Goal: Task Accomplishment & Management: Manage account settings

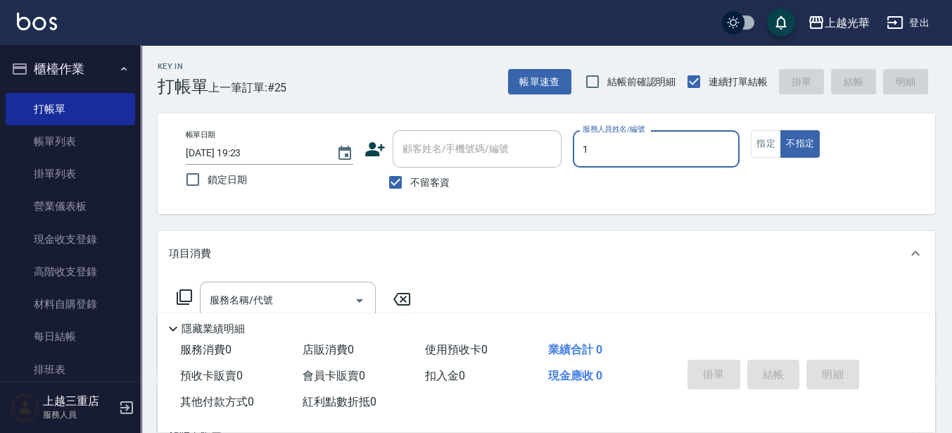
type input "1"
type button "false"
type input "小詹-1"
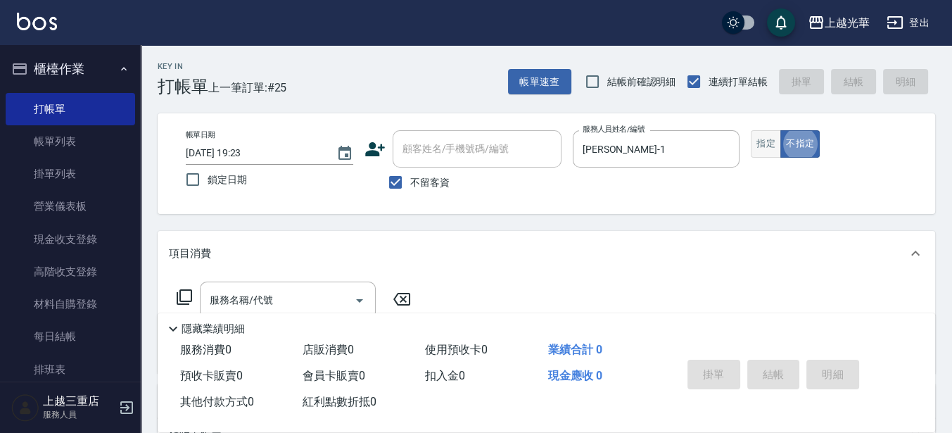
click at [757, 151] on button "指定" at bounding box center [766, 143] width 30 height 27
click at [250, 303] on div "服務名稱/代號 服務名稱/代號" at bounding box center [288, 300] width 176 height 37
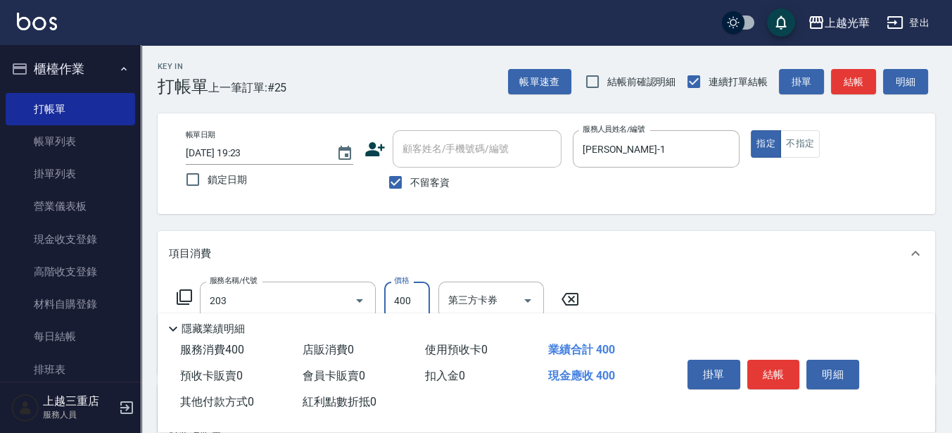
type input "指定單剪(203)"
type input "300"
click at [780, 374] on button "結帳" at bounding box center [773, 375] width 53 height 30
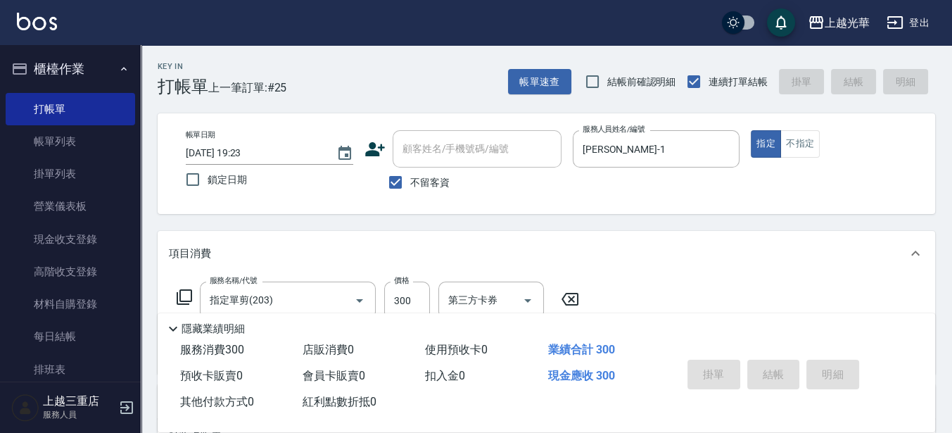
type input "2025/08/15 20:07"
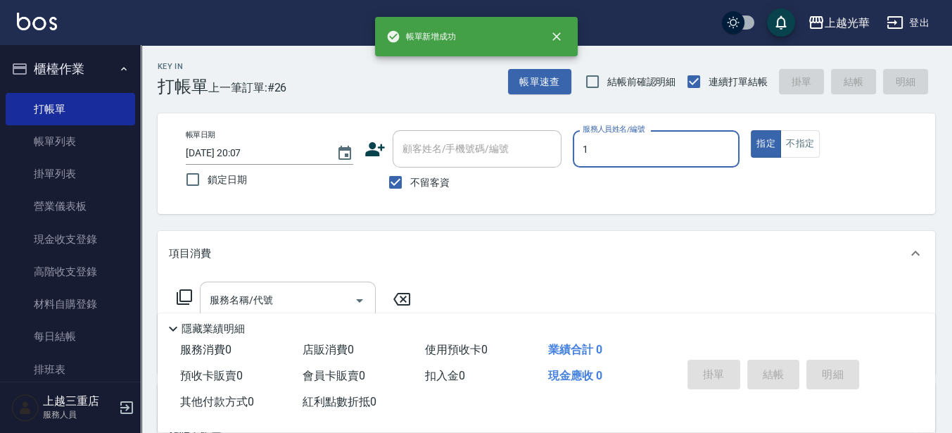
type input "1"
type button "true"
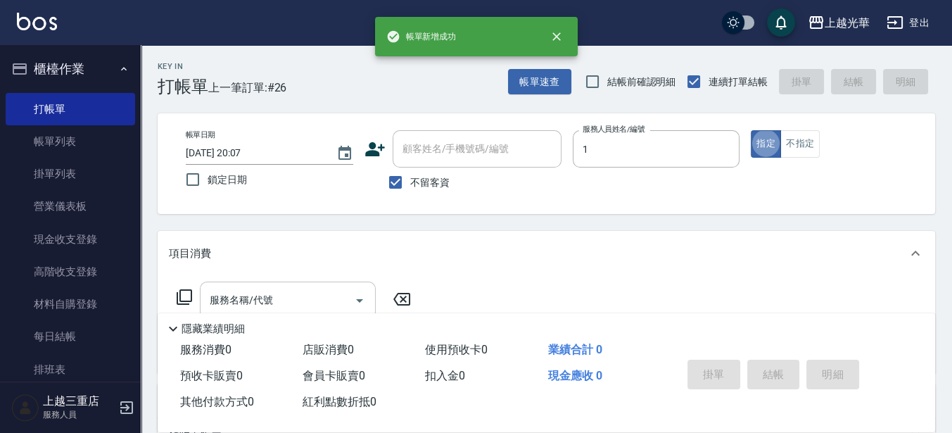
type input "小詹-1"
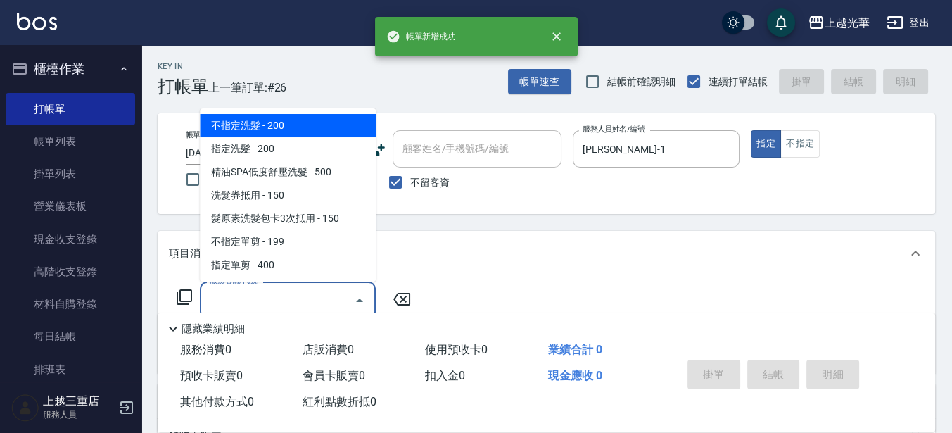
click at [296, 298] on input "服務名稱/代號" at bounding box center [277, 300] width 142 height 25
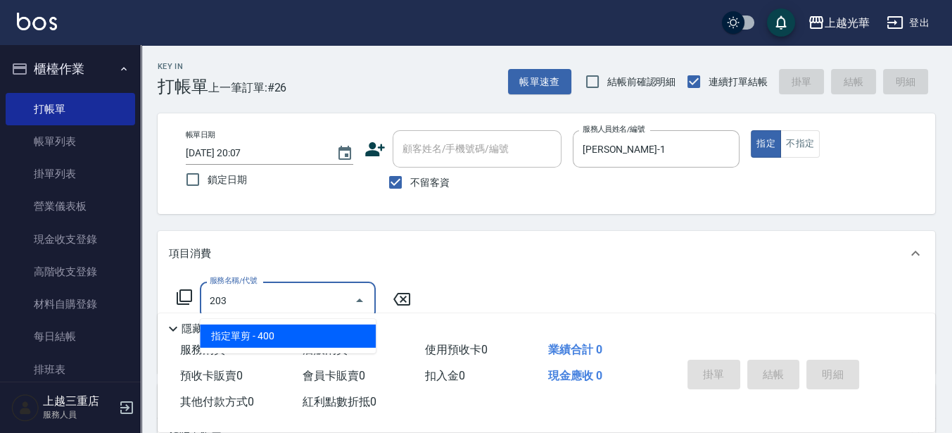
type input "指定單剪(203)"
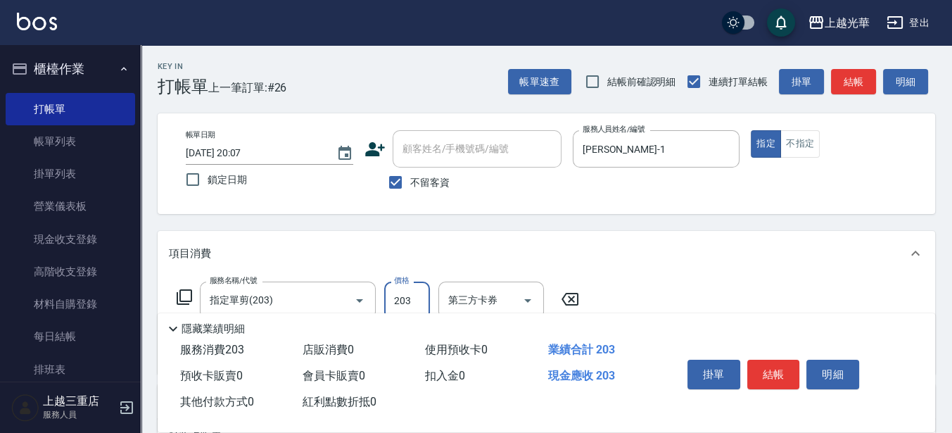
type input "203"
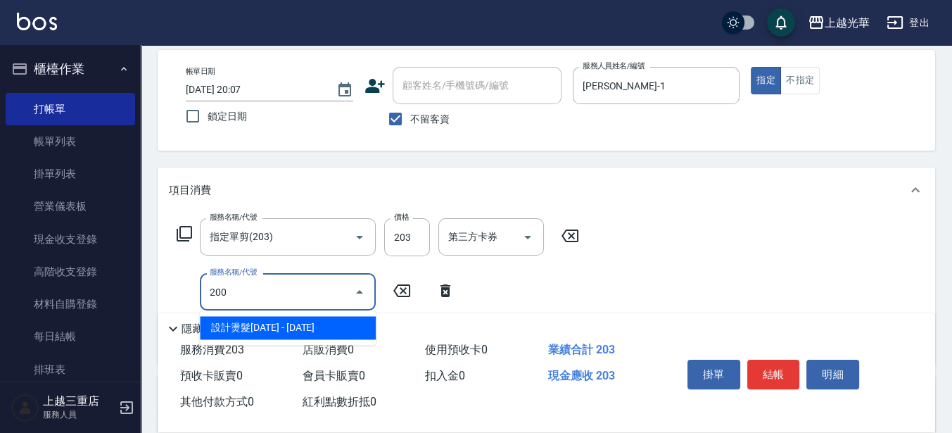
scroll to position [88, 0]
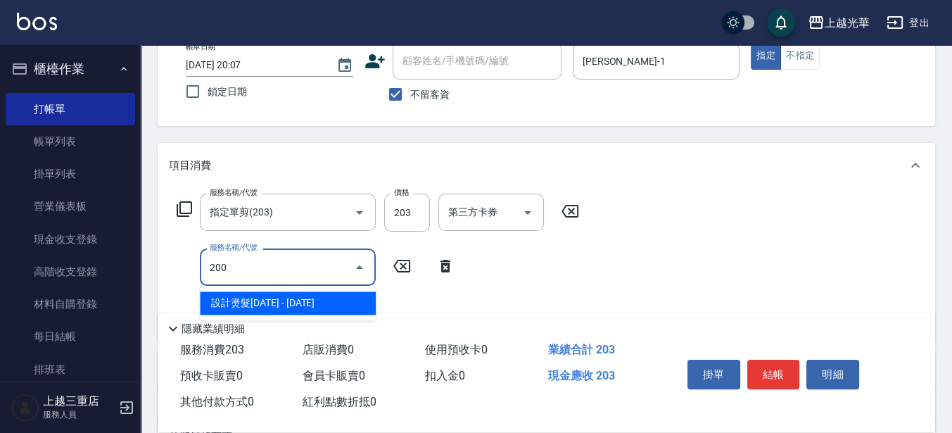
drag, startPoint x: 274, startPoint y: 263, endPoint x: 153, endPoint y: 265, distance: 121.8
click at [153, 265] on div "Key In 打帳單 上一筆訂單:#26 帳單速查 結帳前確認明細 連續打單結帳 掛單 結帳 明細 帳單日期 2025/08/15 20:07 鎖定日期 顧客…" at bounding box center [546, 288] width 811 height 662
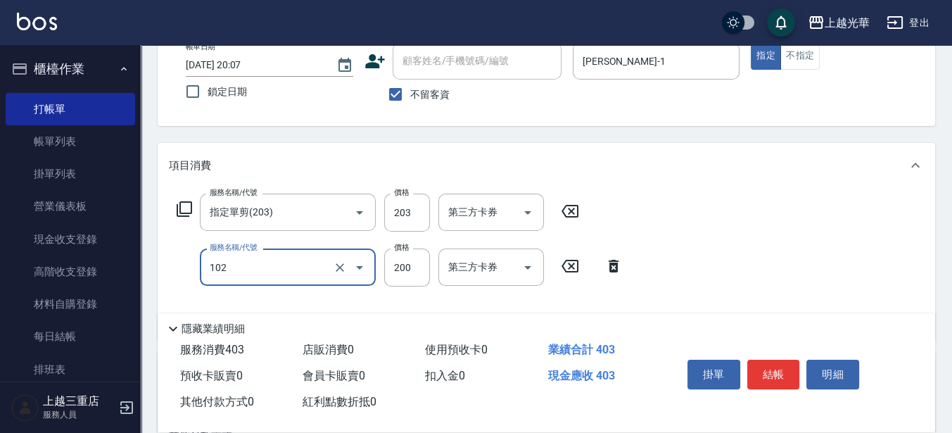
type input "指定洗髮(102)"
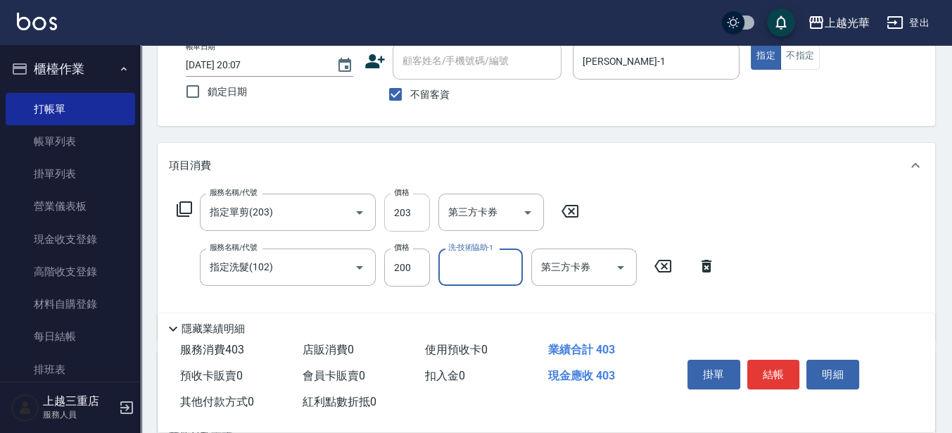
click at [422, 215] on input "203" at bounding box center [407, 213] width 46 height 38
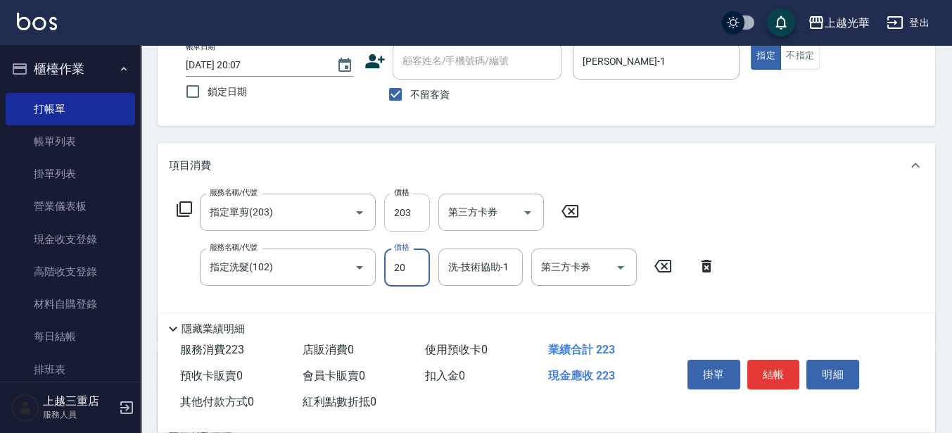
type input "200"
click at [418, 222] on input "203" at bounding box center [407, 213] width 46 height 38
type input "200"
click at [476, 270] on input "洗-技術協助-1" at bounding box center [481, 267] width 72 height 25
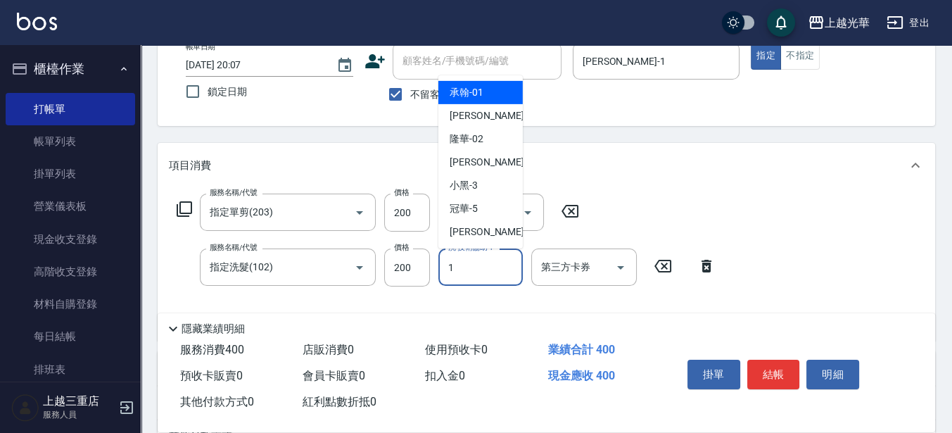
type input "小詹-1"
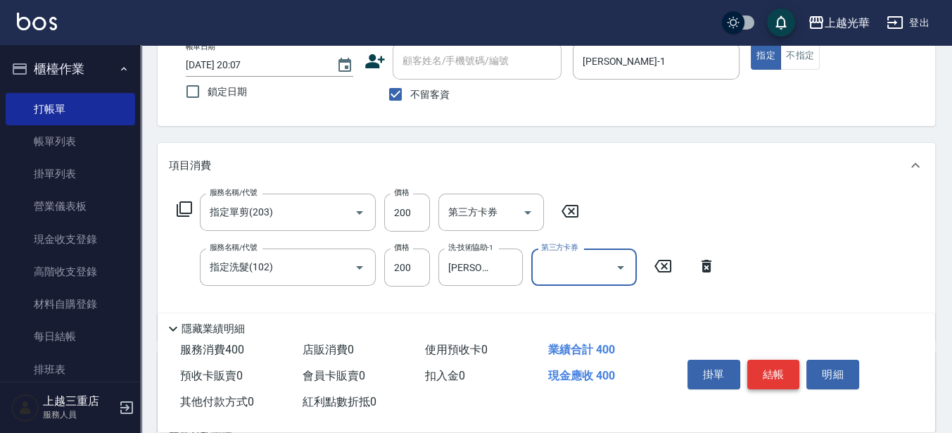
click at [771, 362] on button "結帳" at bounding box center [773, 375] width 53 height 30
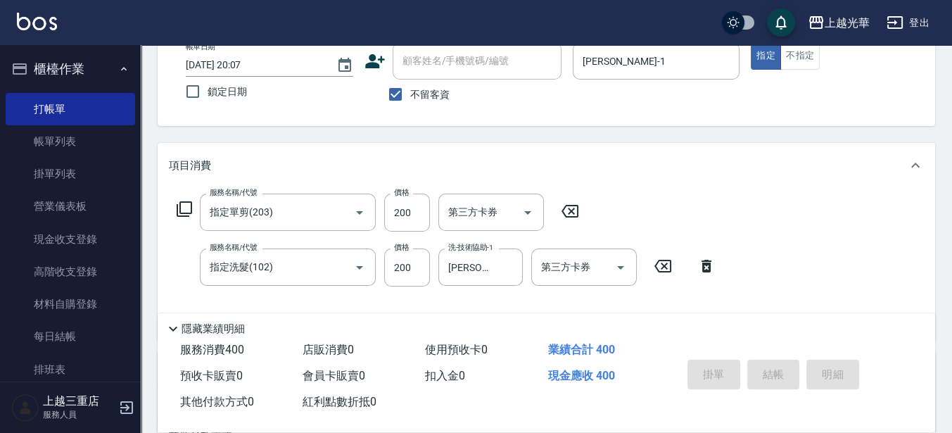
type input "2025/08/15 20:08"
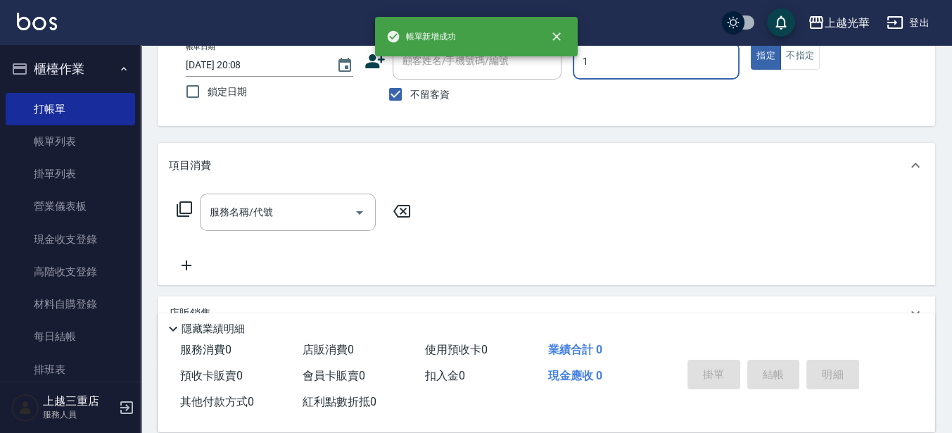
type input "小詹-1"
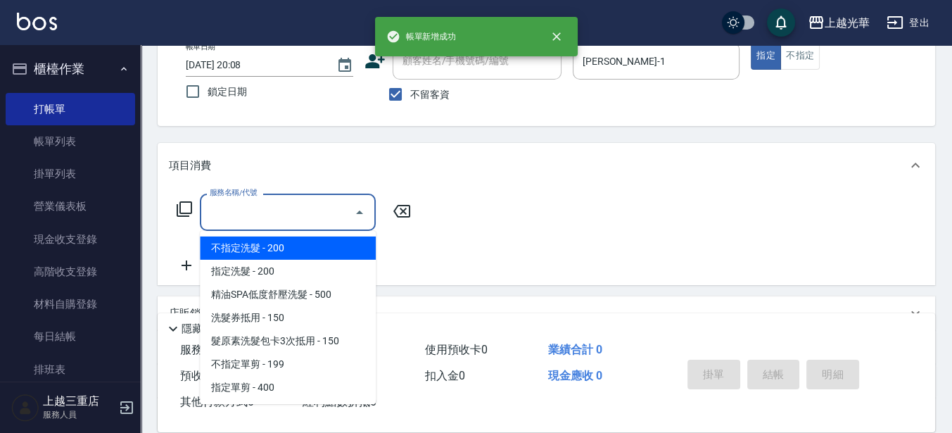
click at [299, 217] on input "服務名稱/代號" at bounding box center [277, 212] width 142 height 25
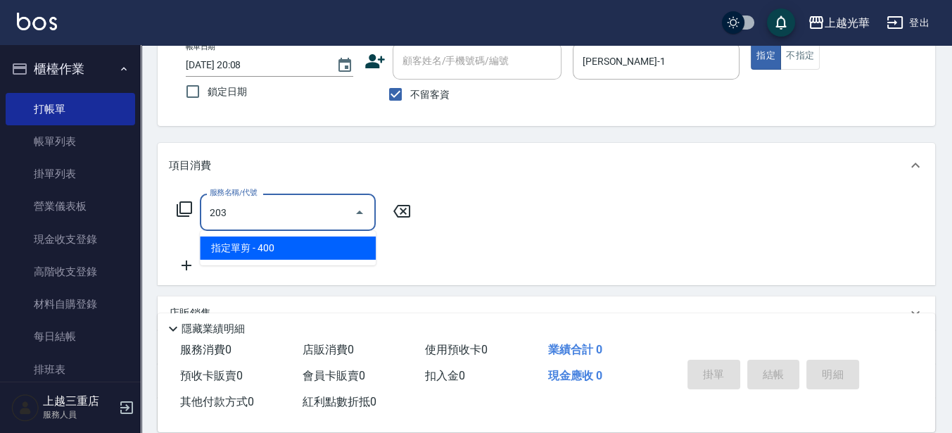
type input "指定單剪(203)"
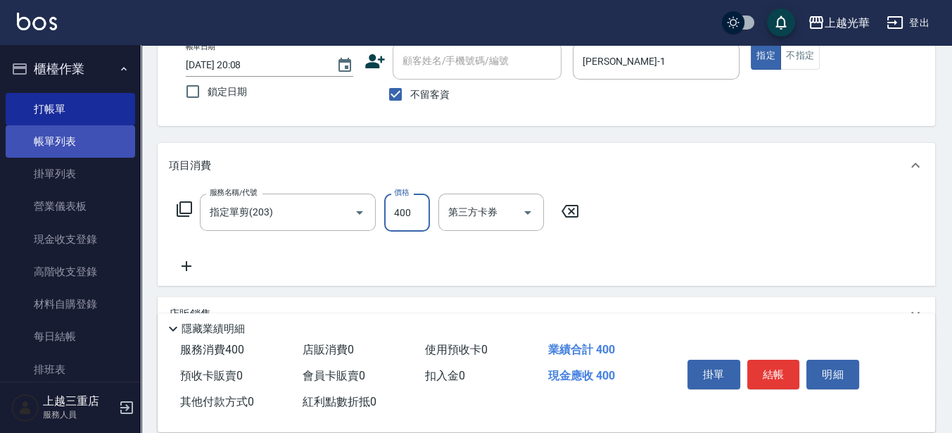
click at [103, 152] on link "帳單列表" at bounding box center [70, 141] width 129 height 32
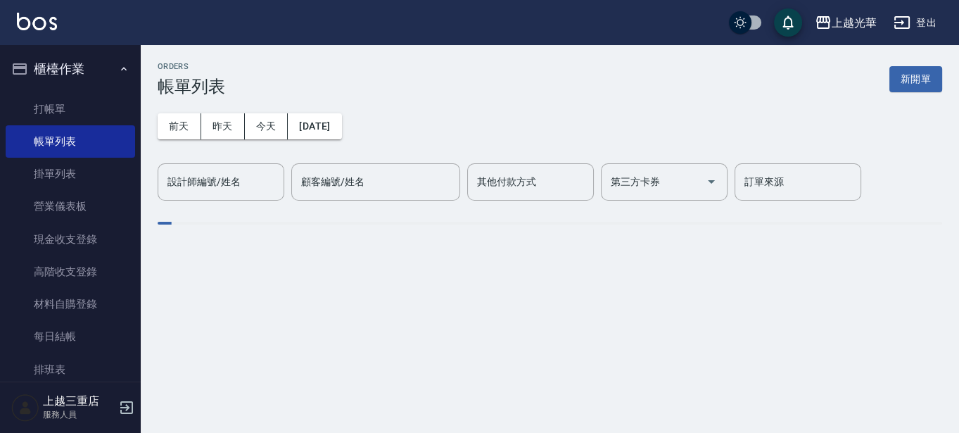
click at [238, 182] on div "設計師編號/姓名 設計師編號/姓名" at bounding box center [221, 181] width 127 height 37
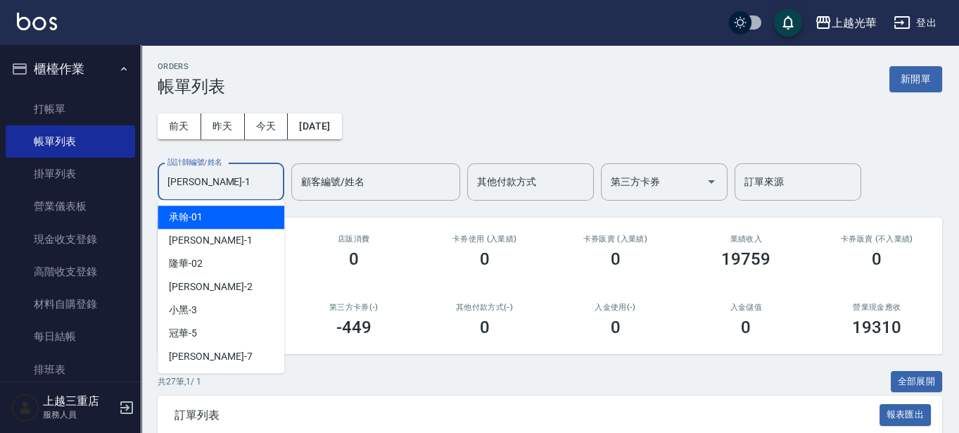
type input "小詹-1"
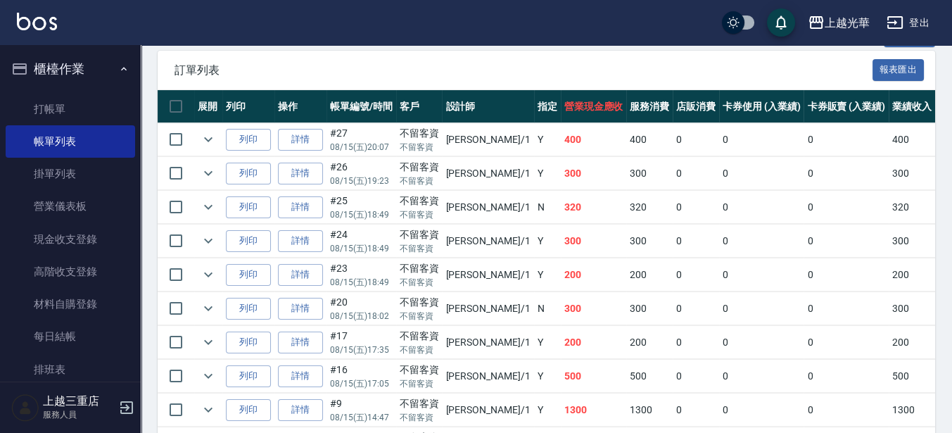
scroll to position [352, 0]
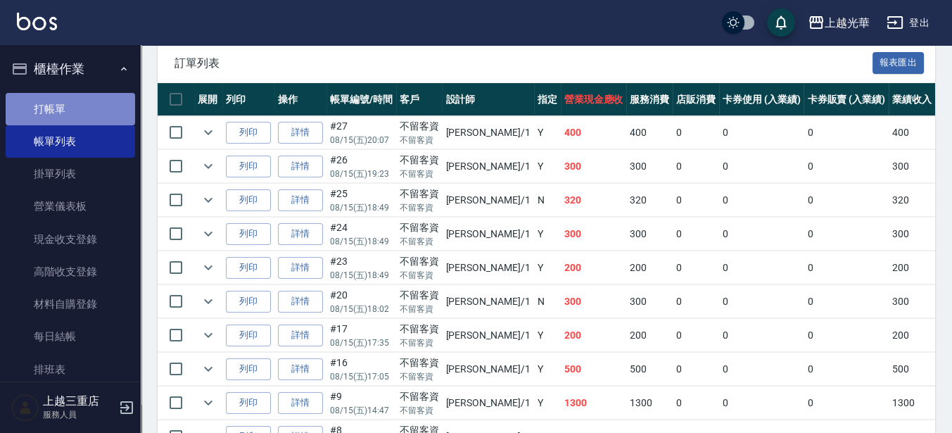
click at [103, 116] on link "打帳單" at bounding box center [70, 109] width 129 height 32
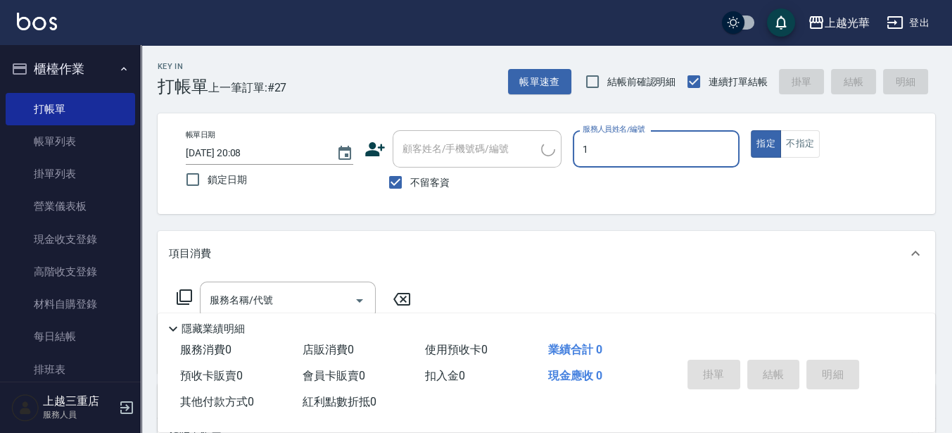
type input "1"
type button "true"
type input "小詹-1"
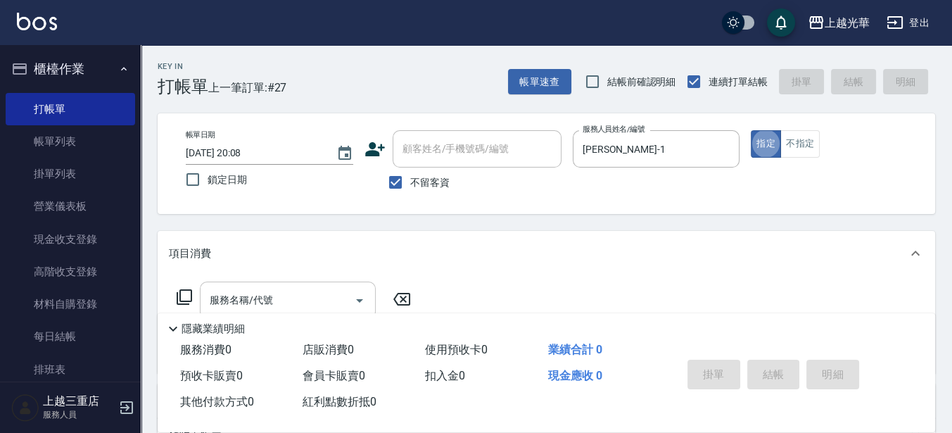
click at [253, 282] on div "服務名稱/代號" at bounding box center [288, 300] width 176 height 37
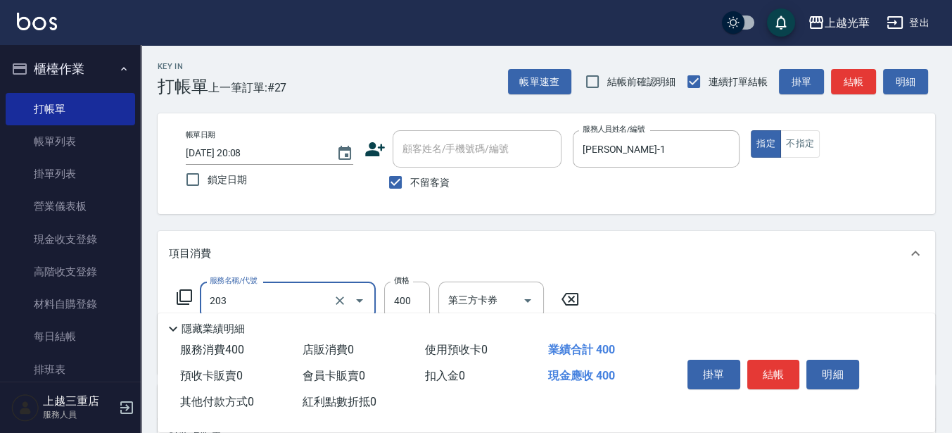
type input "指定單剪(203)"
type input "200"
click at [780, 363] on button "結帳" at bounding box center [773, 375] width 53 height 30
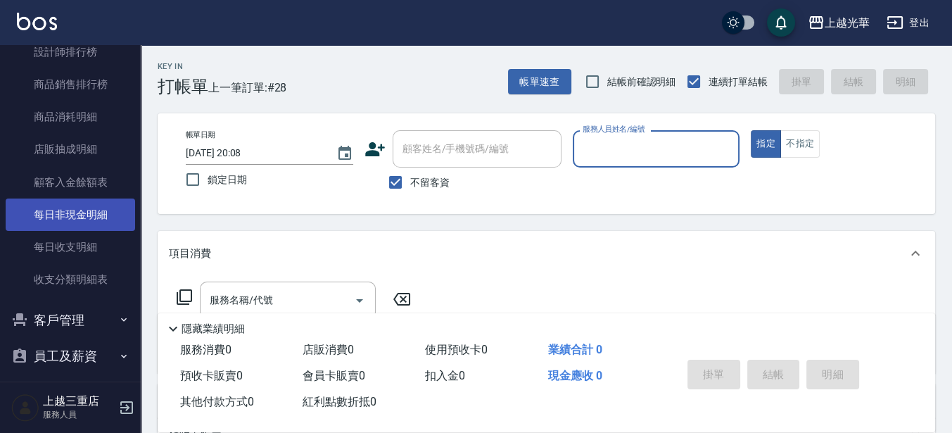
scroll to position [800, 0]
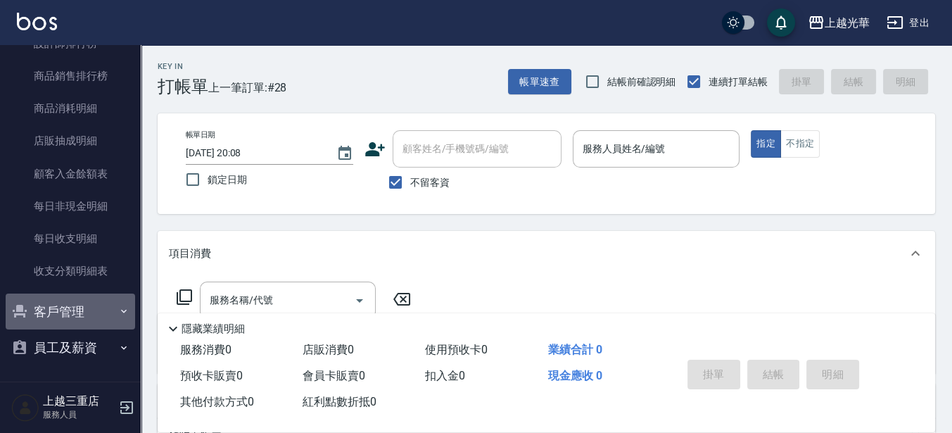
click at [75, 310] on button "客戶管理" at bounding box center [70, 311] width 129 height 37
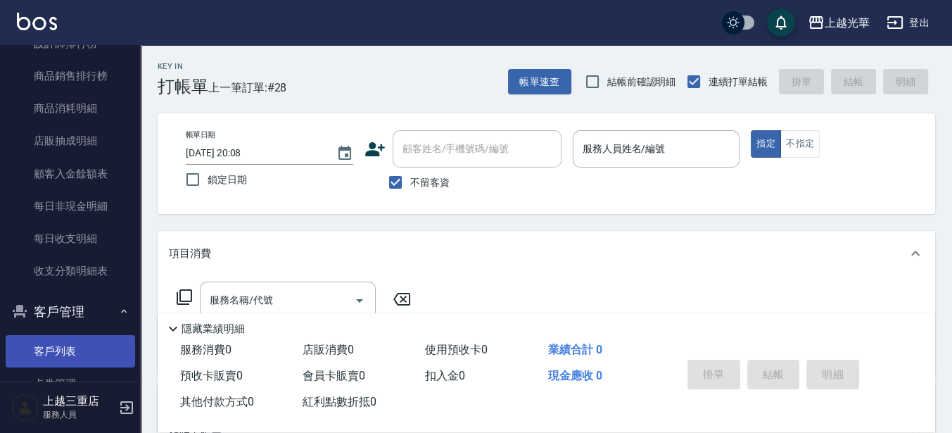
click at [78, 342] on link "客戶列表" at bounding box center [70, 351] width 129 height 32
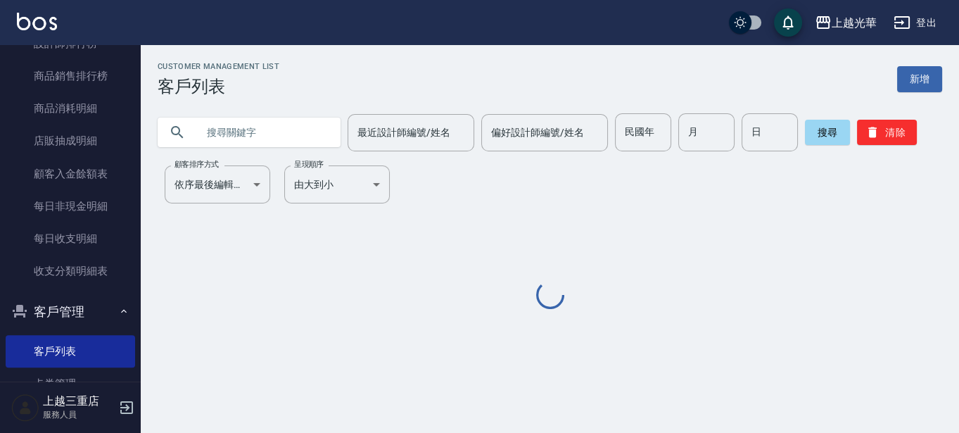
click at [229, 138] on input "text" at bounding box center [263, 132] width 132 height 38
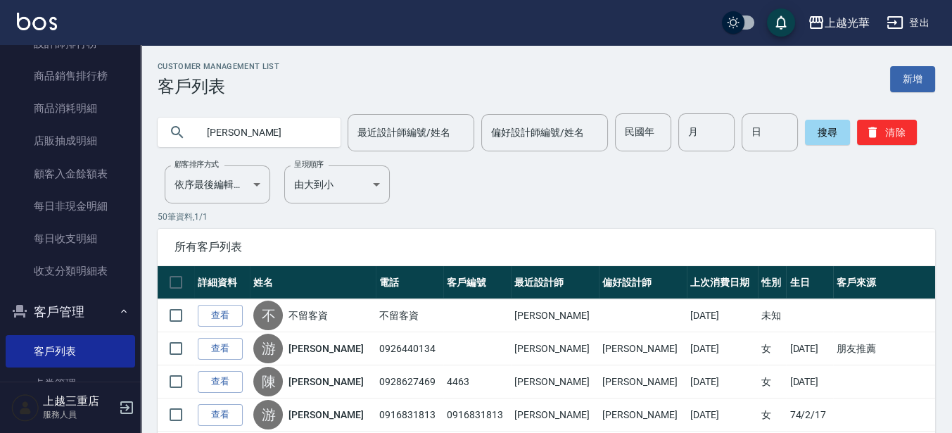
type input "宋斯"
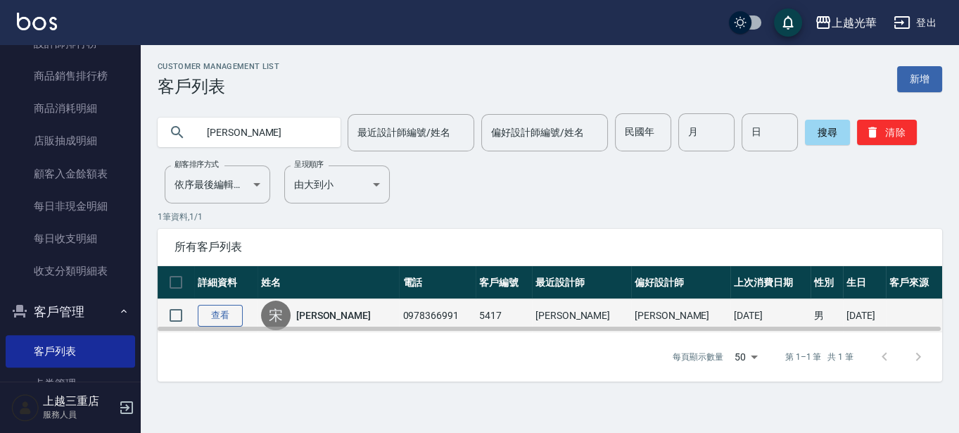
click at [222, 317] on link "查看" at bounding box center [220, 316] width 45 height 22
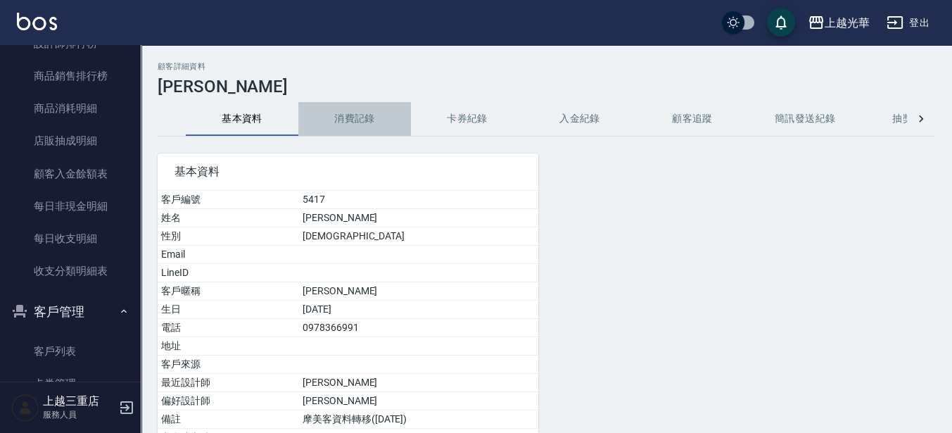
click at [359, 118] on button "消費記錄" at bounding box center [354, 119] width 113 height 34
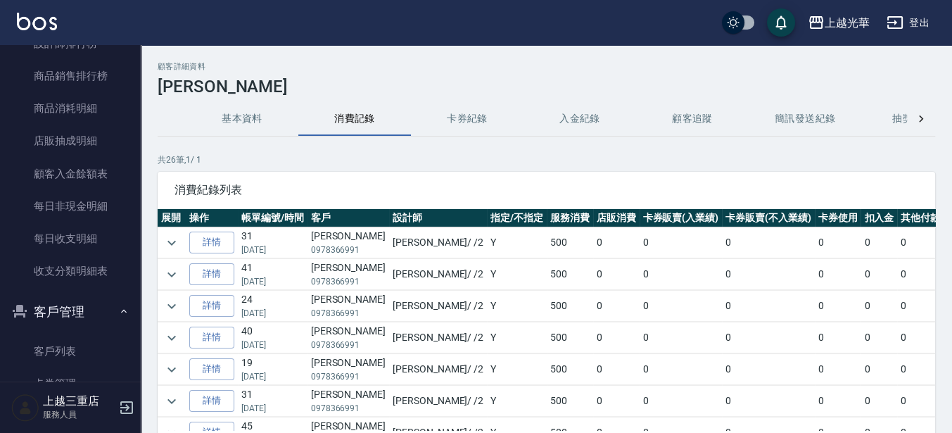
click at [49, 25] on img at bounding box center [37, 22] width 40 height 18
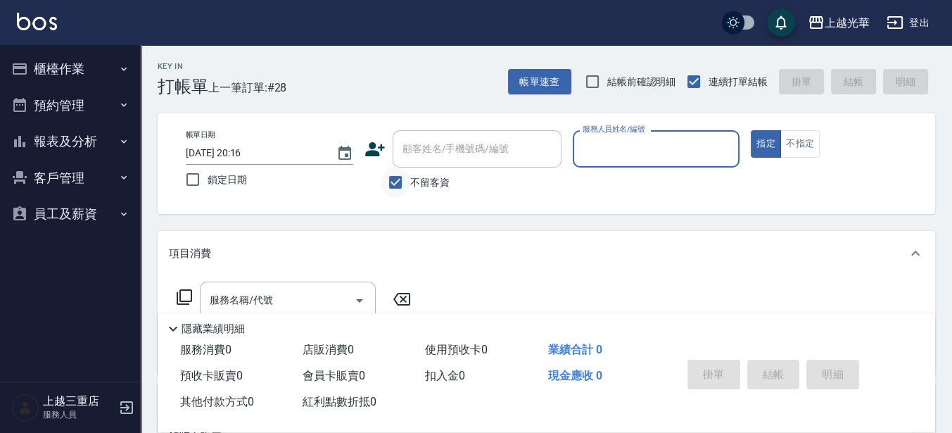
click at [399, 183] on input "不留客資" at bounding box center [396, 182] width 30 height 30
checkbox input "false"
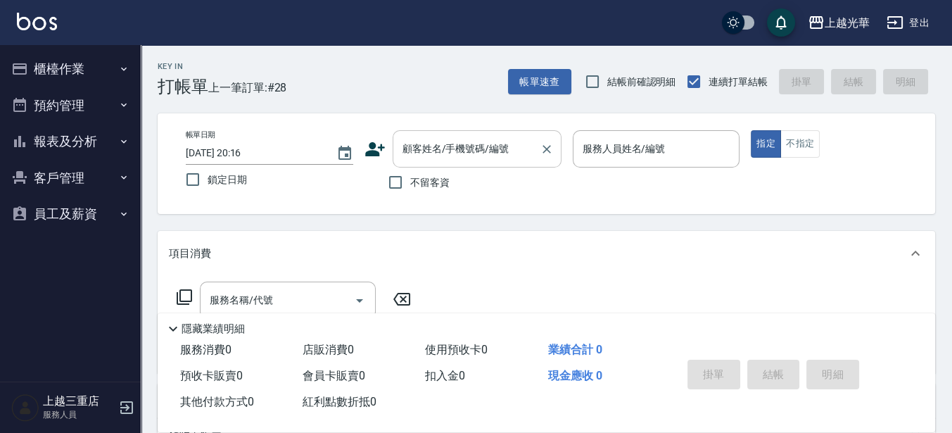
click at [408, 153] on input "顧客姓名/手機號碼/編號" at bounding box center [466, 149] width 135 height 25
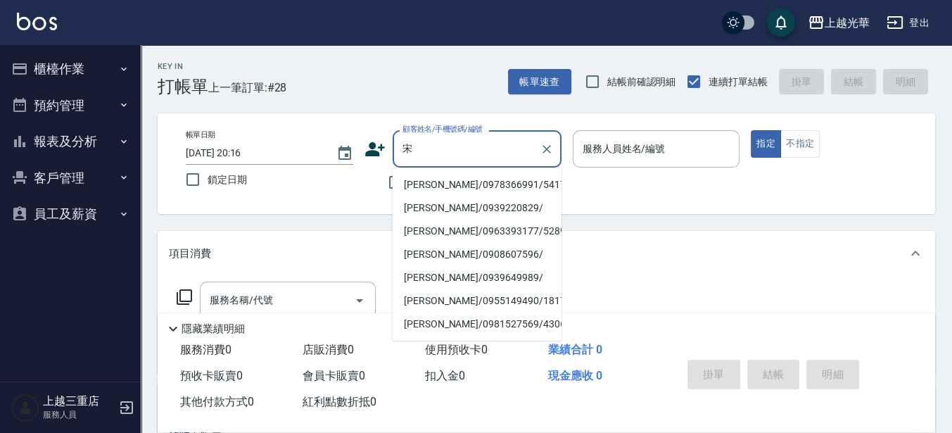
click at [476, 181] on li "宋斯韋/0978366991/5417" at bounding box center [477, 184] width 169 height 23
type input "宋斯韋/0978366991/5417"
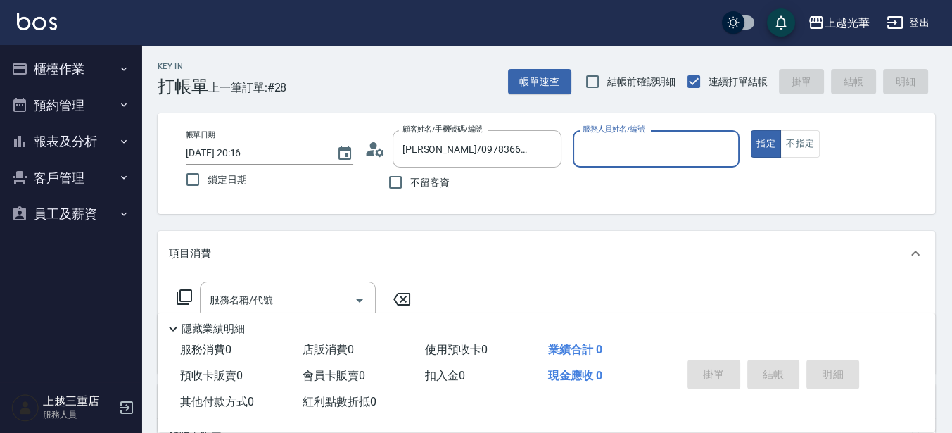
type input "雅袖-2"
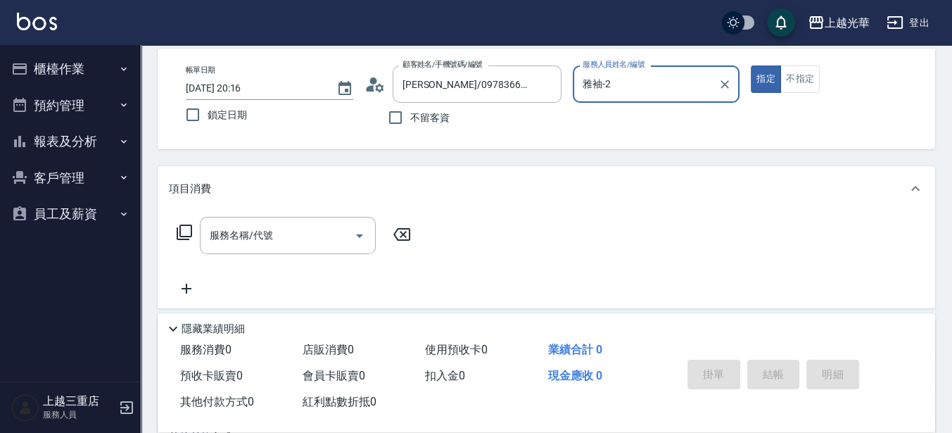
scroll to position [88, 0]
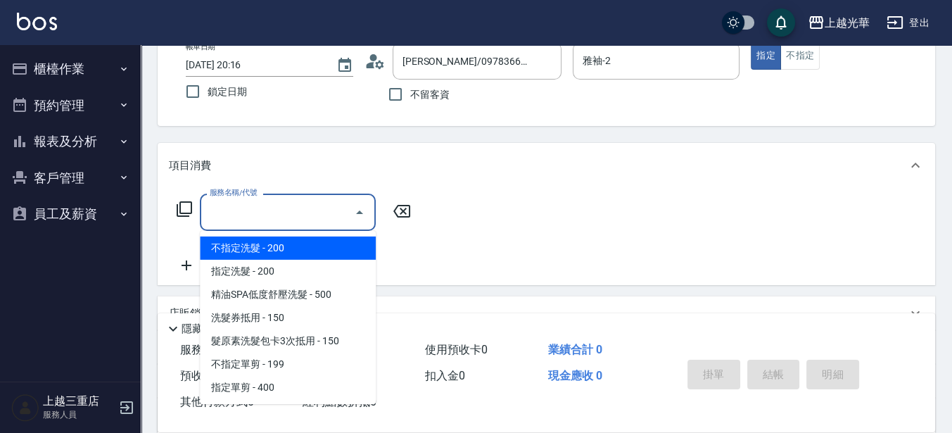
click at [289, 205] on input "服務名稱/代號" at bounding box center [277, 212] width 142 height 25
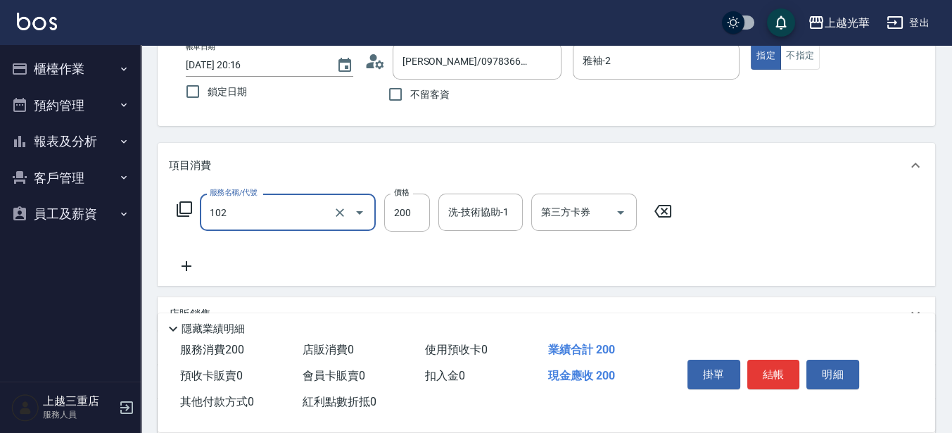
type input "指定洗髮(102)"
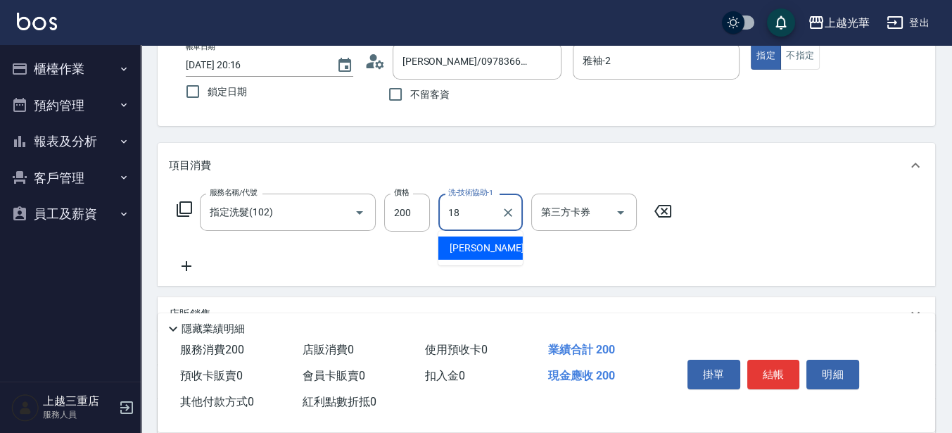
type input "[PERSON_NAME]-18"
click at [183, 261] on icon at bounding box center [186, 266] width 35 height 17
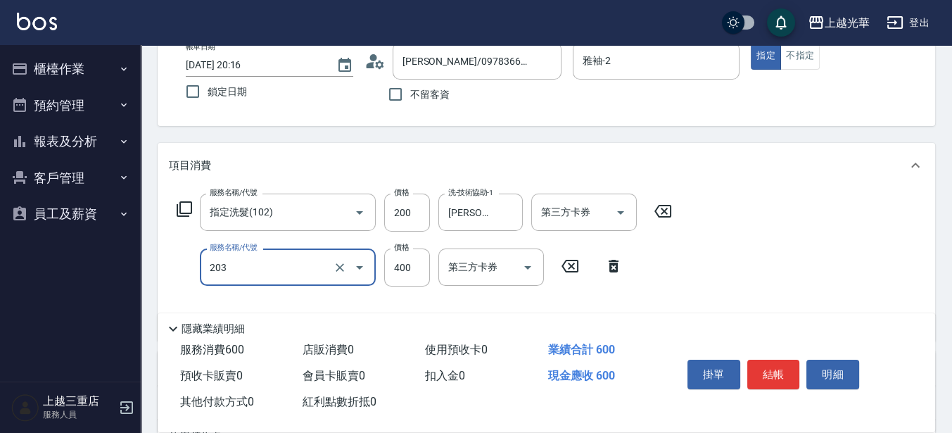
type input "指定單剪(203)"
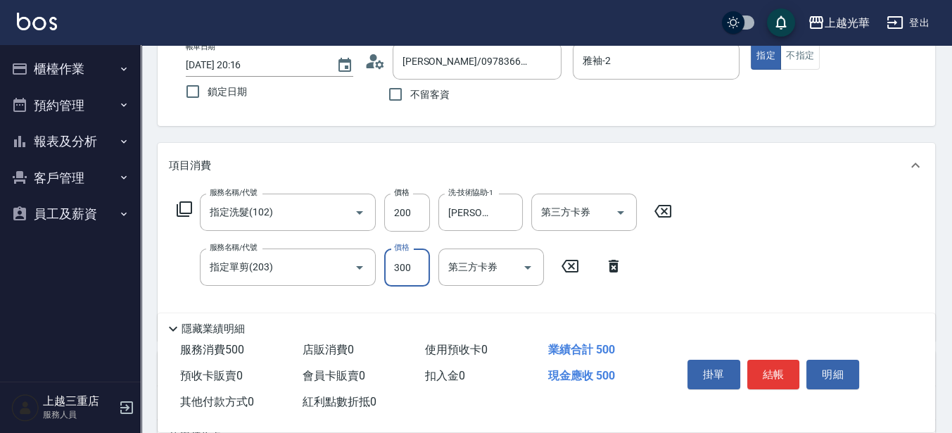
type input "300"
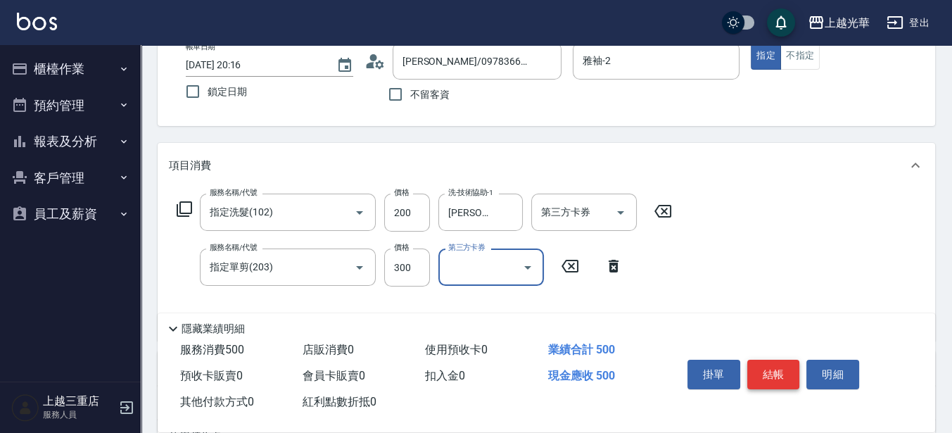
click at [788, 368] on button "結帳" at bounding box center [773, 375] width 53 height 30
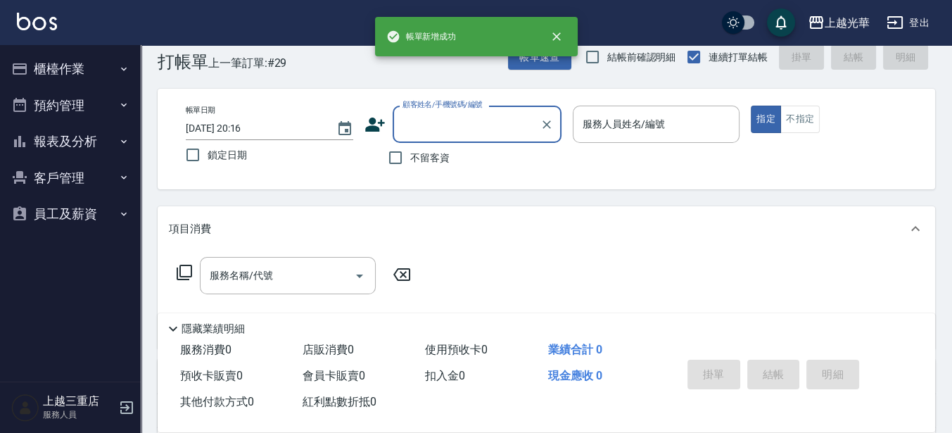
scroll to position [0, 0]
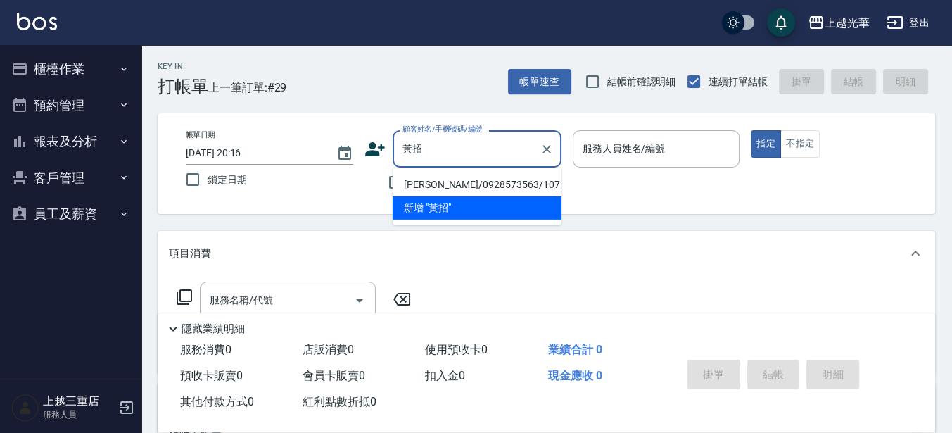
click at [442, 182] on li "黃招芬/0928573563/1075" at bounding box center [477, 184] width 169 height 23
type input "黃招芬/0928573563/1075"
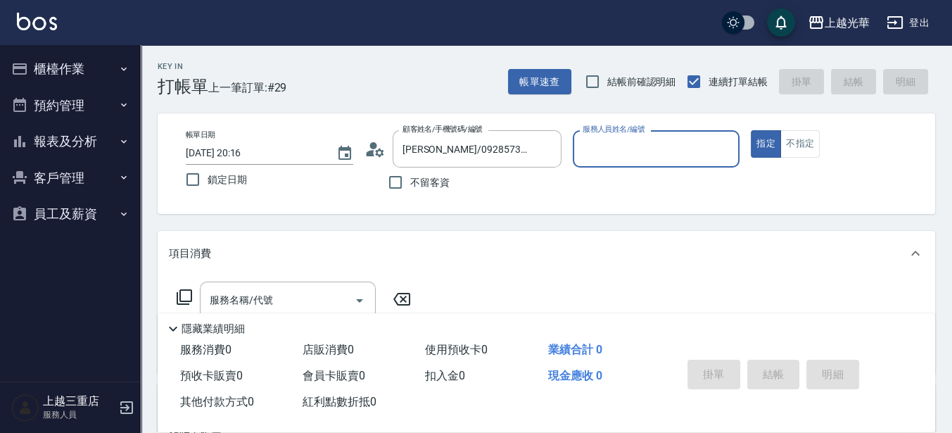
type input "雅袖-2"
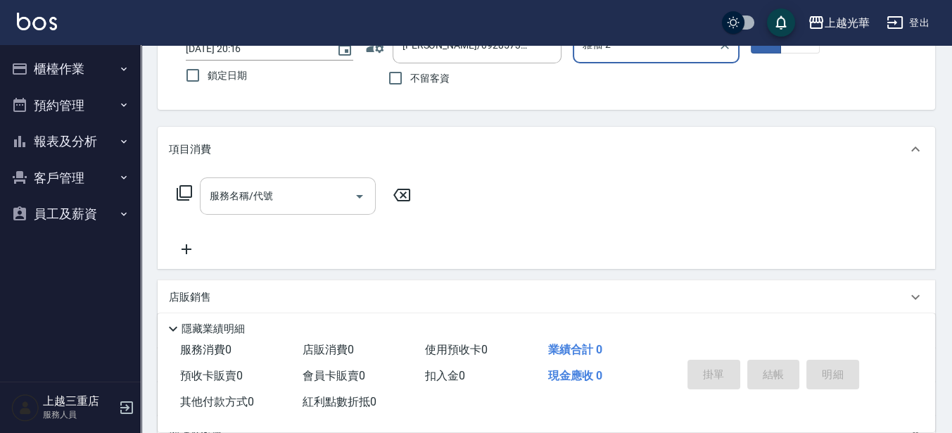
scroll to position [88, 0]
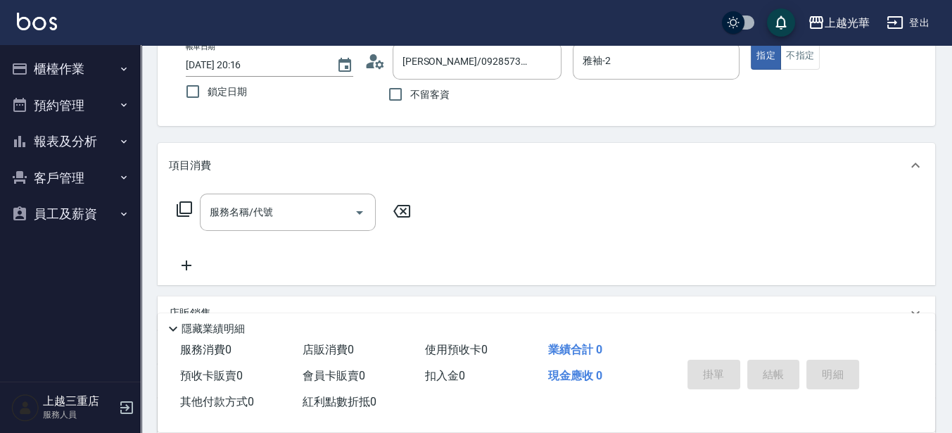
click at [191, 211] on icon at bounding box center [184, 208] width 15 height 15
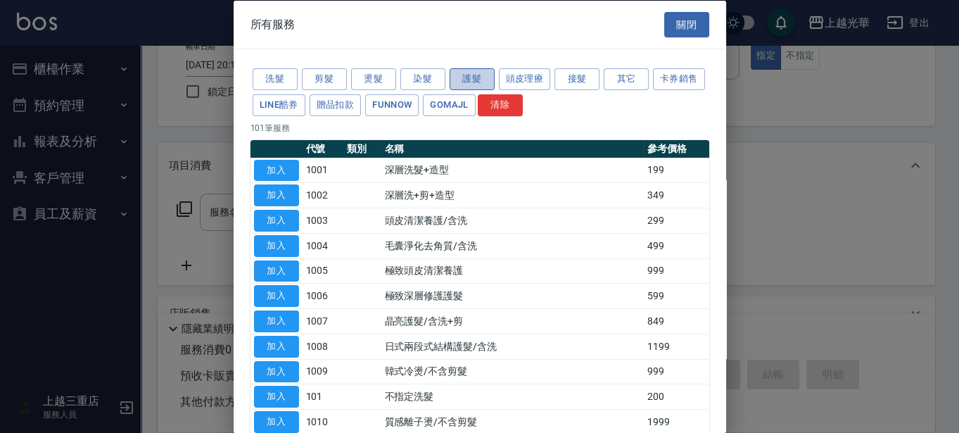
click at [488, 80] on button "護髮" at bounding box center [472, 79] width 45 height 22
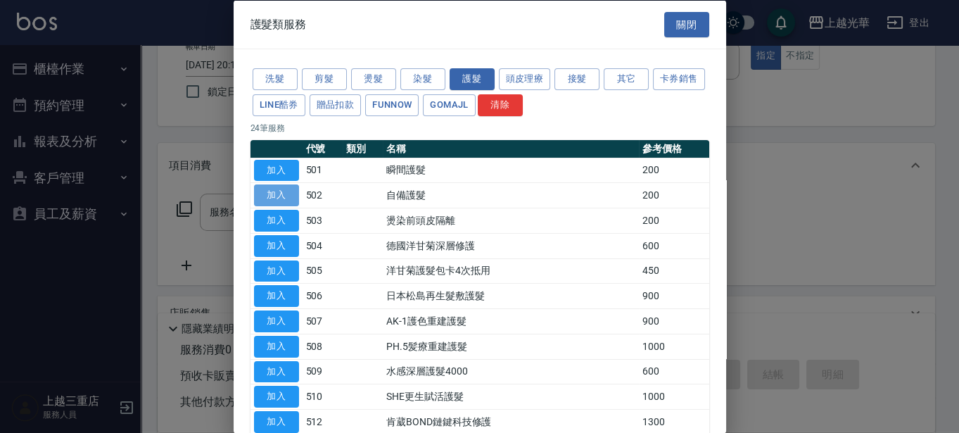
click at [286, 196] on button "加入" at bounding box center [276, 195] width 45 height 22
type input "自備護髮(502)"
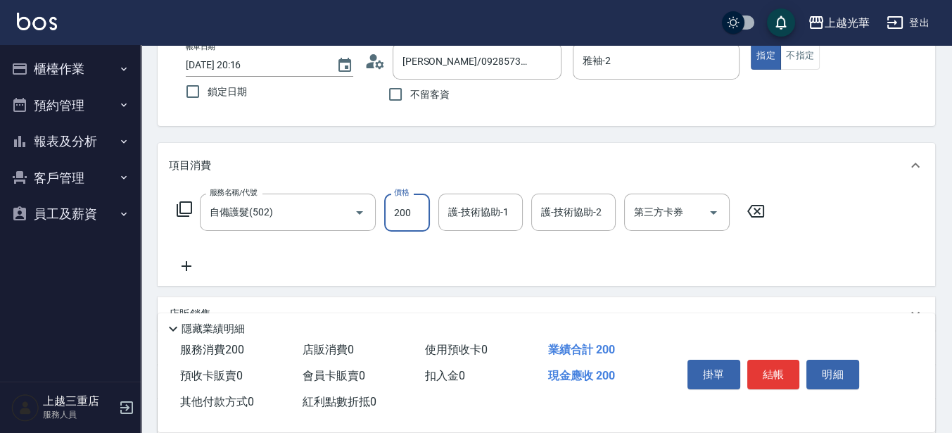
click at [412, 205] on input "200" at bounding box center [407, 213] width 46 height 38
type input "300"
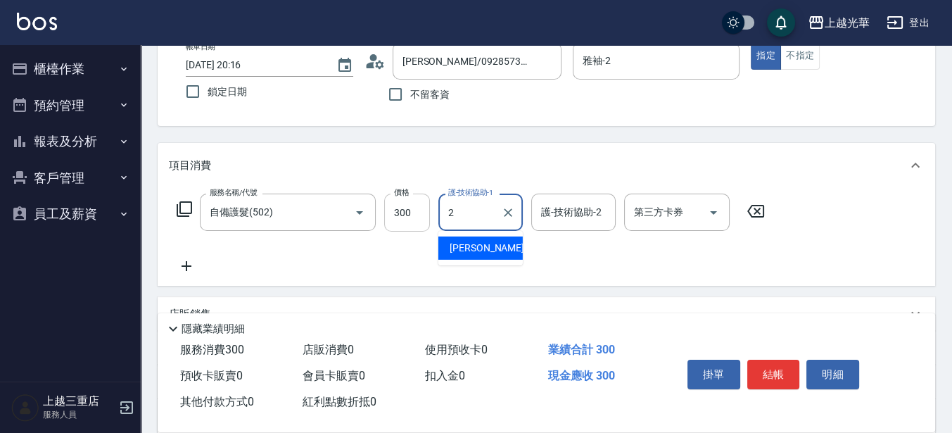
type input "雅袖-2"
click at [181, 262] on icon at bounding box center [186, 266] width 35 height 17
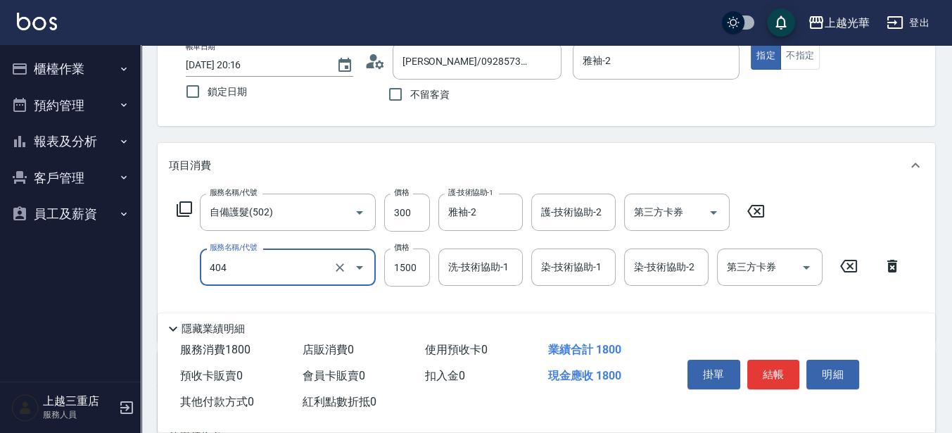
type input "設計染髮(404)"
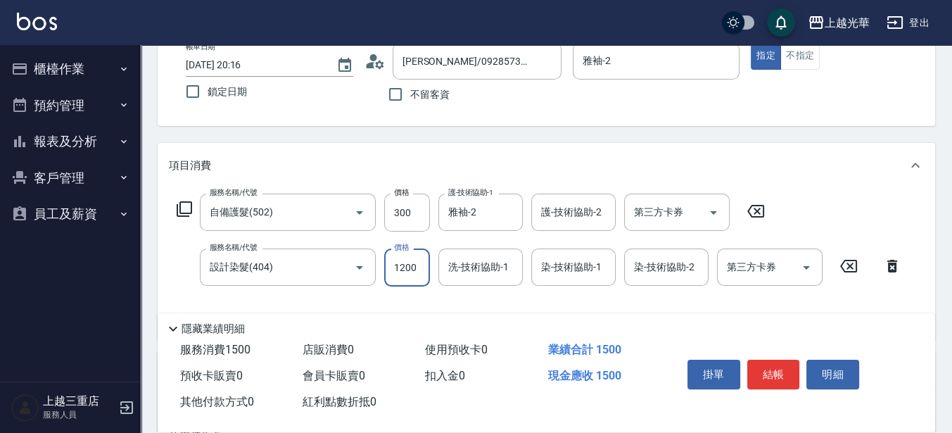
type input "1200"
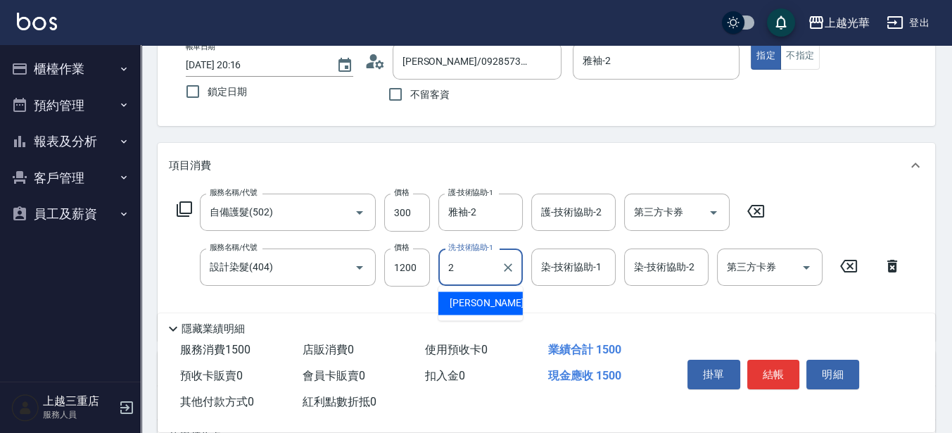
type input "雅袖-2"
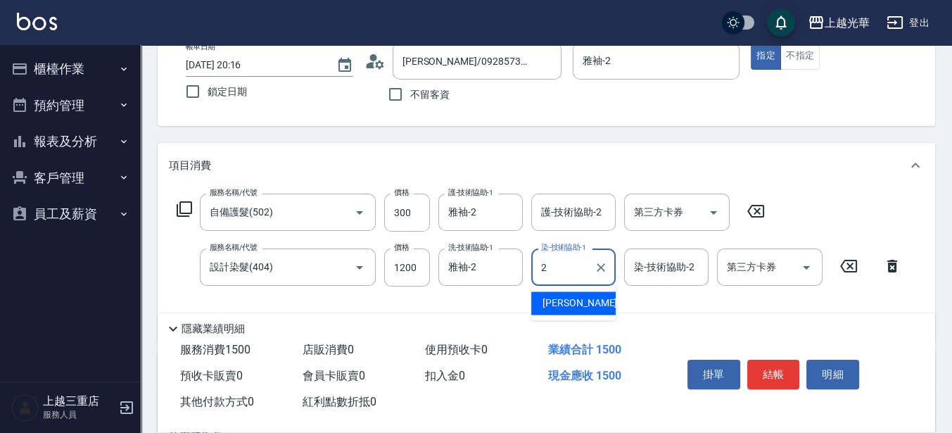
type input "雅袖-2"
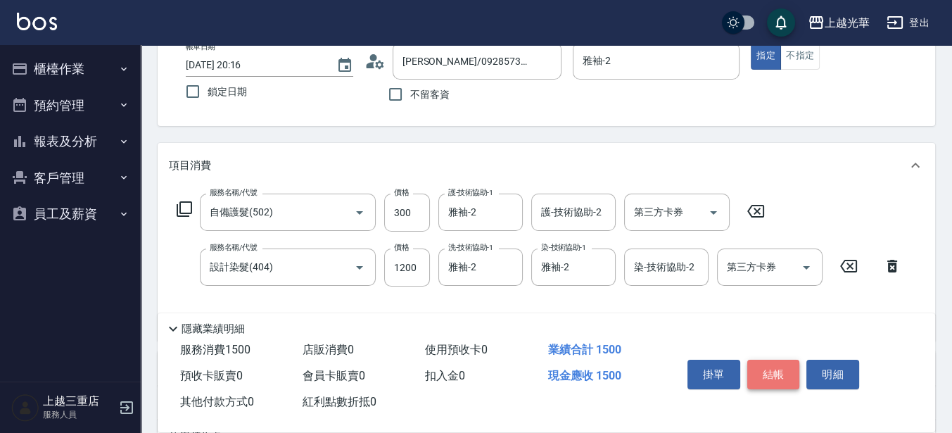
click at [785, 367] on button "結帳" at bounding box center [773, 375] width 53 height 30
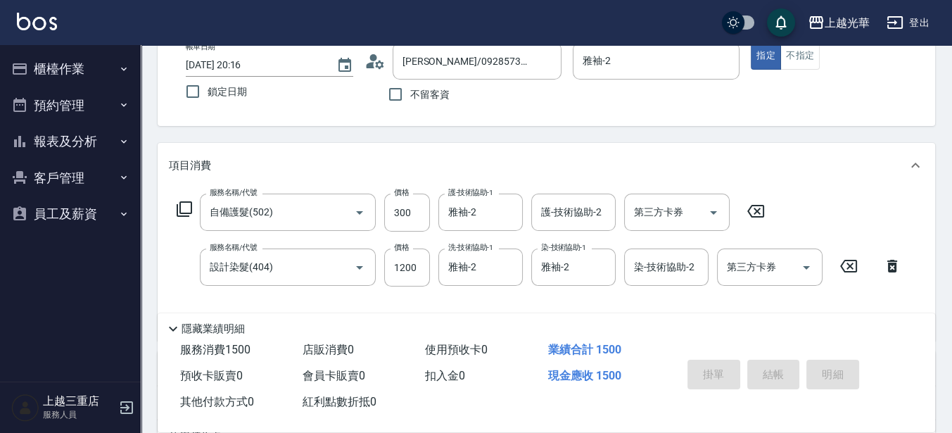
type input "2025/08/15 20:17"
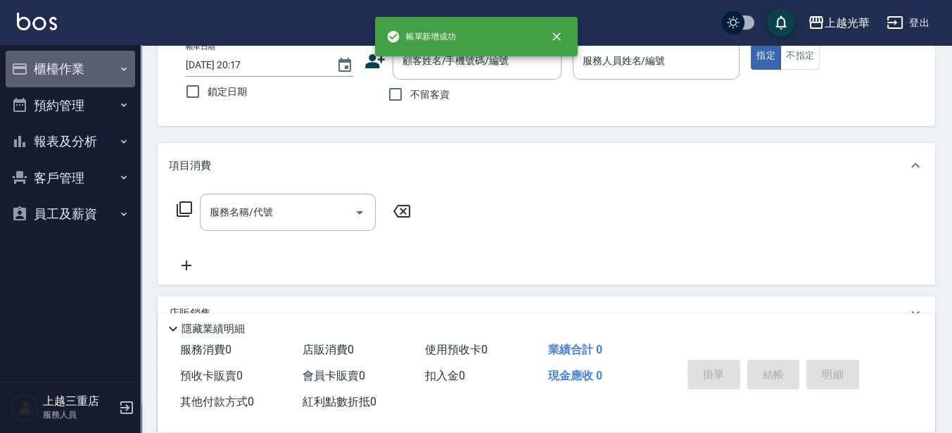
click at [56, 63] on button "櫃檯作業" at bounding box center [70, 69] width 129 height 37
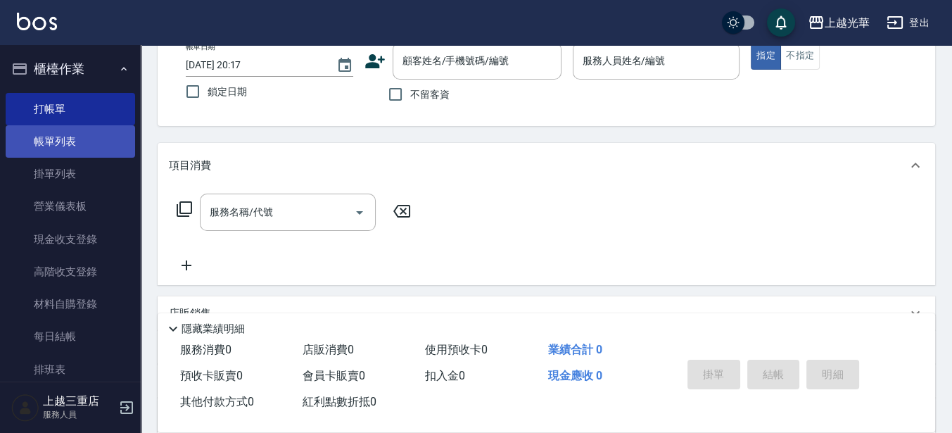
click at [104, 143] on link "帳單列表" at bounding box center [70, 141] width 129 height 32
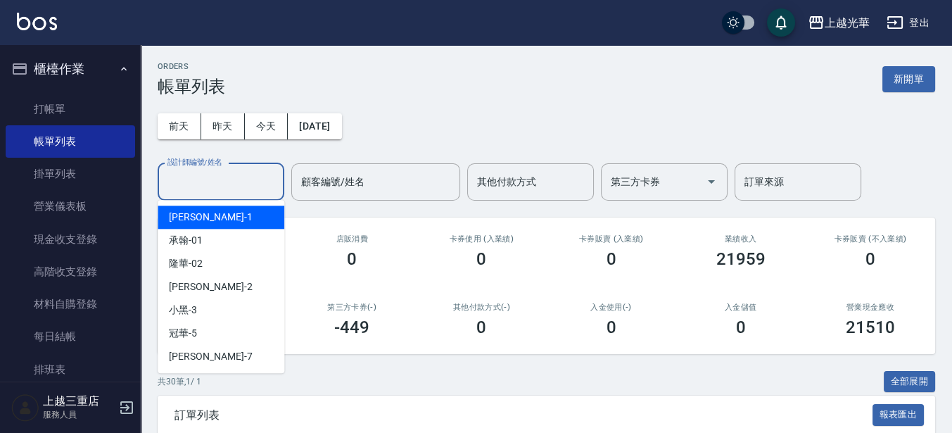
click at [186, 186] on input "設計師編號/姓名" at bounding box center [221, 182] width 114 height 25
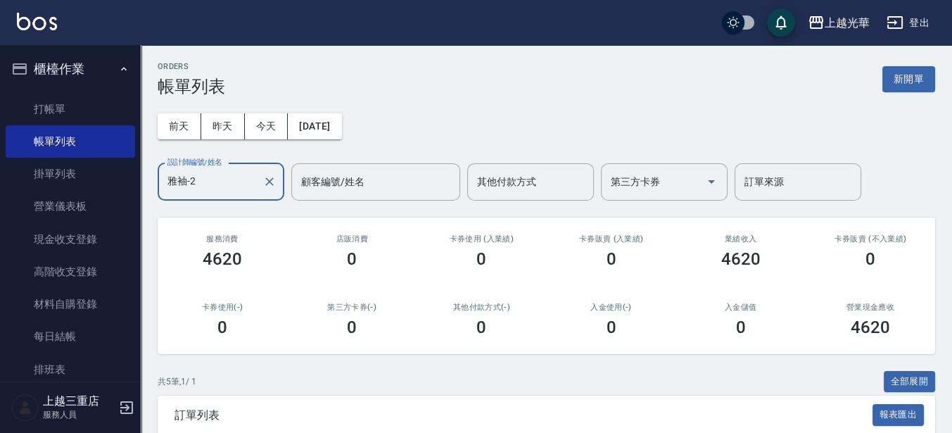
type input "雅袖-2"
click at [43, 20] on img at bounding box center [37, 22] width 40 height 18
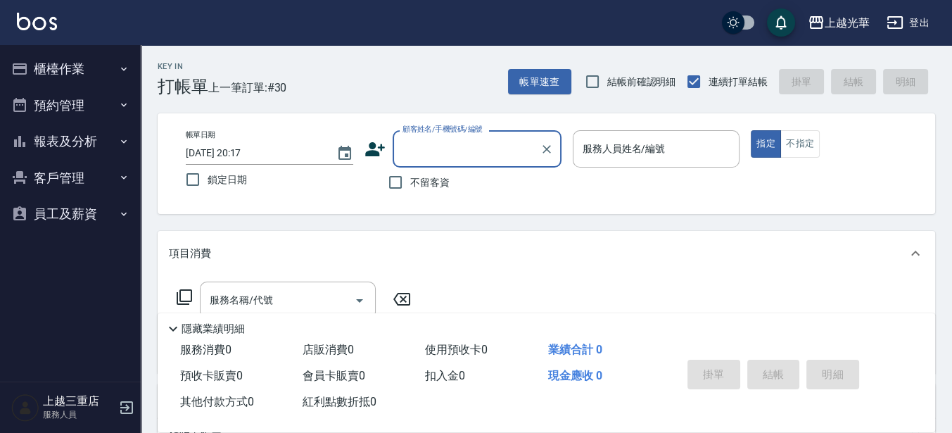
click at [46, 76] on button "櫃檯作業" at bounding box center [70, 69] width 129 height 37
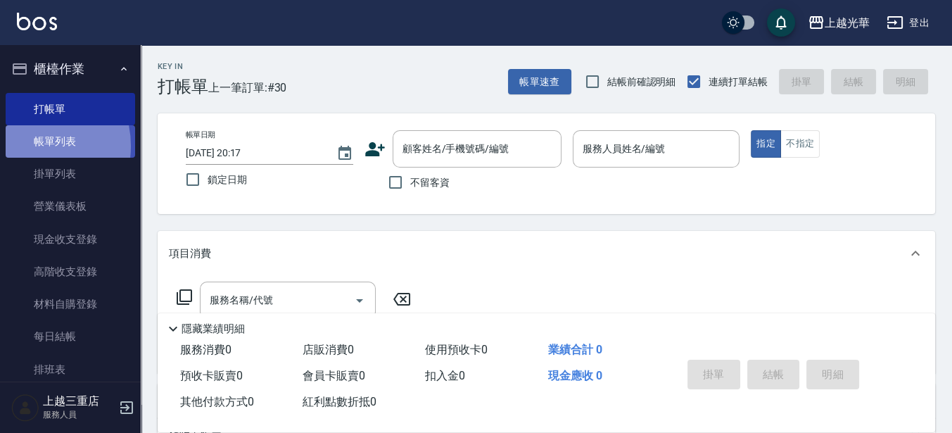
click at [28, 146] on link "帳單列表" at bounding box center [70, 141] width 129 height 32
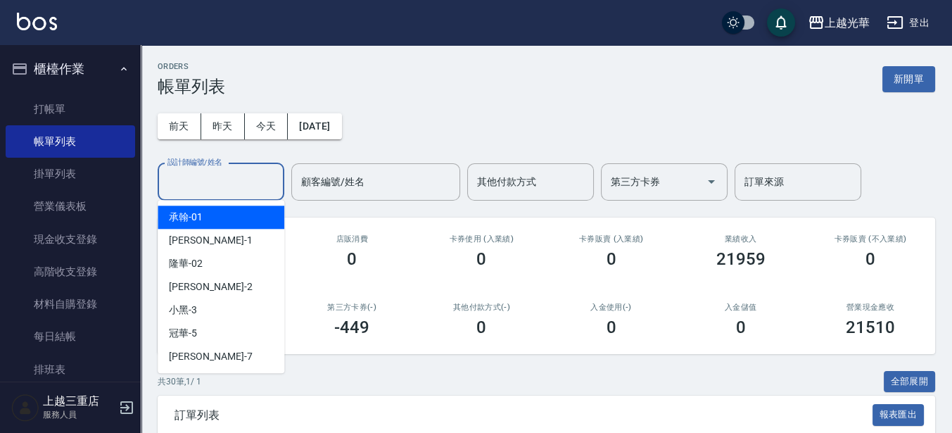
click at [195, 175] on div "設計師編號/姓名 設計師編號/姓名" at bounding box center [221, 181] width 127 height 37
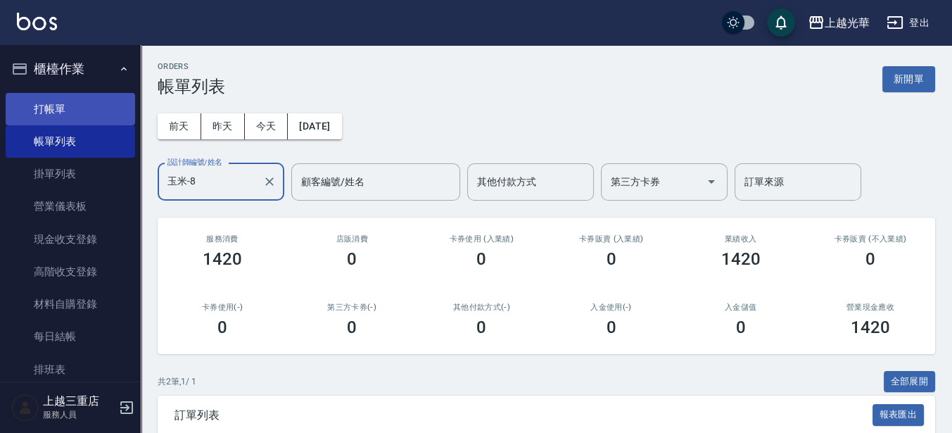
type input "玉米-8"
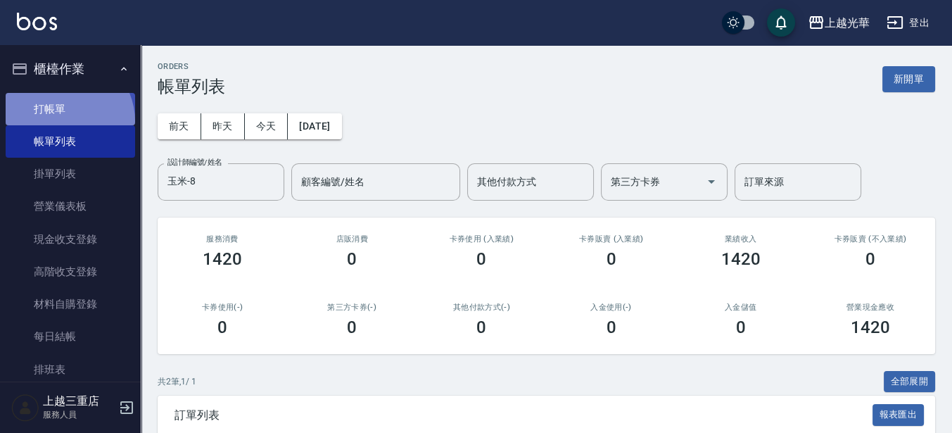
click at [64, 120] on link "打帳單" at bounding box center [70, 109] width 129 height 32
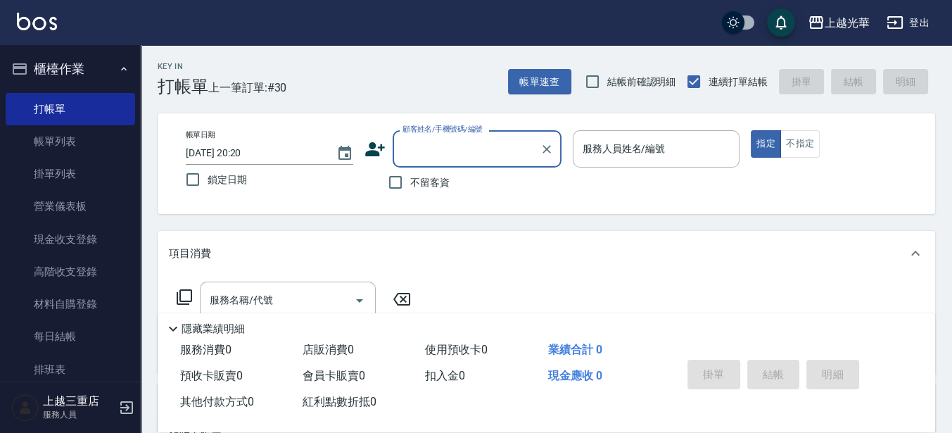
click at [438, 182] on span "不留客資" at bounding box center [429, 182] width 39 height 15
click at [410, 182] on input "不留客資" at bounding box center [396, 182] width 30 height 30
checkbox input "true"
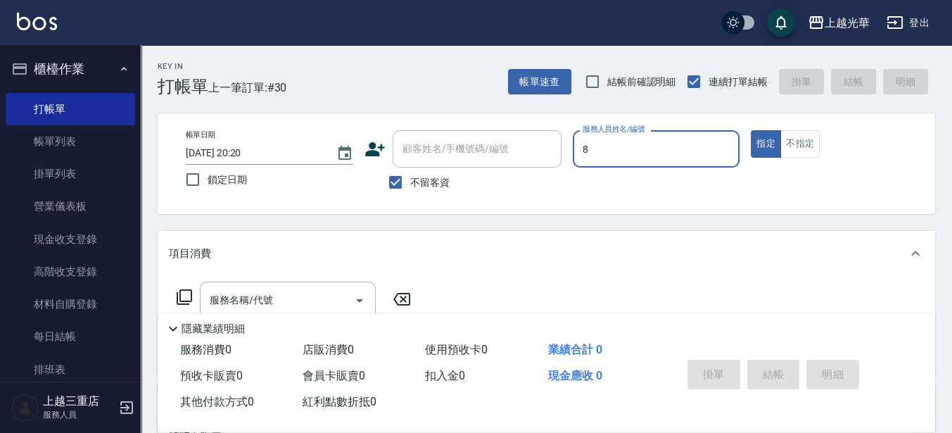
type input "8"
type button "true"
type input "玉米-8"
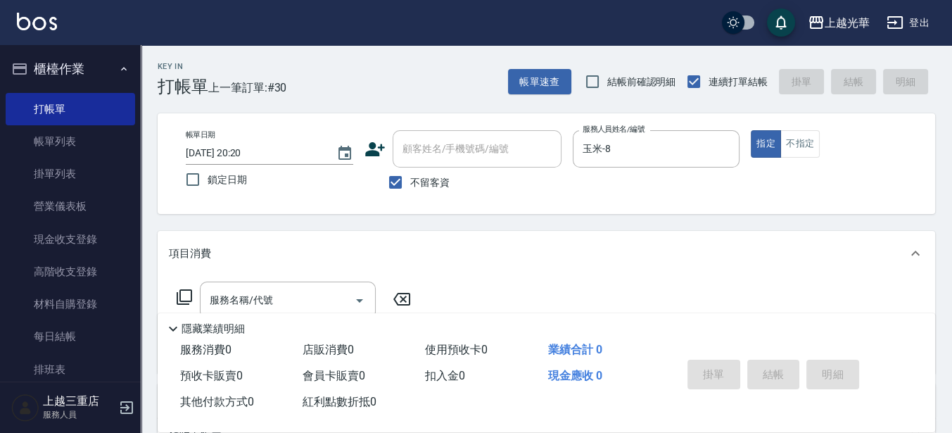
click at [179, 289] on icon at bounding box center [184, 297] width 17 height 17
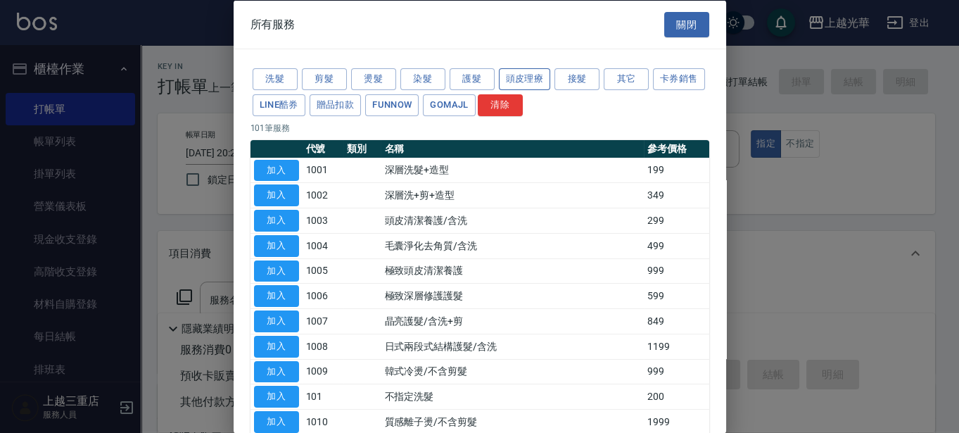
click at [535, 78] on button "頭皮理療" at bounding box center [525, 79] width 52 height 22
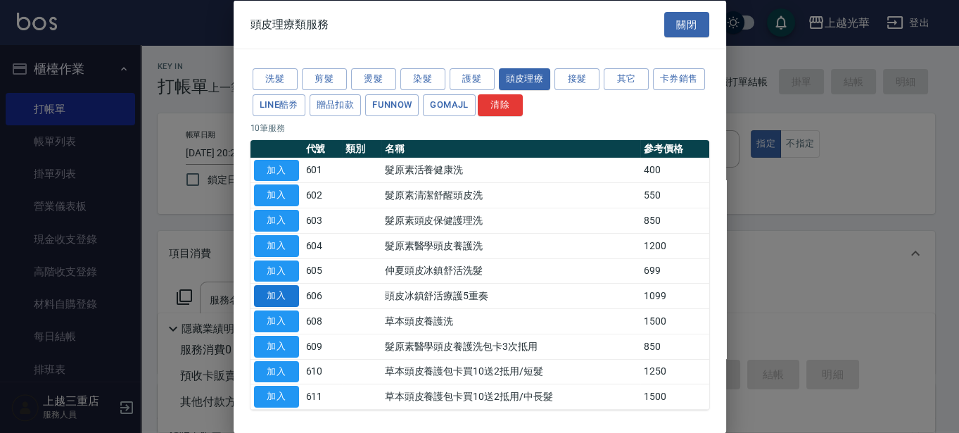
click at [296, 285] on button "加入" at bounding box center [276, 296] width 45 height 22
type input "頭皮冰鎮舒活療護5重奏(606)"
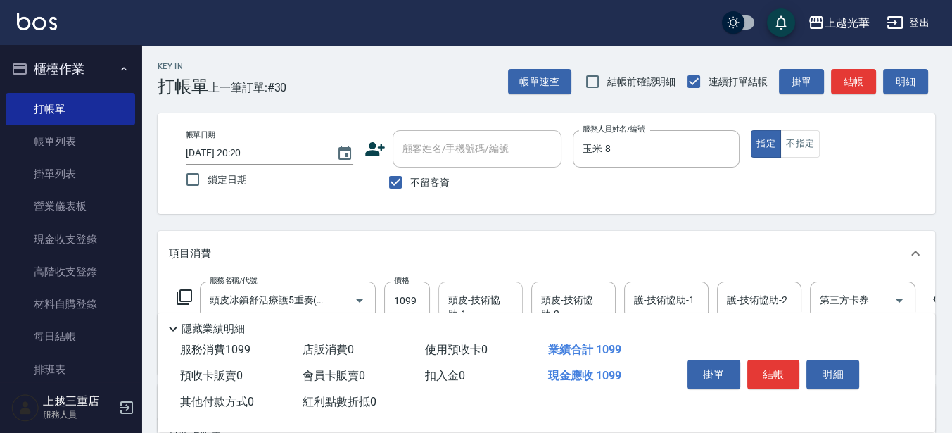
click at [464, 286] on div "頭皮-技術協助-1" at bounding box center [480, 300] width 84 height 37
type input "[PERSON_NAME]-18"
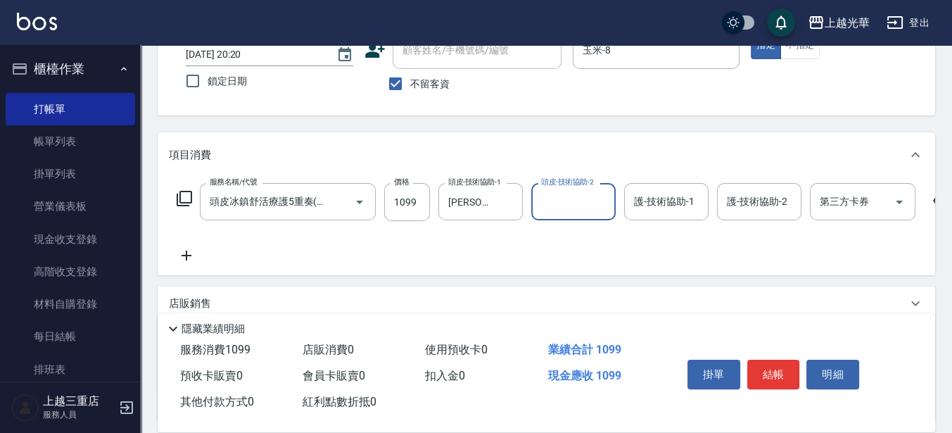
scroll to position [176, 0]
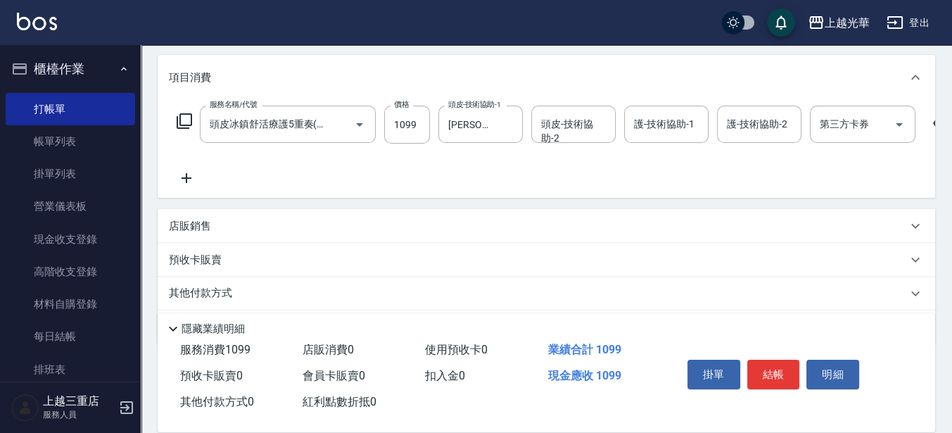
click at [175, 182] on icon at bounding box center [186, 178] width 35 height 17
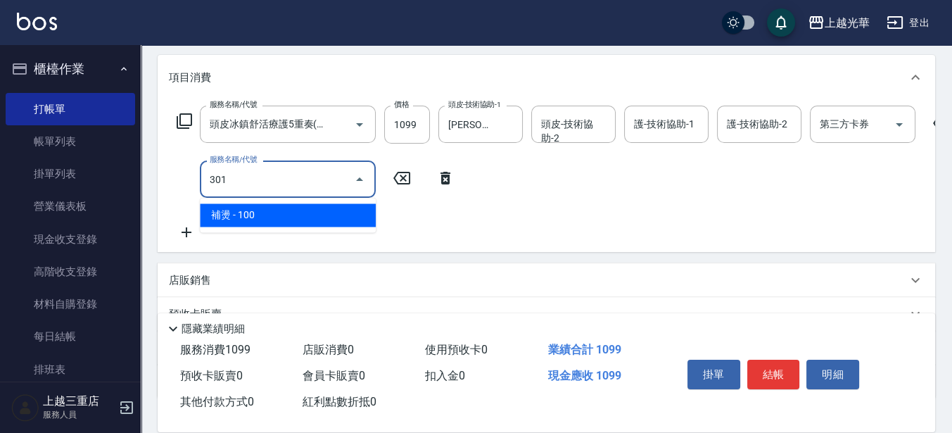
type input "補燙(301)"
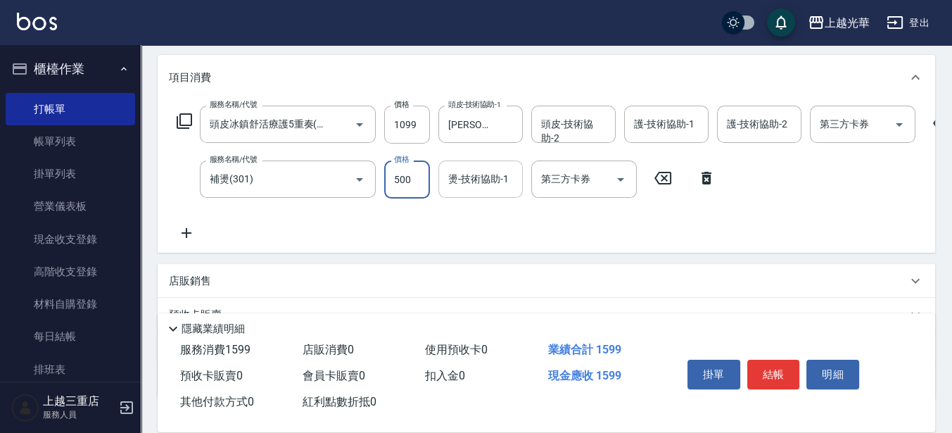
type input "500"
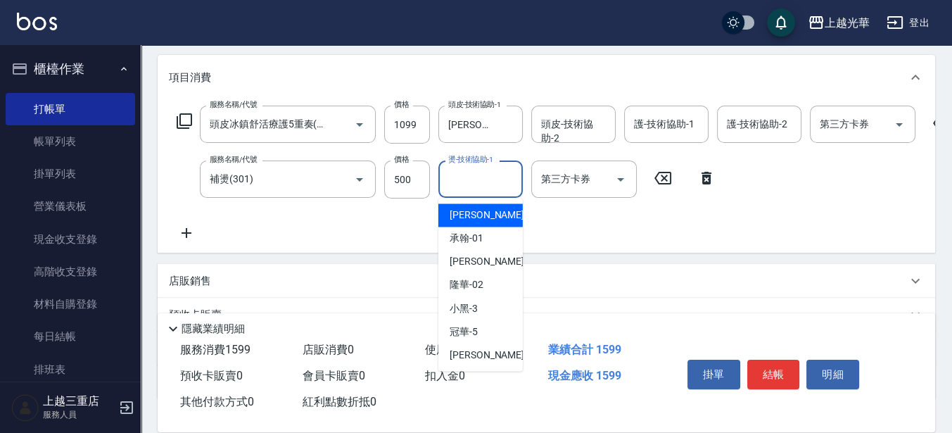
click at [495, 184] on input "燙-技術協助-1" at bounding box center [481, 179] width 72 height 25
type input "1"
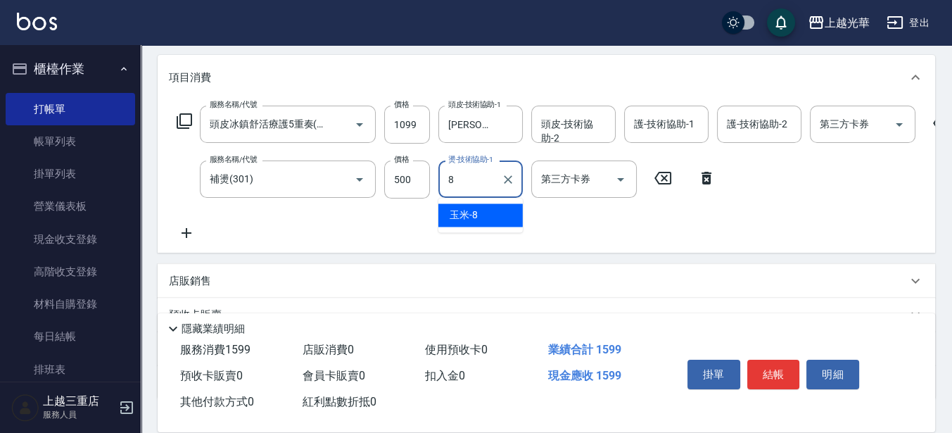
type input "玉米-8"
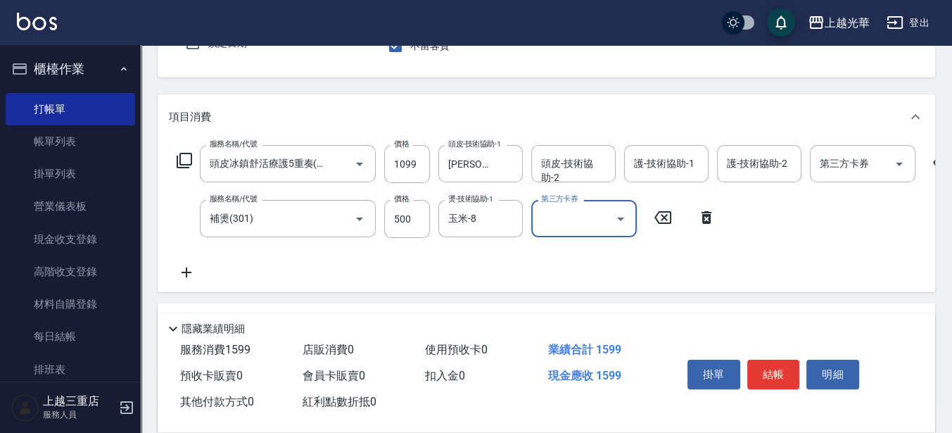
scroll to position [176, 0]
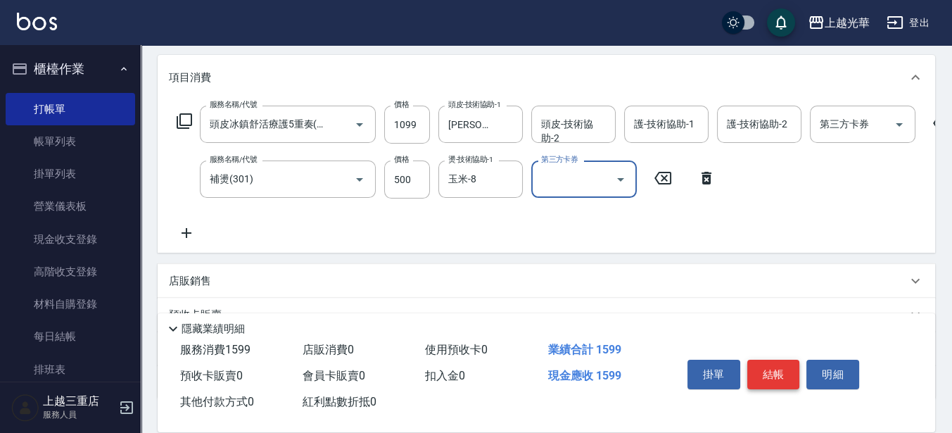
click at [770, 367] on button "結帳" at bounding box center [773, 375] width 53 height 30
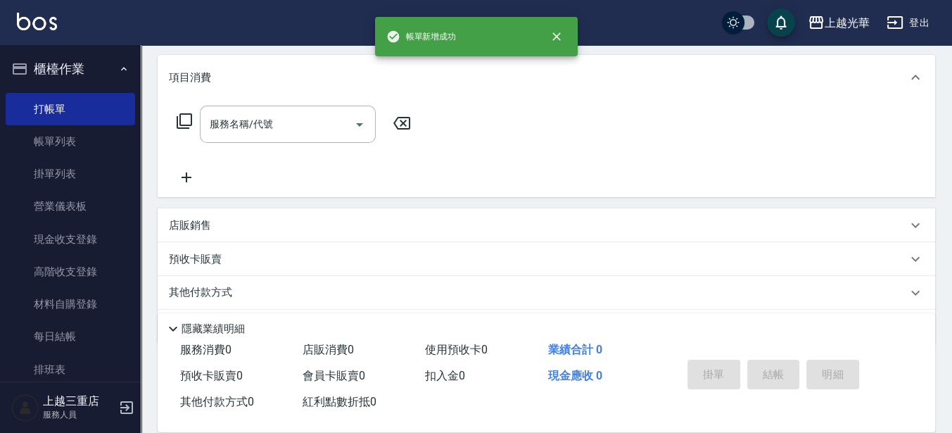
scroll to position [0, 0]
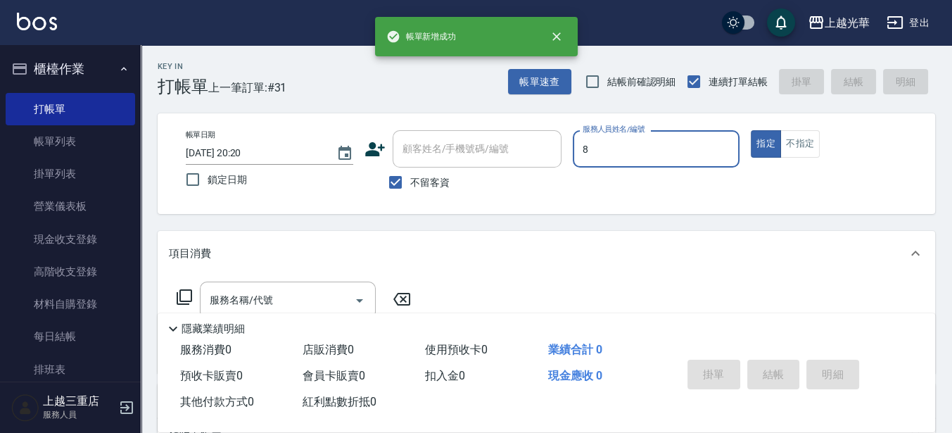
type input "玉米-8"
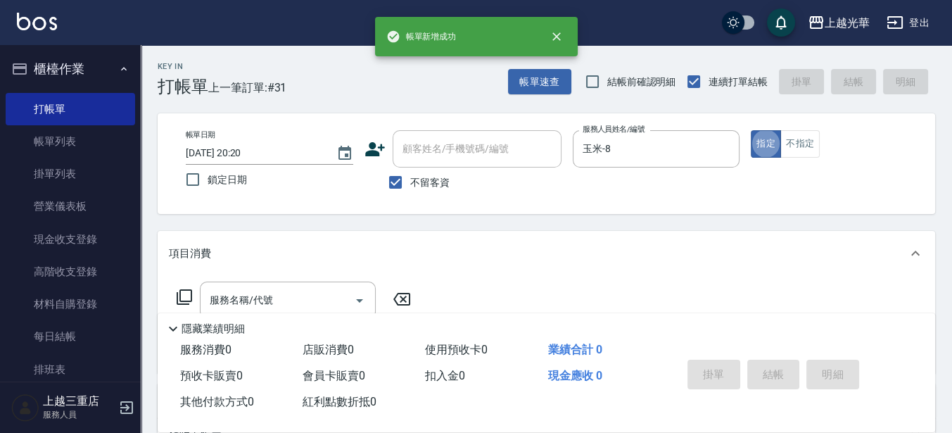
click at [185, 301] on icon at bounding box center [184, 296] width 15 height 15
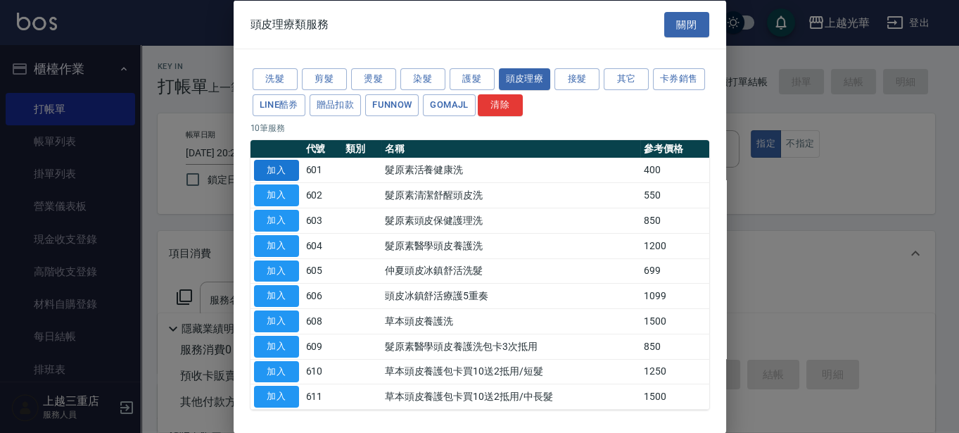
click at [282, 166] on button "加入" at bounding box center [276, 170] width 45 height 22
type input "髮原素活養健康洗(601)"
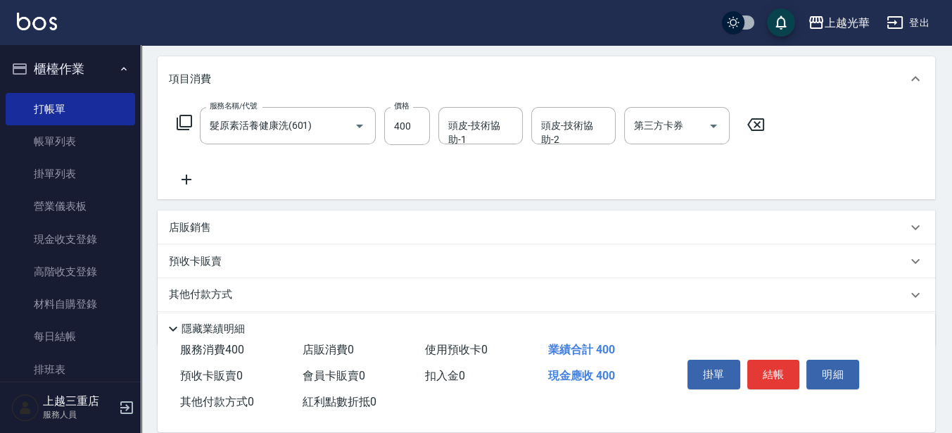
scroll to position [176, 0]
click at [419, 136] on input "400" at bounding box center [407, 125] width 46 height 38
type input "350"
click at [181, 182] on icon at bounding box center [186, 178] width 35 height 17
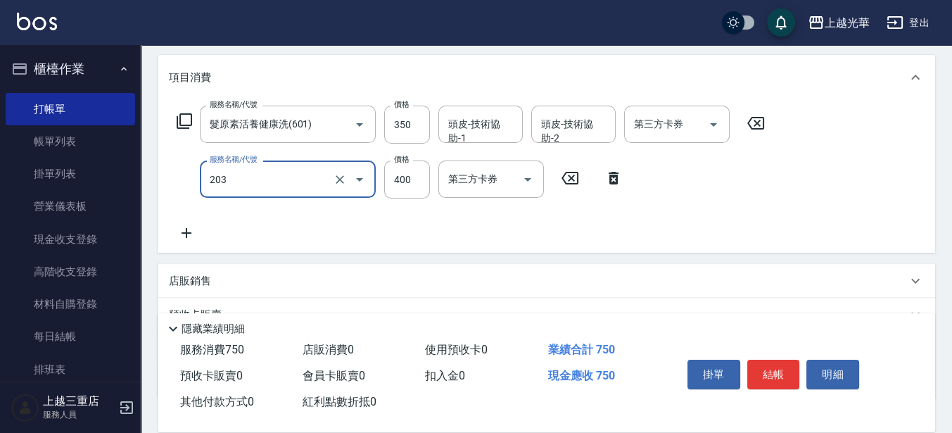
type input "指定單剪(203)"
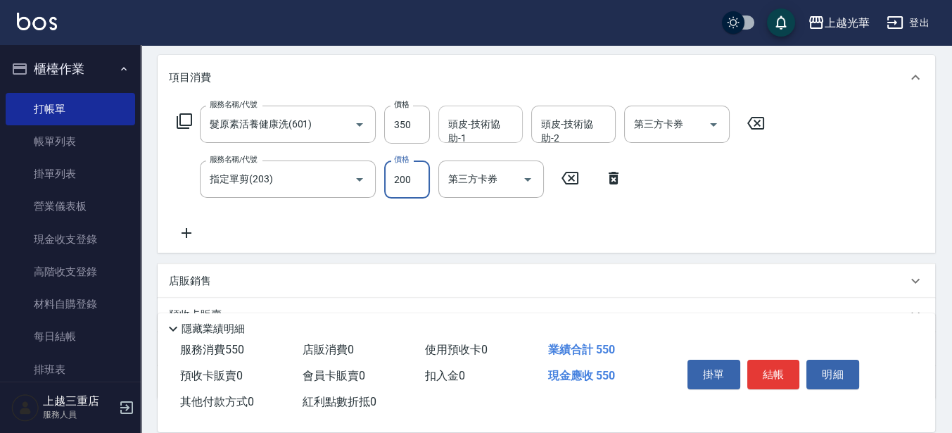
type input "200"
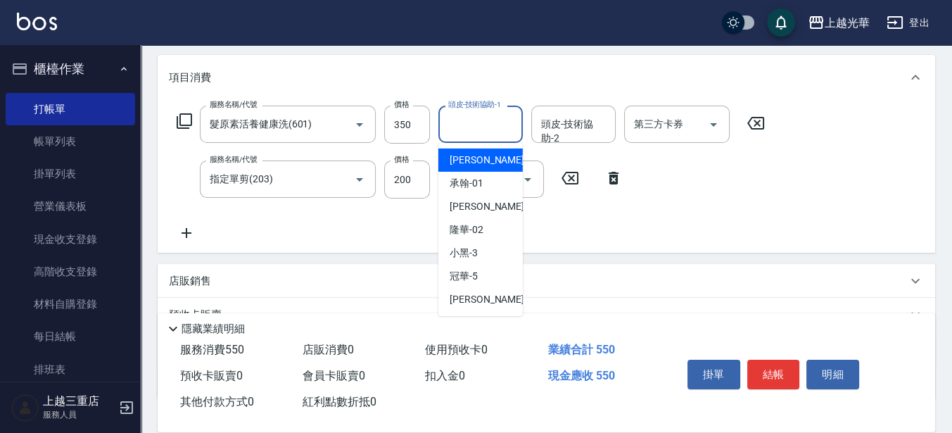
click at [482, 127] on input "頭皮-技術協助-1" at bounding box center [481, 124] width 72 height 25
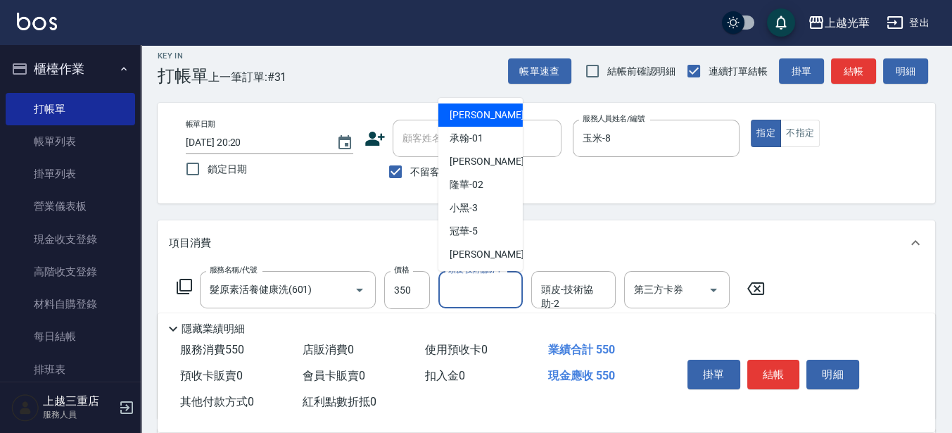
scroll to position [0, 0]
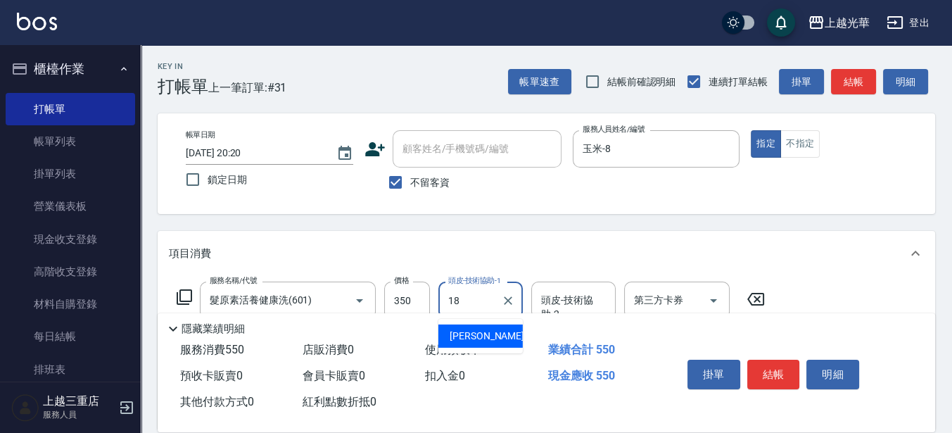
type input "[PERSON_NAME]-18"
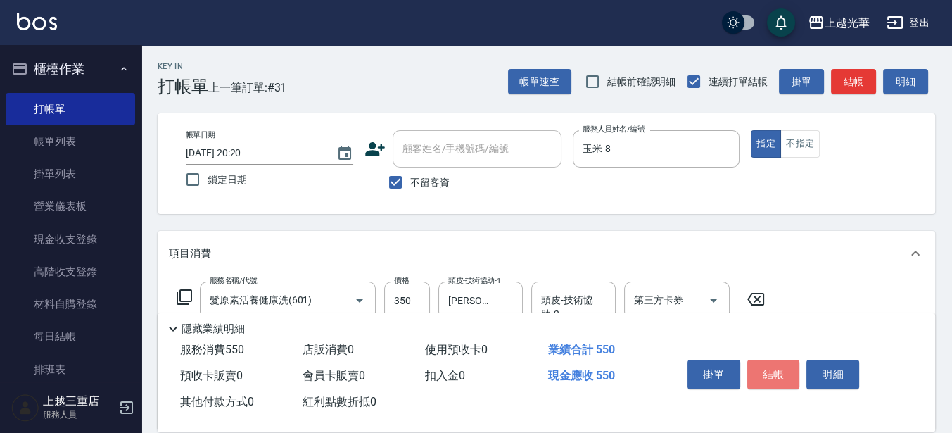
click at [759, 360] on button "結帳" at bounding box center [773, 375] width 53 height 30
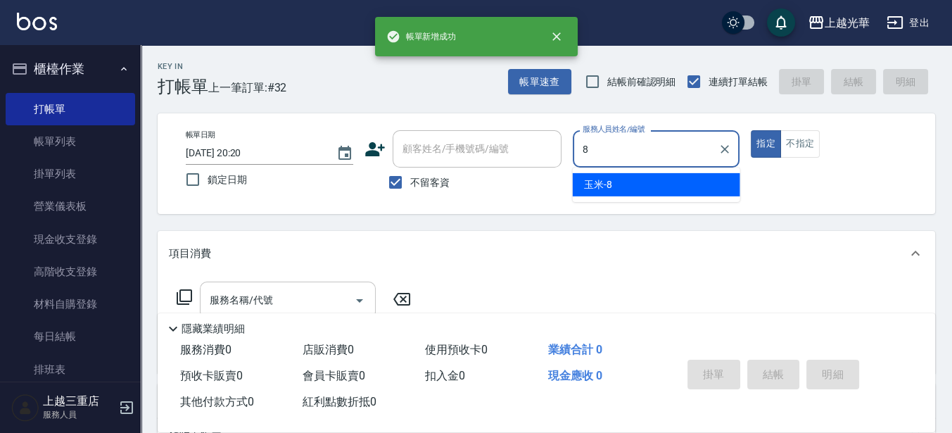
type input "玉米-8"
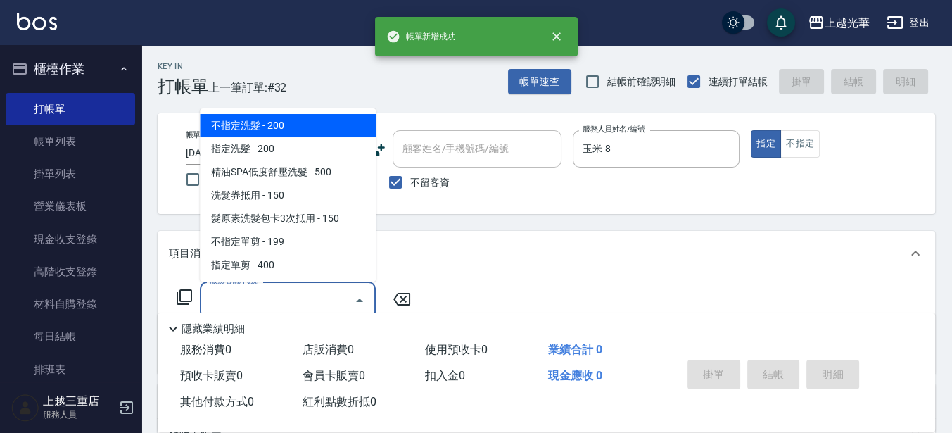
click at [239, 299] on input "服務名稱/代號" at bounding box center [277, 300] width 142 height 25
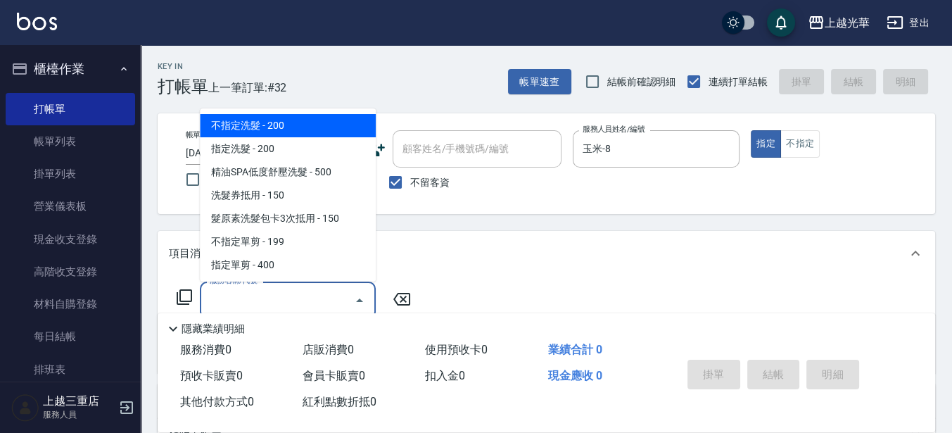
click at [194, 296] on div "服務名稱/代號 服務名稱/代號" at bounding box center [294, 300] width 251 height 37
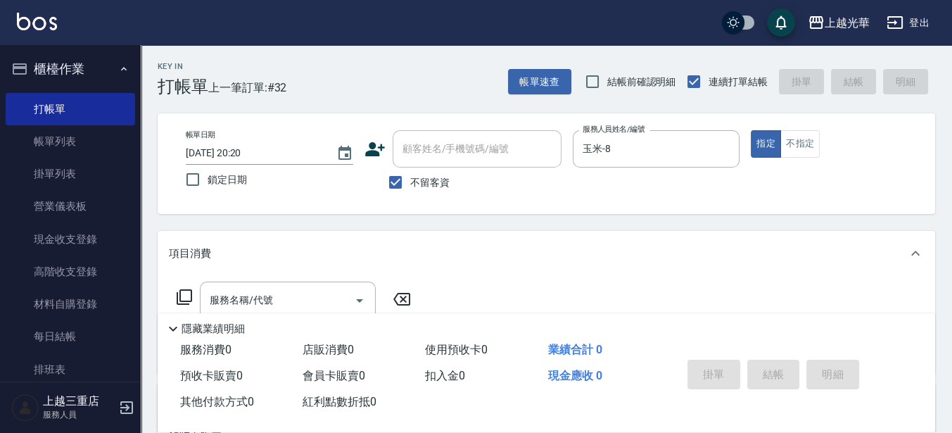
click at [189, 298] on icon at bounding box center [184, 297] width 17 height 17
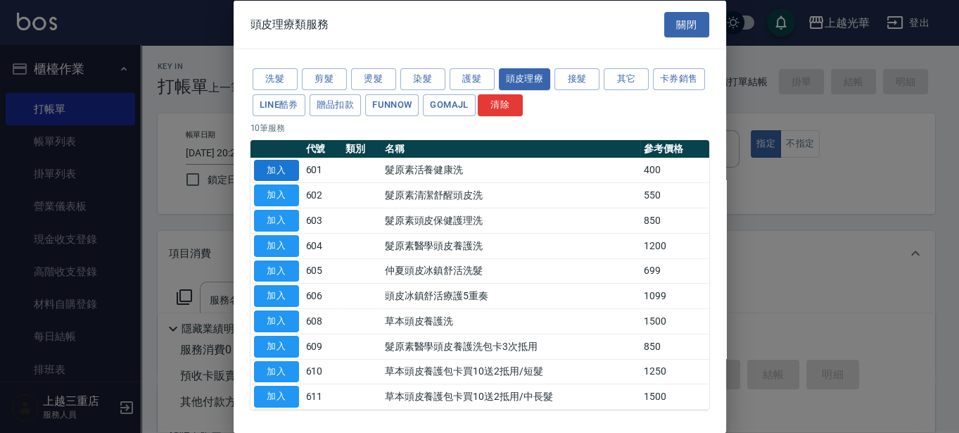
click at [282, 167] on button "加入" at bounding box center [276, 170] width 45 height 22
type input "髮原素活養健康洗(601)"
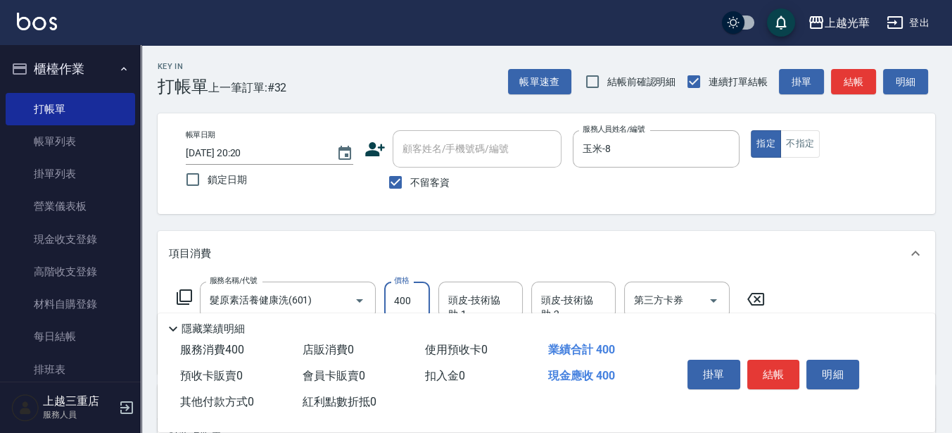
click at [405, 293] on input "400" at bounding box center [407, 301] width 46 height 38
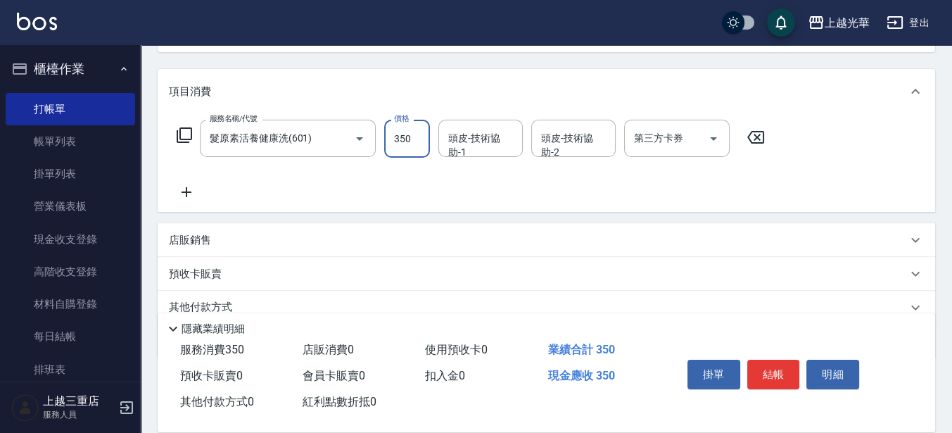
scroll to position [176, 0]
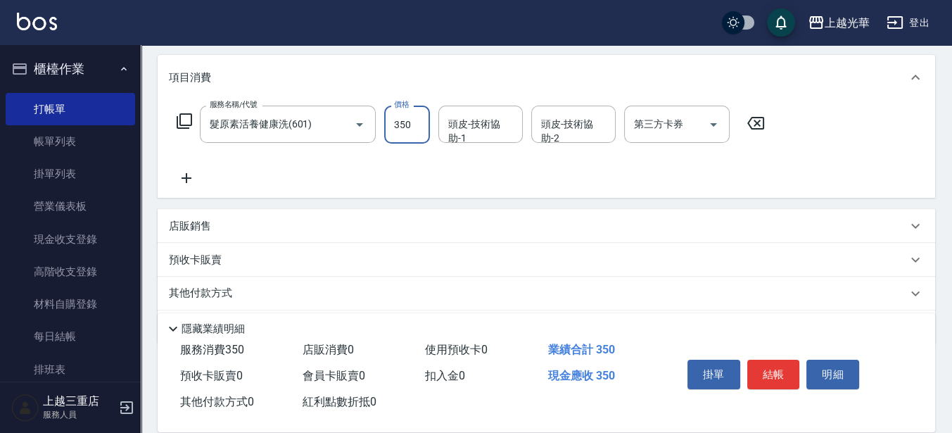
type input "350"
click at [191, 175] on icon at bounding box center [186, 178] width 35 height 17
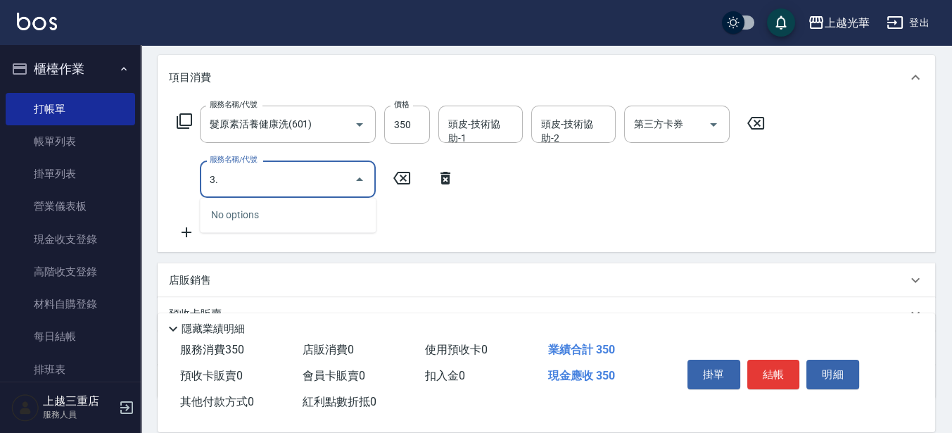
type input "3."
click at [400, 175] on icon at bounding box center [401, 178] width 35 height 17
type input "指定單剪(203)"
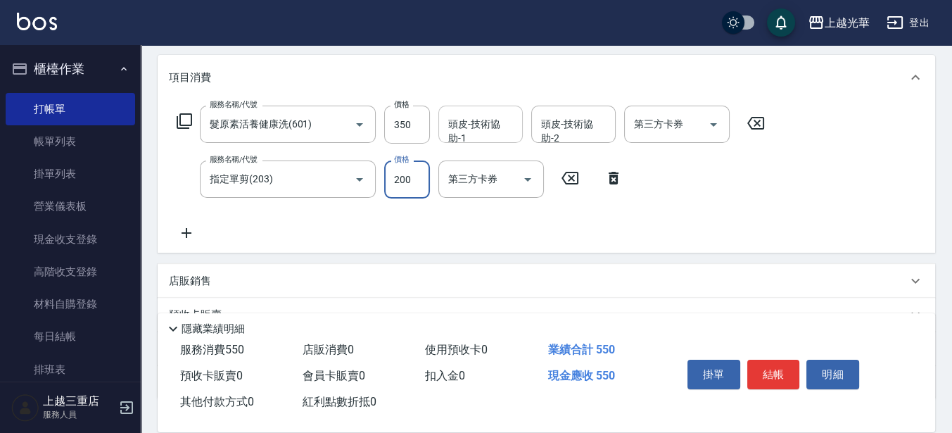
type input "200"
click at [478, 131] on input "頭皮-技術協助-1" at bounding box center [481, 124] width 72 height 25
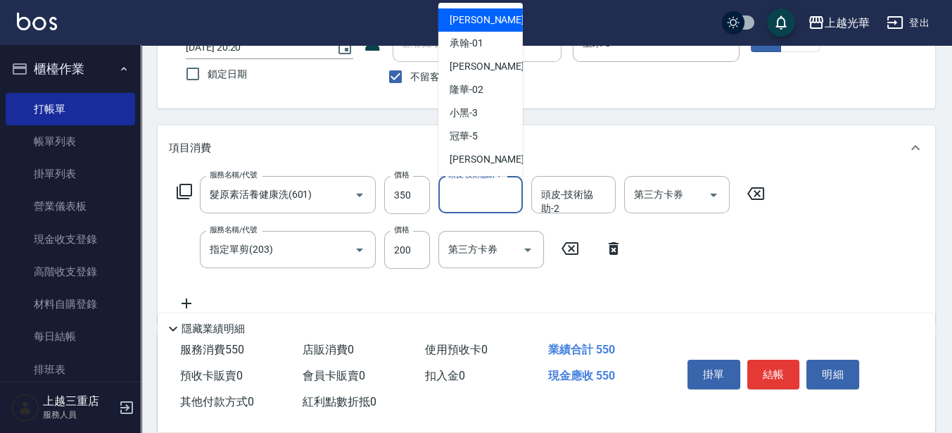
scroll to position [0, 0]
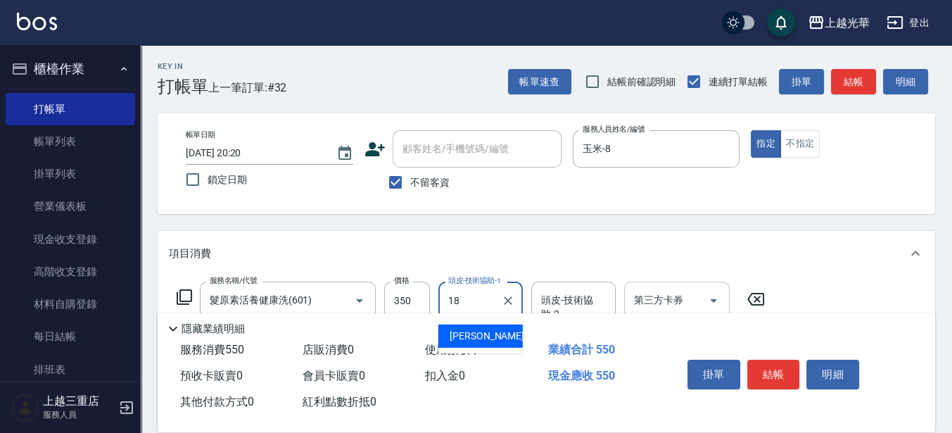
type input "[PERSON_NAME]-18"
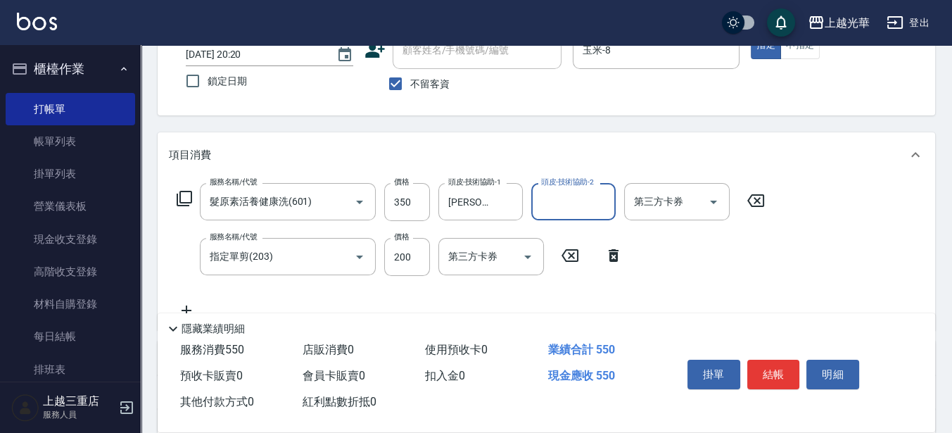
scroll to position [176, 0]
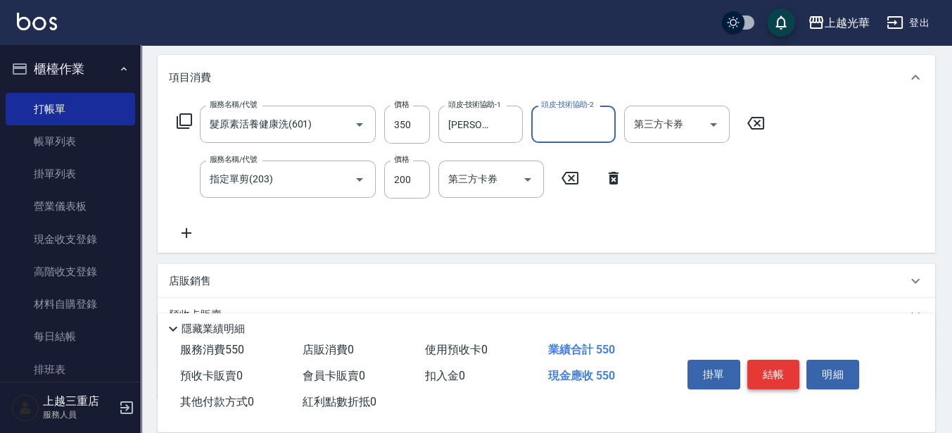
click at [763, 371] on button "結帳" at bounding box center [773, 375] width 53 height 30
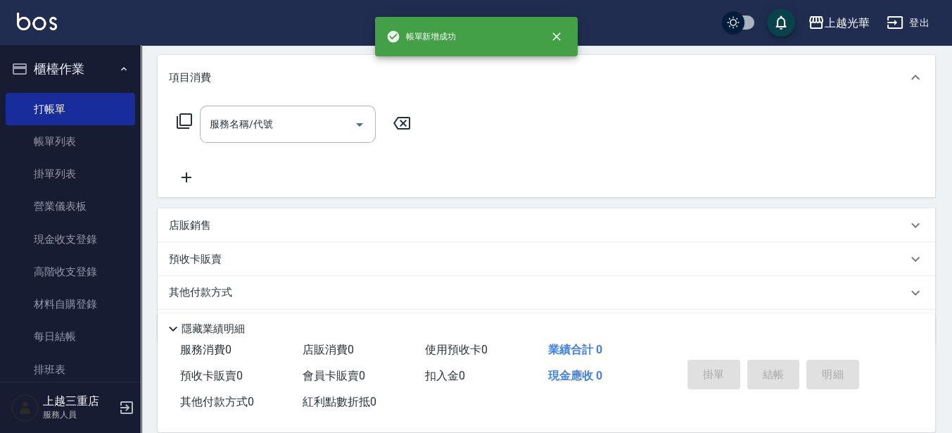
scroll to position [0, 0]
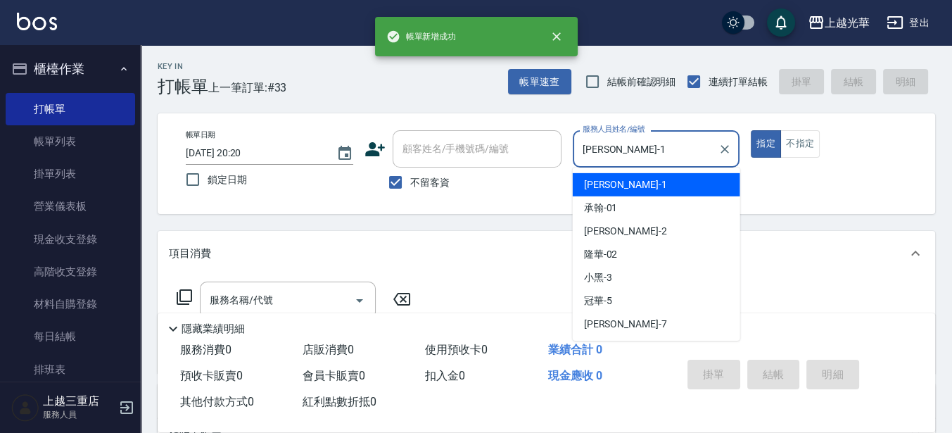
drag, startPoint x: 674, startPoint y: 139, endPoint x: 243, endPoint y: 166, distance: 431.6
click at [243, 166] on div "帳單日期 2025/08/15 20:20 鎖定日期 顧客姓名/手機號碼/編號 顧客姓名/手機號碼/編號 不留客資 服務人員姓名/編號 小詹-1 服務人員姓名…" at bounding box center [547, 163] width 744 height 67
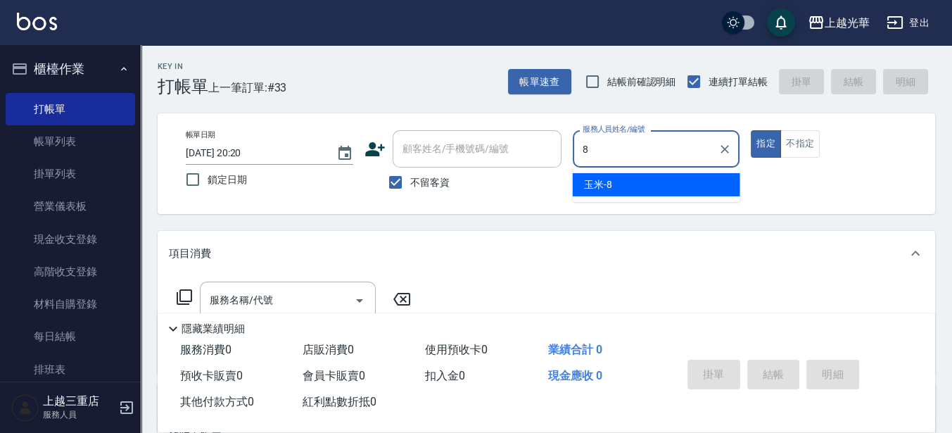
type input "玉米-8"
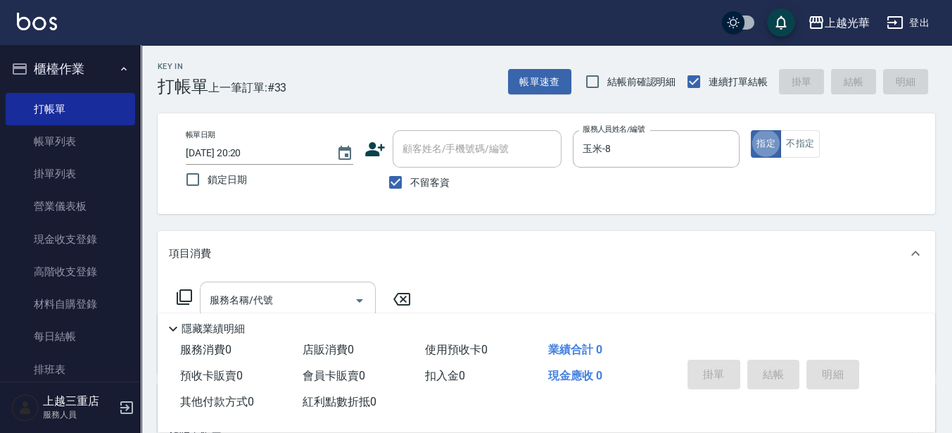
click at [251, 298] on input "服務名稱/代號" at bounding box center [277, 300] width 142 height 25
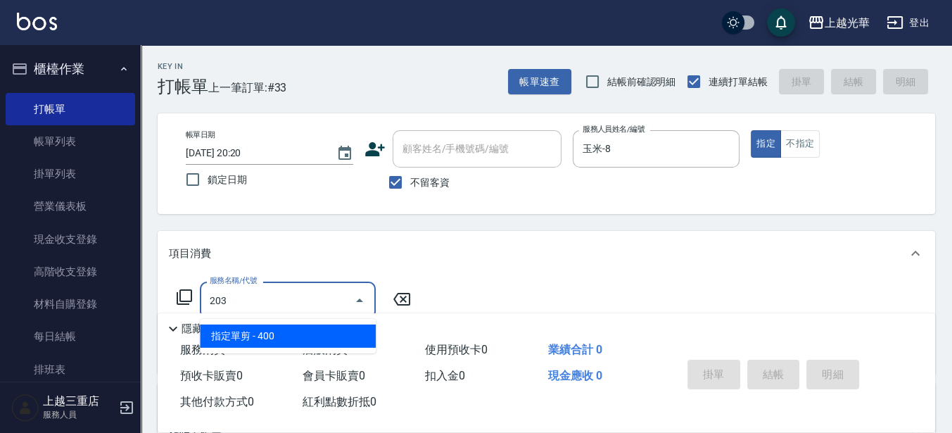
type input "指定單剪(203)"
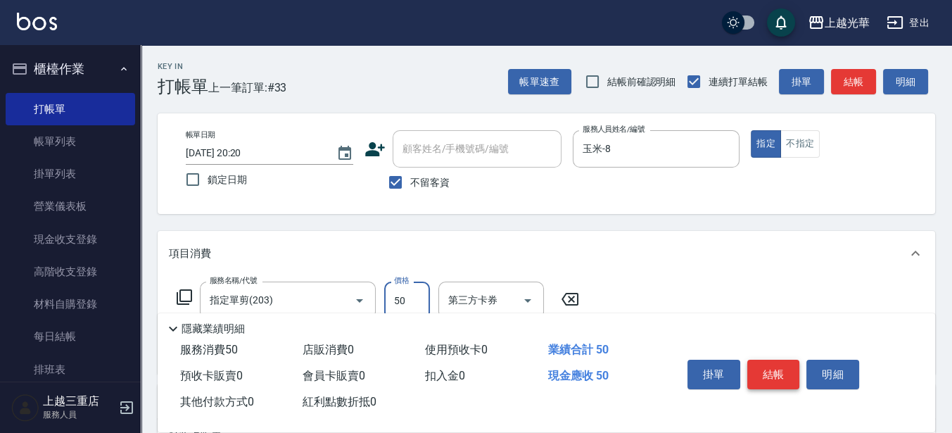
type input "50"
click at [783, 377] on button "結帳" at bounding box center [773, 375] width 53 height 30
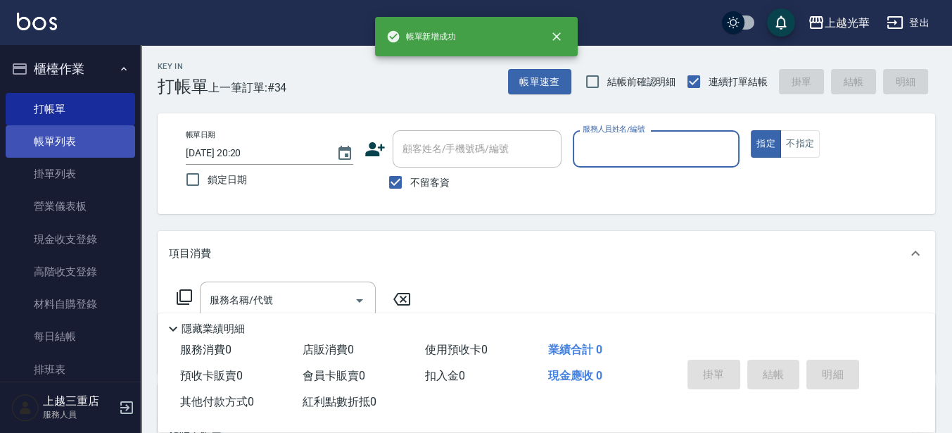
click at [23, 140] on link "帳單列表" at bounding box center [70, 141] width 129 height 32
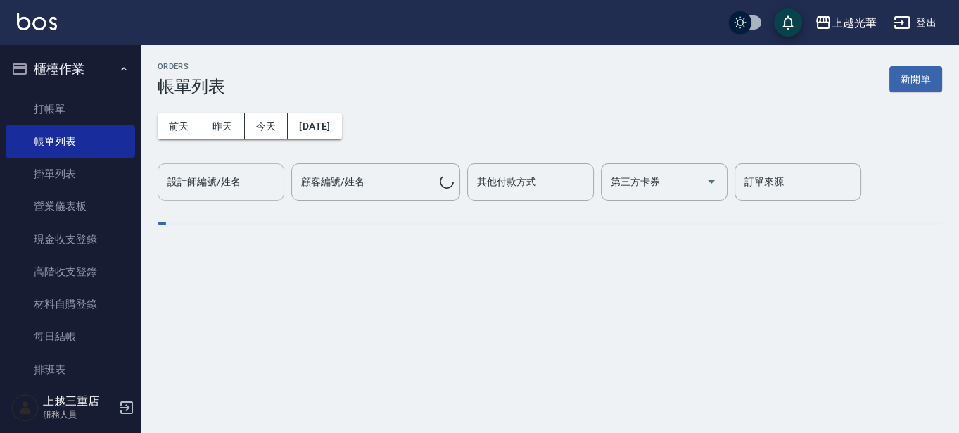
click at [237, 172] on input "設計師編號/姓名" at bounding box center [221, 182] width 114 height 25
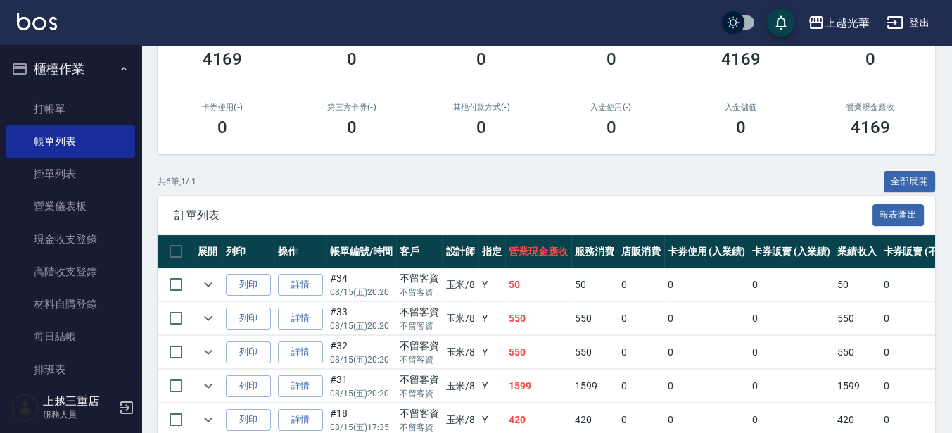
scroll to position [176, 0]
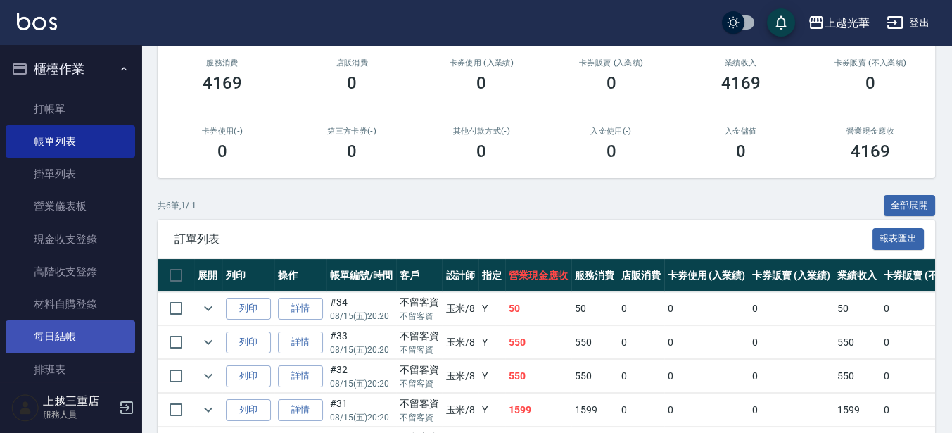
type input "玉米-8"
click at [63, 343] on link "每日結帳" at bounding box center [70, 336] width 129 height 32
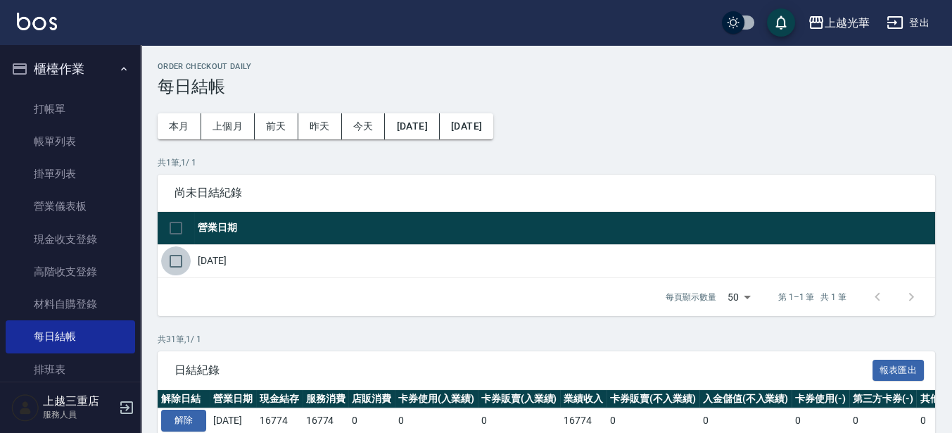
click at [174, 258] on input "checkbox" at bounding box center [176, 261] width 30 height 30
checkbox input "true"
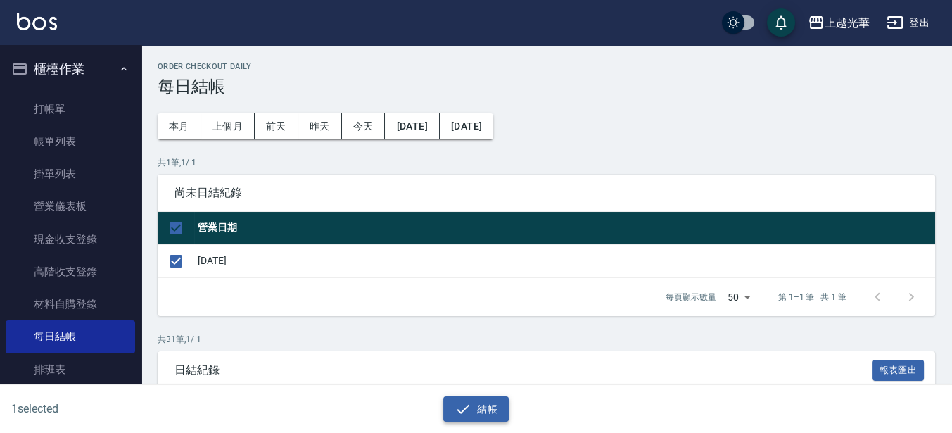
click at [508, 400] on div "結帳" at bounding box center [476, 409] width 460 height 26
click at [481, 402] on button "結帳" at bounding box center [475, 409] width 65 height 26
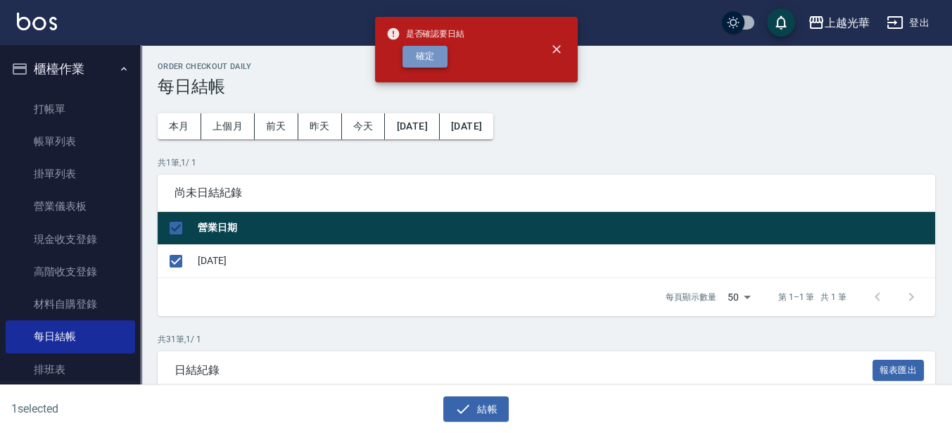
click at [427, 59] on button "確定" at bounding box center [425, 57] width 45 height 22
checkbox input "false"
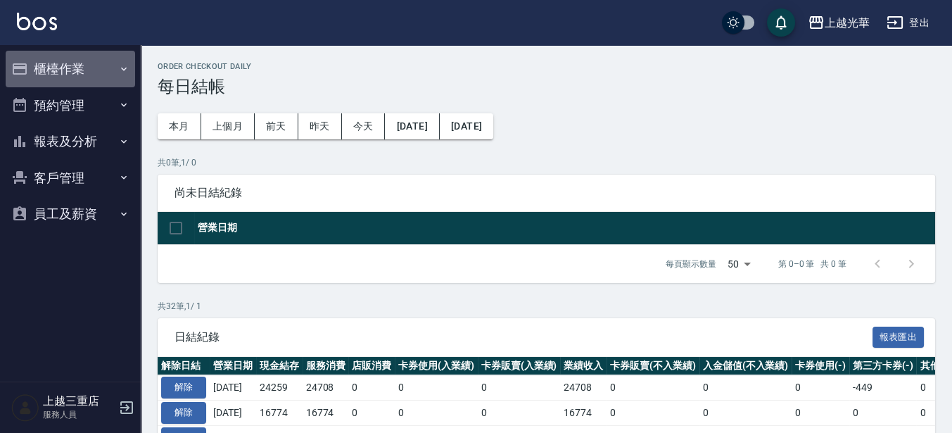
click at [68, 73] on button "櫃檯作業" at bounding box center [70, 69] width 129 height 37
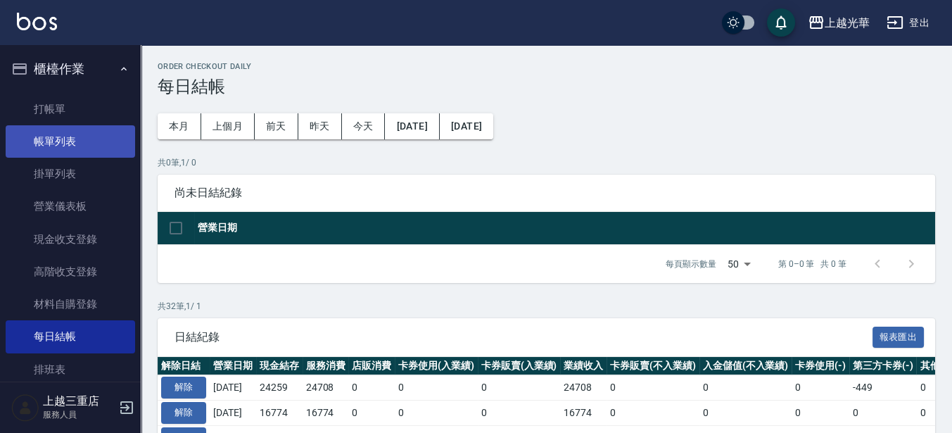
click at [65, 139] on link "帳單列表" at bounding box center [70, 141] width 129 height 32
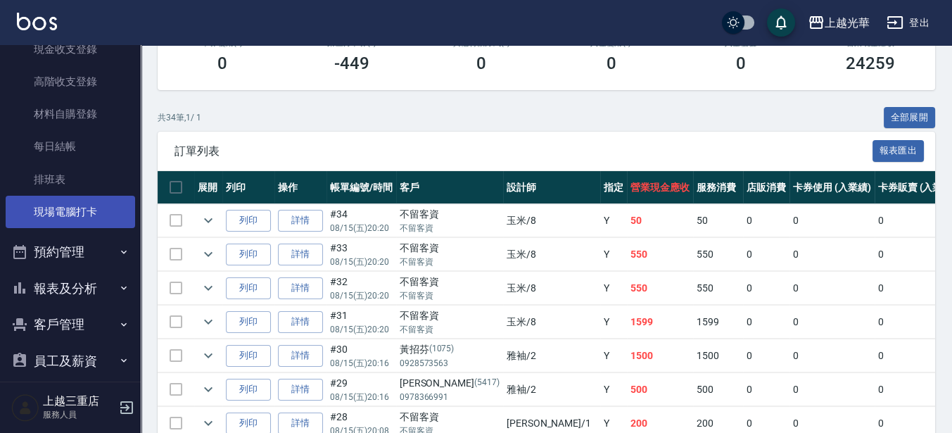
scroll to position [203, 0]
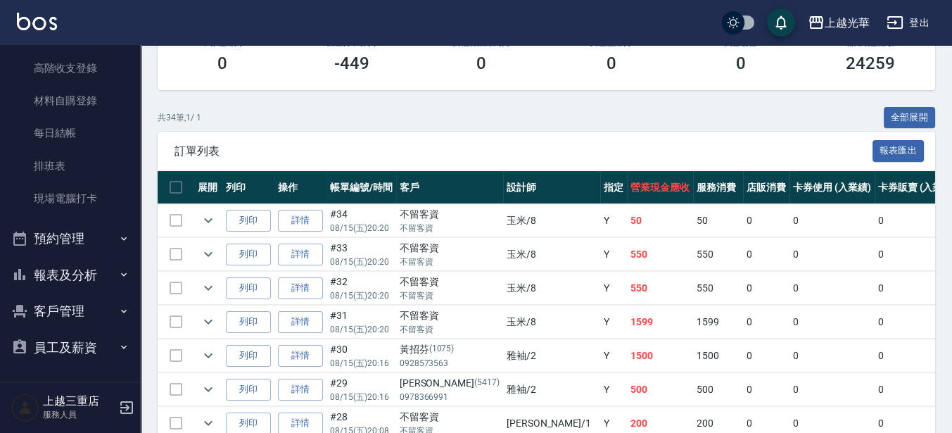
click at [91, 271] on button "報表及分析" at bounding box center [70, 275] width 129 height 37
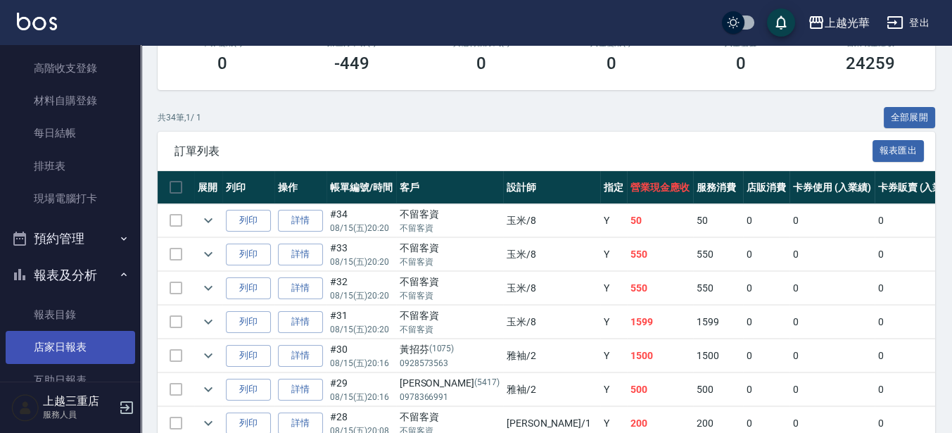
click at [79, 346] on link "店家日報表" at bounding box center [70, 347] width 129 height 32
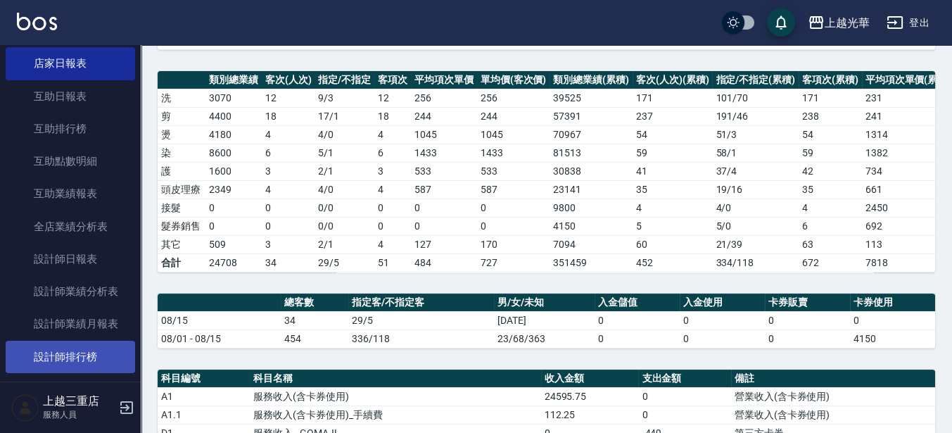
scroll to position [555, 0]
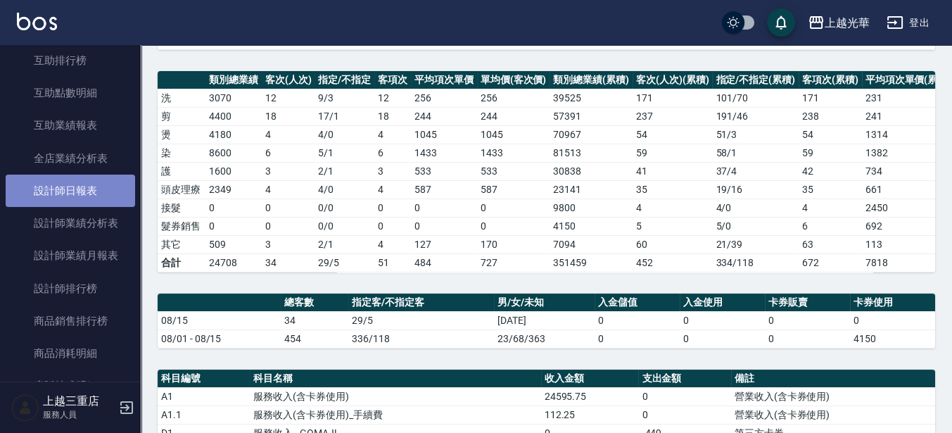
click at [84, 177] on link "設計師日報表" at bounding box center [70, 191] width 129 height 32
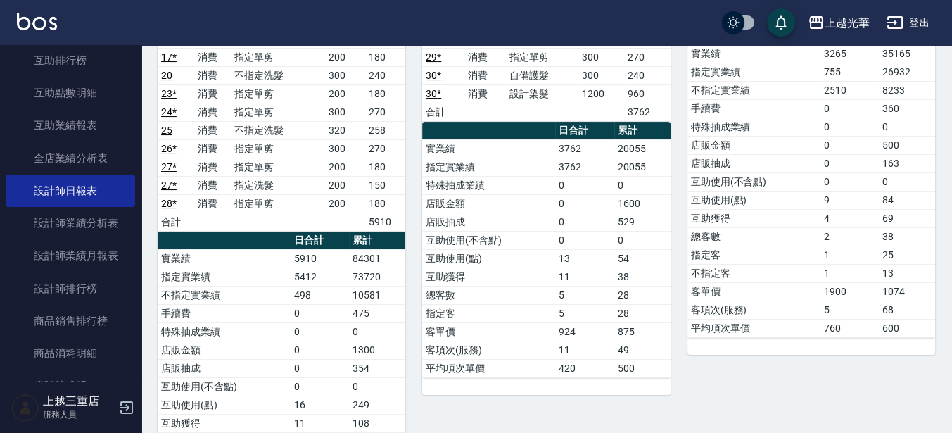
scroll to position [374, 0]
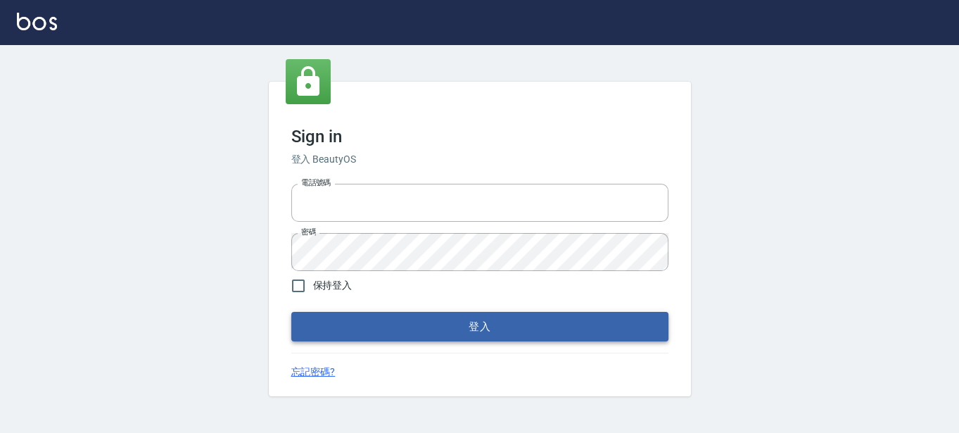
type input "0289832082"
click at [416, 325] on button "登入" at bounding box center [479, 327] width 377 height 30
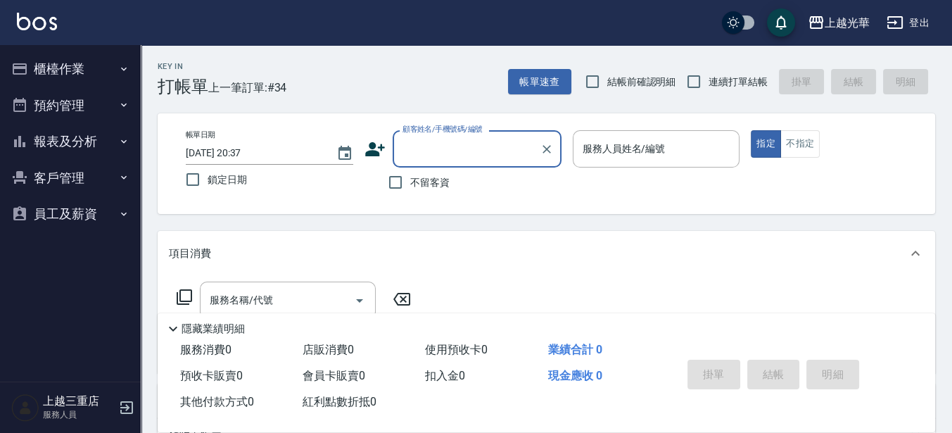
click at [82, 57] on button "櫃檯作業" at bounding box center [70, 69] width 129 height 37
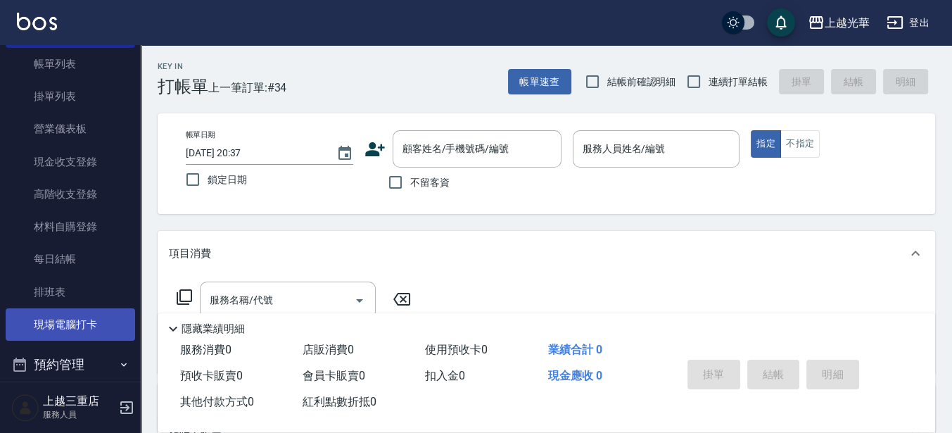
scroll to position [88, 0]
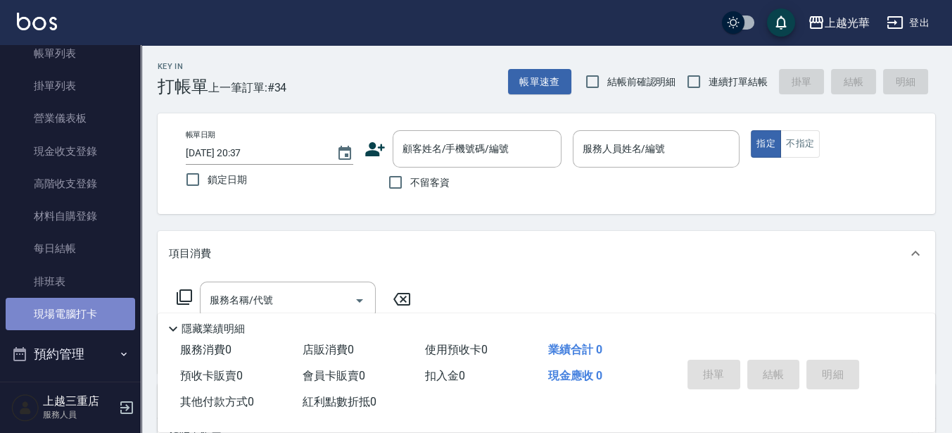
click at [75, 308] on link "現場電腦打卡" at bounding box center [70, 314] width 129 height 32
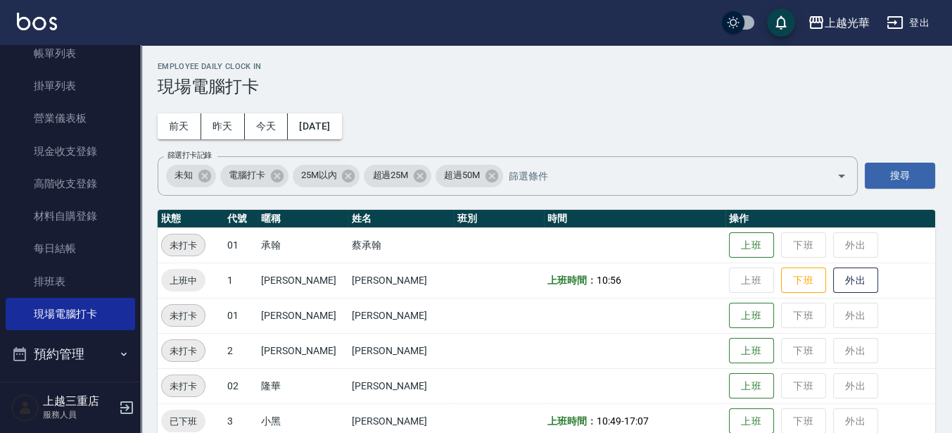
scroll to position [264, 0]
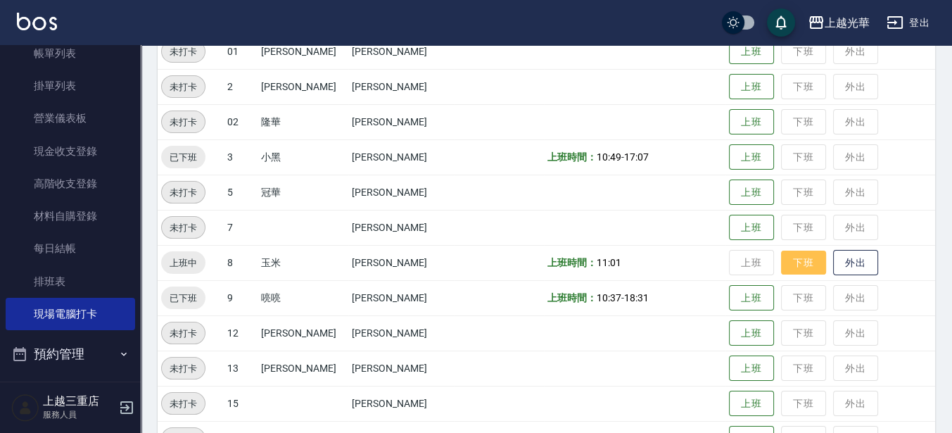
click at [781, 266] on button "下班" at bounding box center [803, 263] width 45 height 25
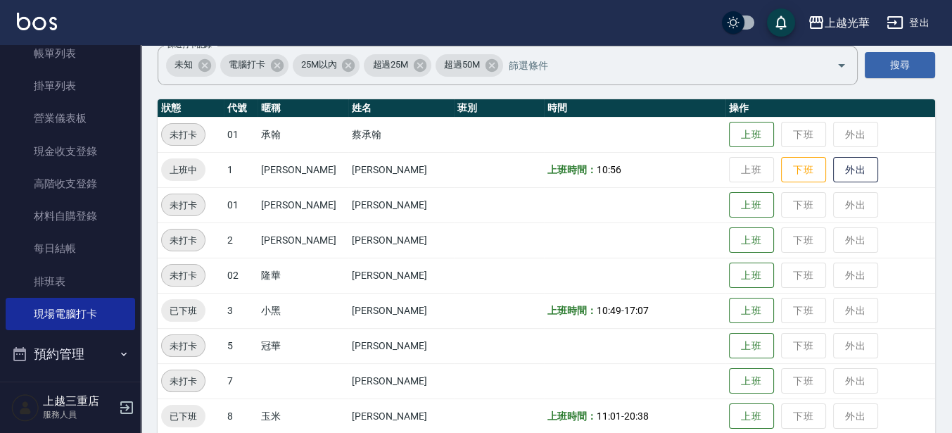
scroll to position [58, 0]
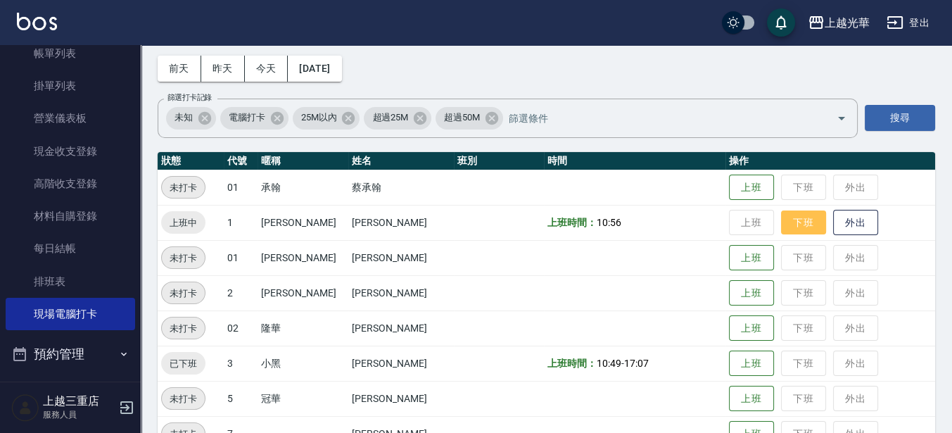
click at [783, 220] on button "下班" at bounding box center [803, 222] width 45 height 25
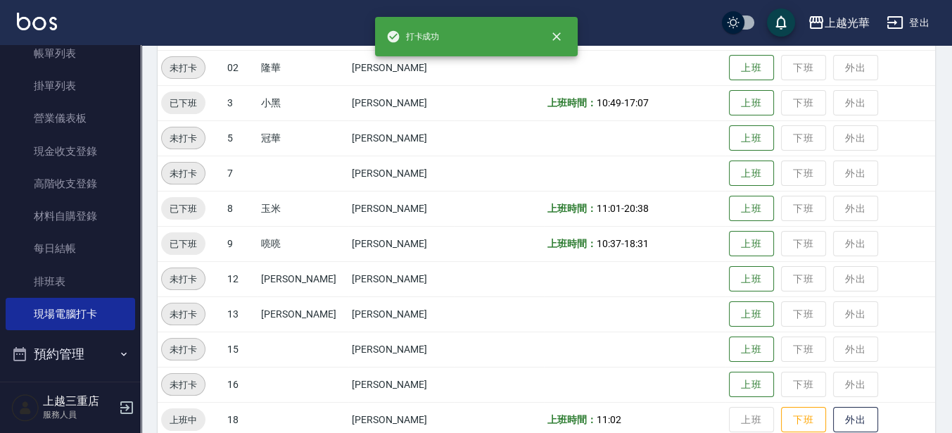
scroll to position [410, 0]
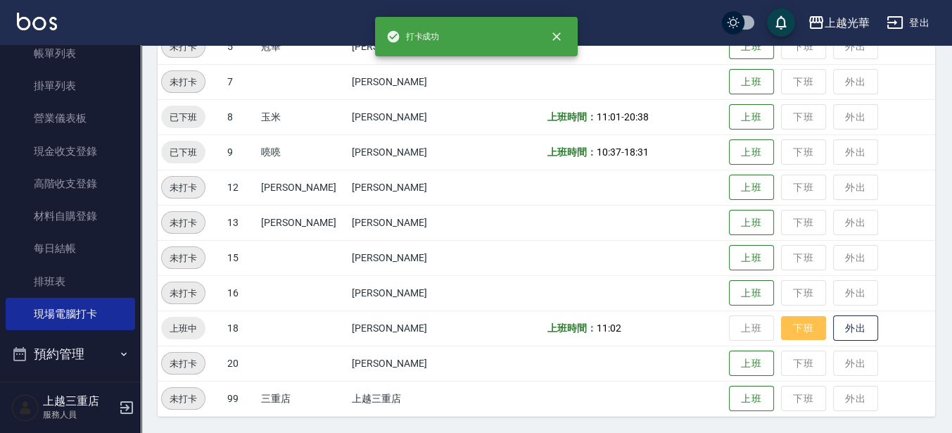
click at [784, 328] on button "下班" at bounding box center [803, 328] width 45 height 25
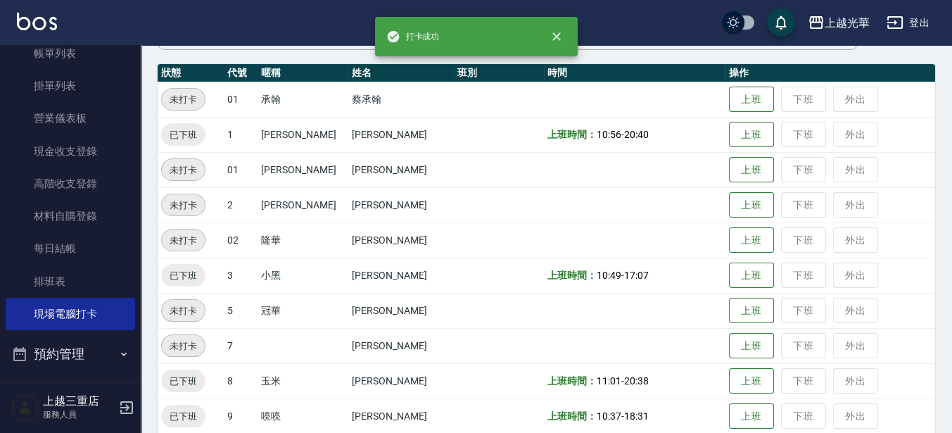
scroll to position [0, 0]
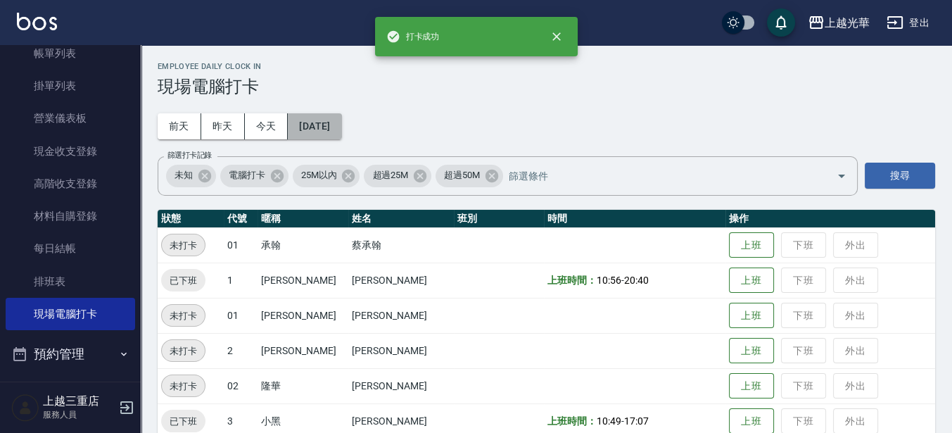
click at [312, 122] on button "[DATE]" at bounding box center [314, 126] width 53 height 26
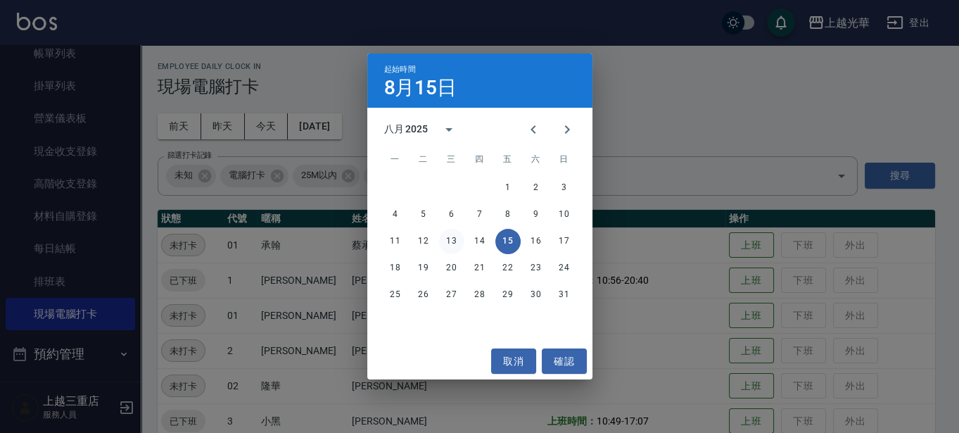
click at [454, 242] on button "13" at bounding box center [451, 241] width 25 height 25
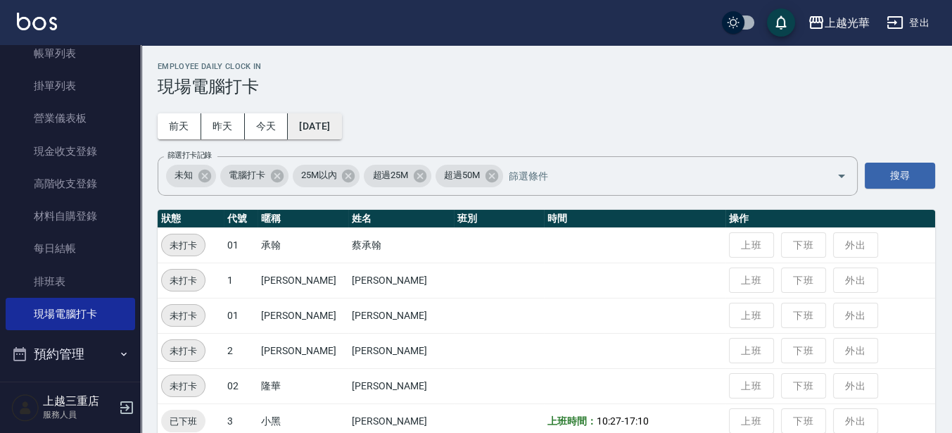
click at [324, 127] on button "2025/08/13" at bounding box center [314, 126] width 53 height 26
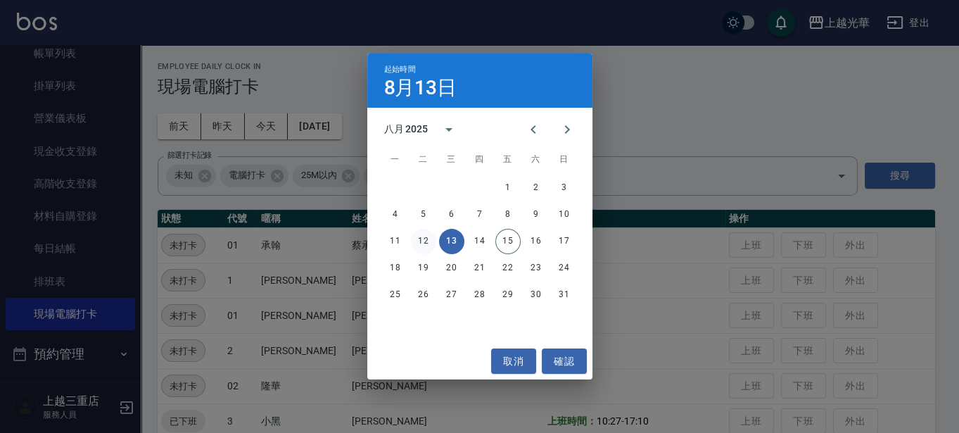
click at [417, 241] on button "12" at bounding box center [423, 241] width 25 height 25
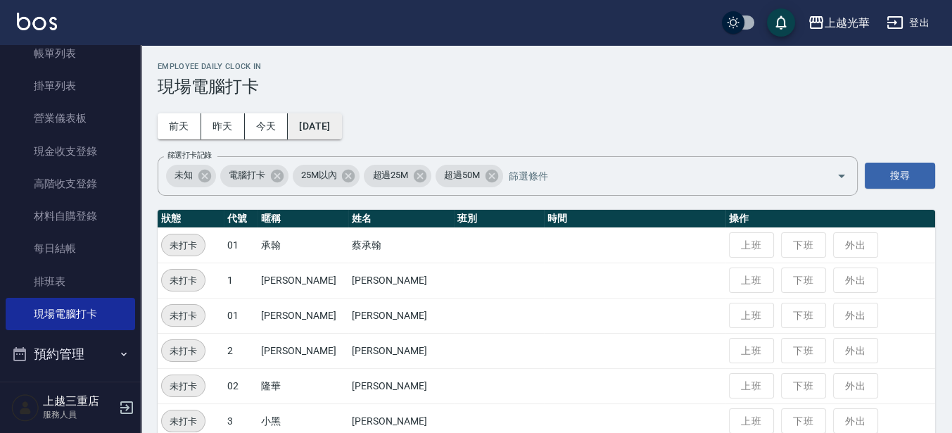
click at [341, 120] on button "2025/08/12" at bounding box center [314, 126] width 53 height 26
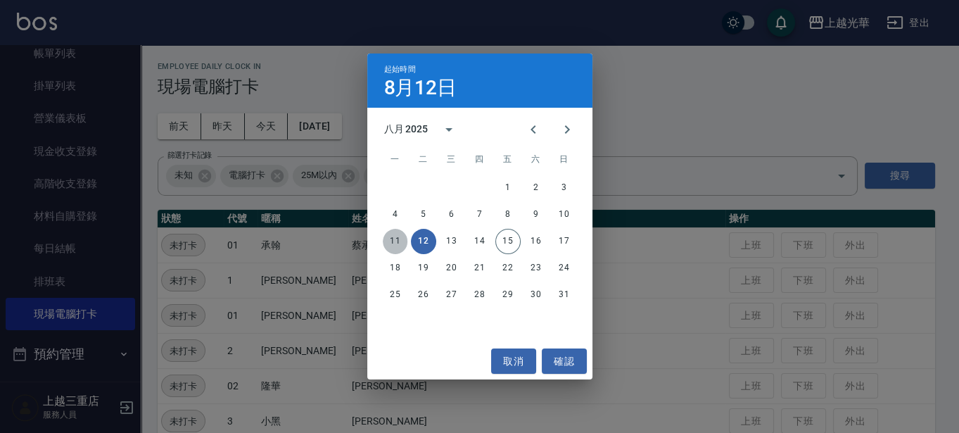
click at [396, 243] on button "11" at bounding box center [395, 241] width 25 height 25
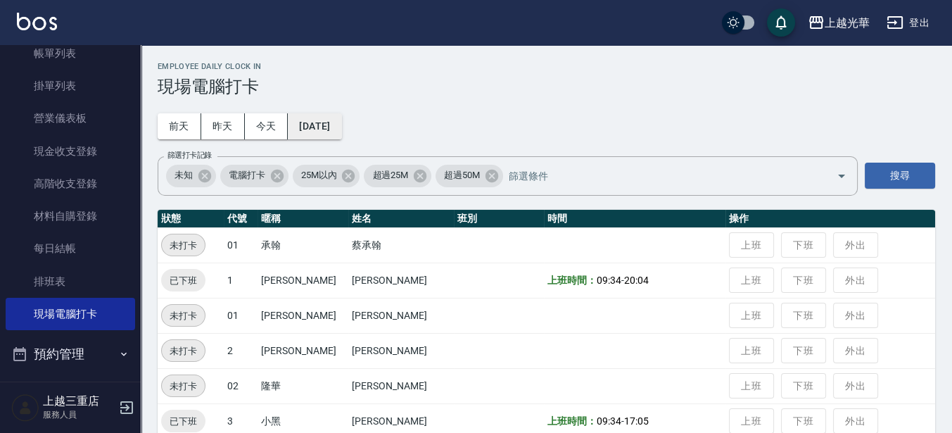
click at [341, 120] on button "2025/08/11" at bounding box center [314, 126] width 53 height 26
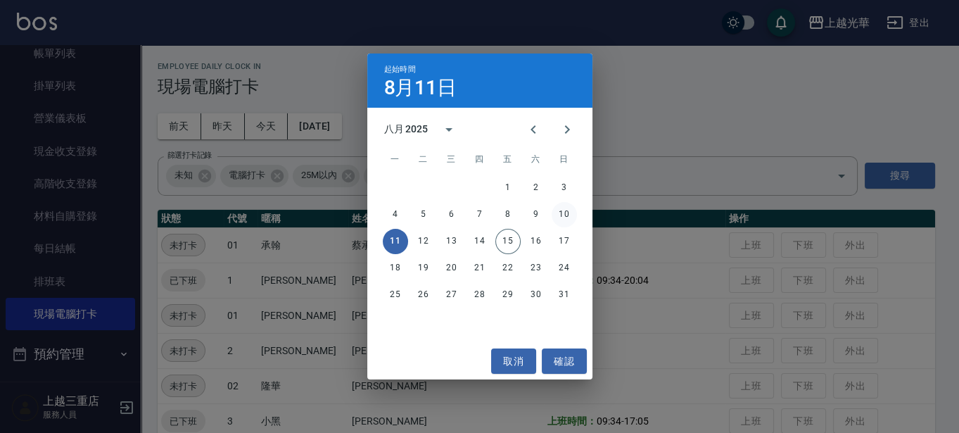
click at [563, 214] on button "10" at bounding box center [564, 214] width 25 height 25
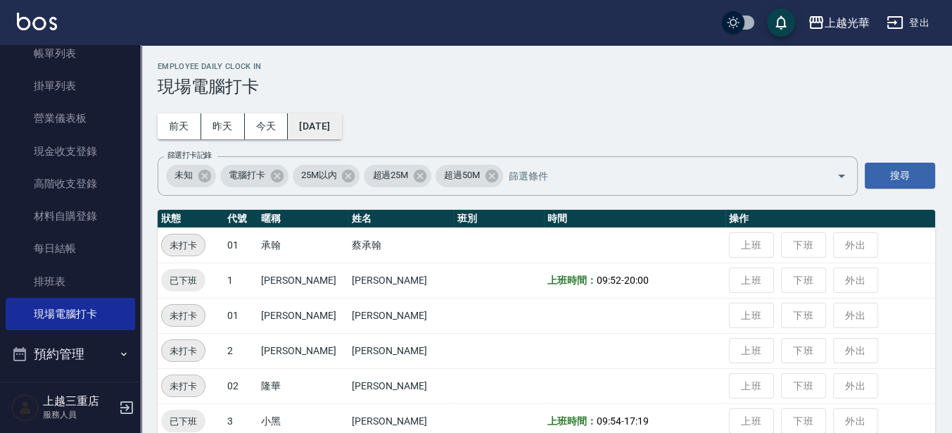
click at [341, 124] on button "2025/08/10" at bounding box center [314, 126] width 53 height 26
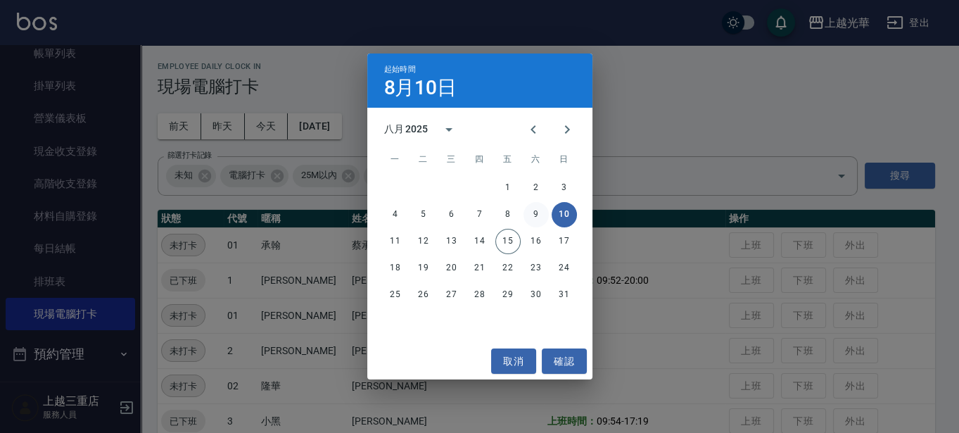
click at [529, 212] on button "9" at bounding box center [536, 214] width 25 height 25
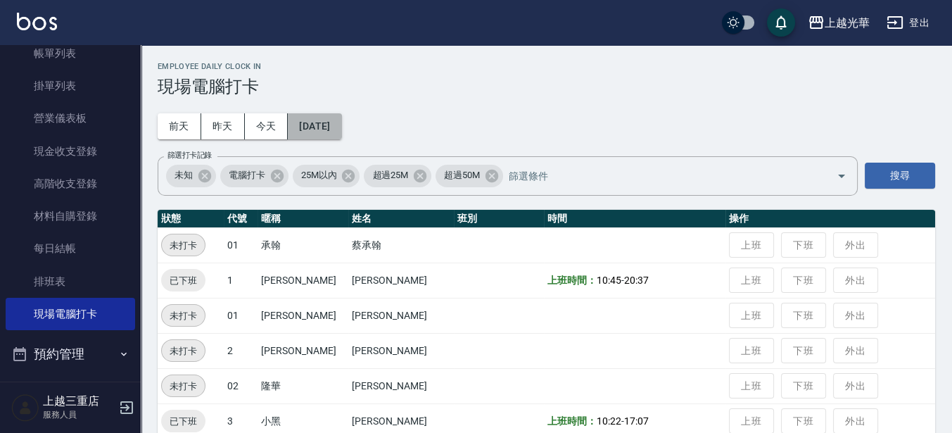
click at [341, 124] on button "2025/08/09" at bounding box center [314, 126] width 53 height 26
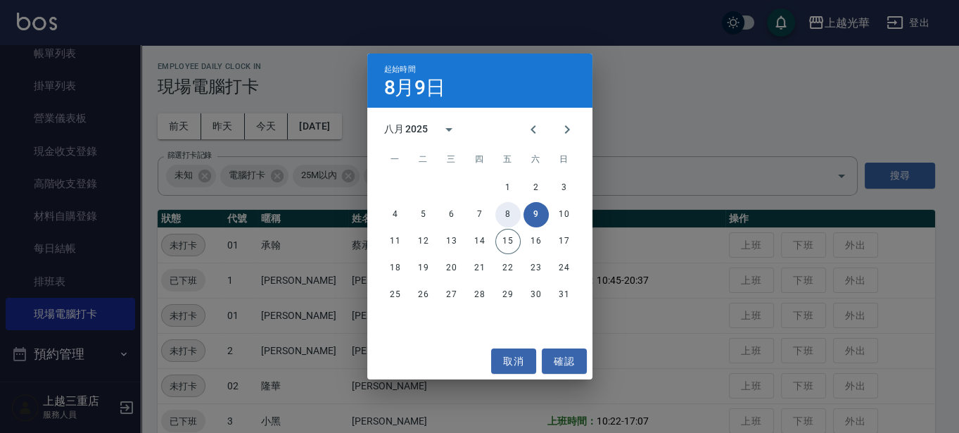
click at [507, 210] on button "8" at bounding box center [507, 214] width 25 height 25
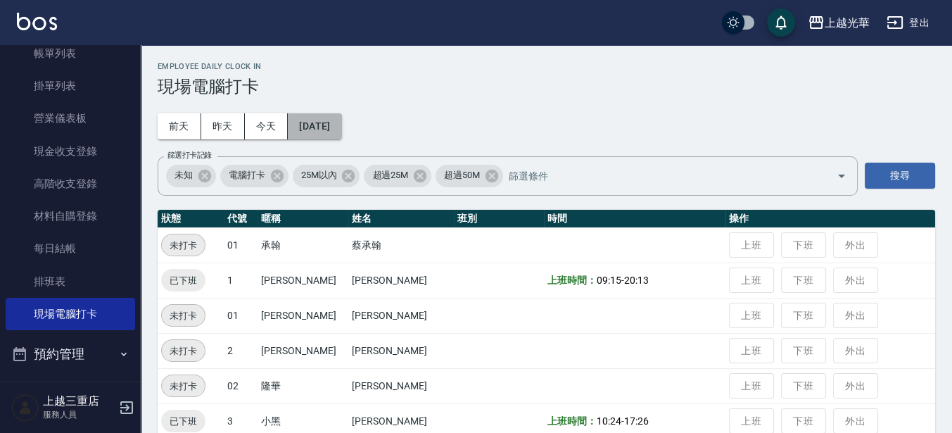
click at [341, 118] on button "2025/08/08" at bounding box center [314, 126] width 53 height 26
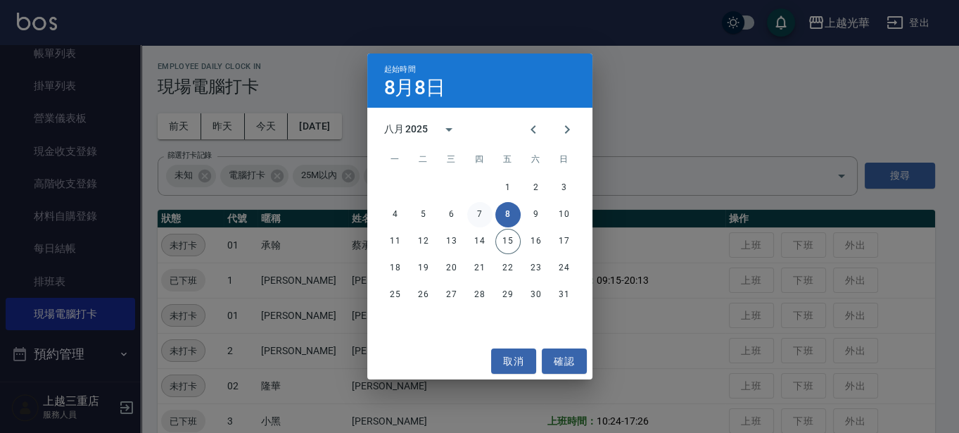
click at [485, 212] on button "7" at bounding box center [479, 214] width 25 height 25
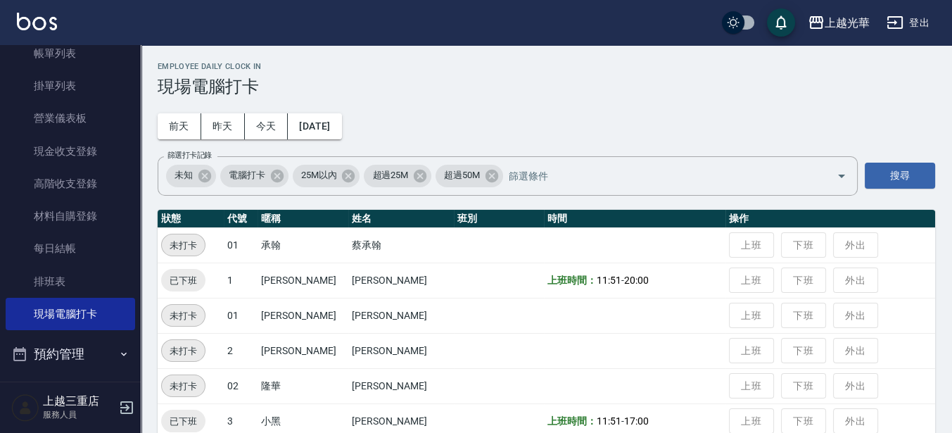
click at [341, 122] on button "2025/08/07" at bounding box center [314, 126] width 53 height 26
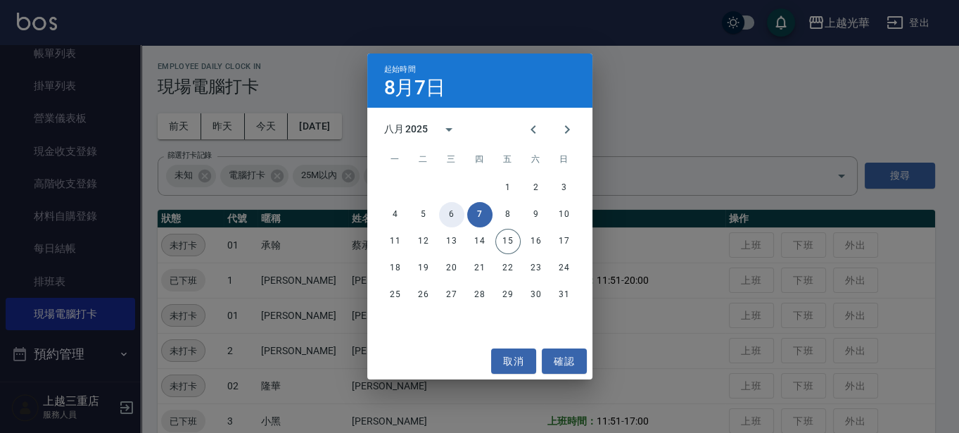
click at [453, 208] on button "6" at bounding box center [451, 214] width 25 height 25
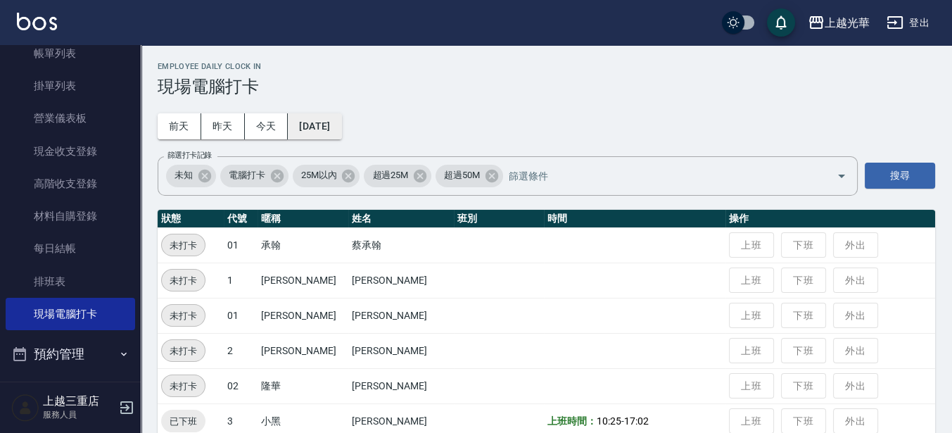
click at [341, 128] on button "2025/08/06" at bounding box center [314, 126] width 53 height 26
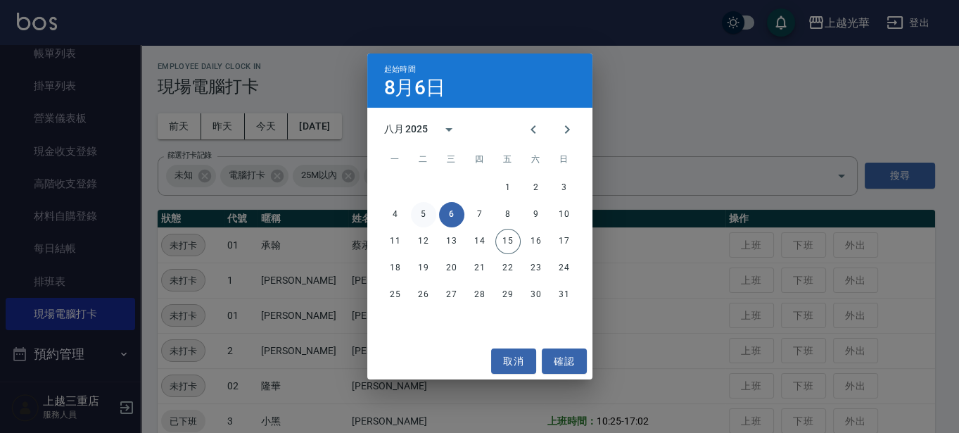
click at [431, 219] on button "5" at bounding box center [423, 214] width 25 height 25
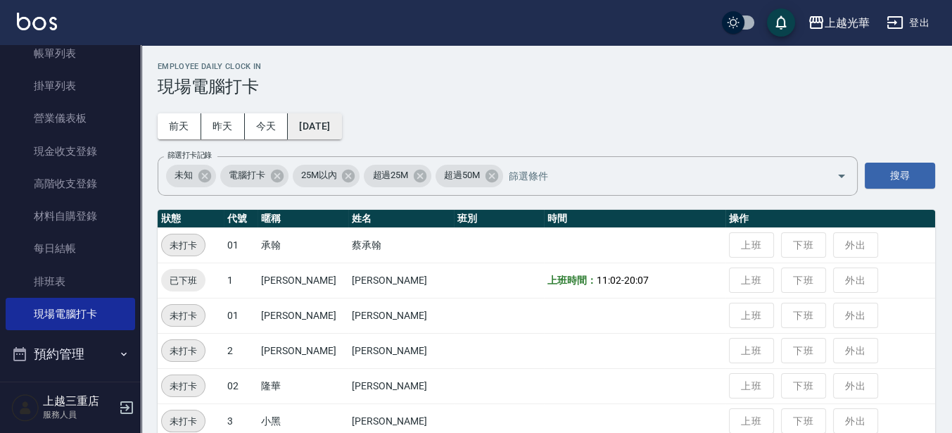
click at [321, 126] on button "2025/08/05" at bounding box center [314, 126] width 53 height 26
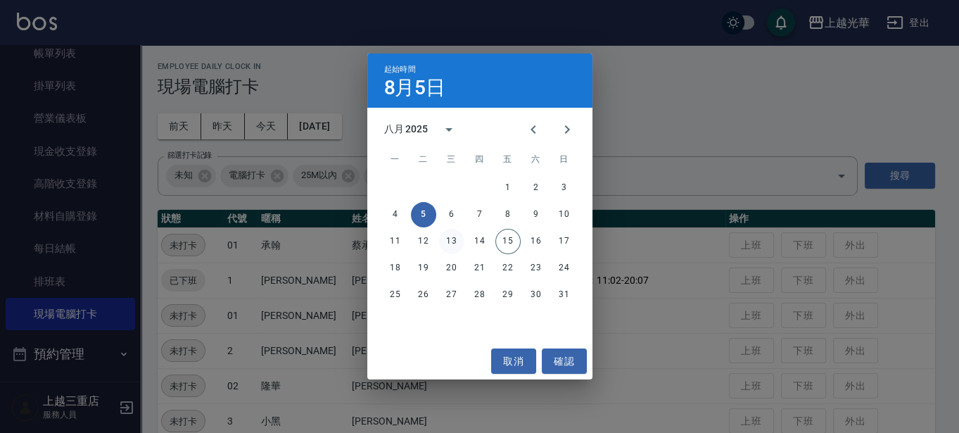
click at [448, 243] on button "13" at bounding box center [451, 241] width 25 height 25
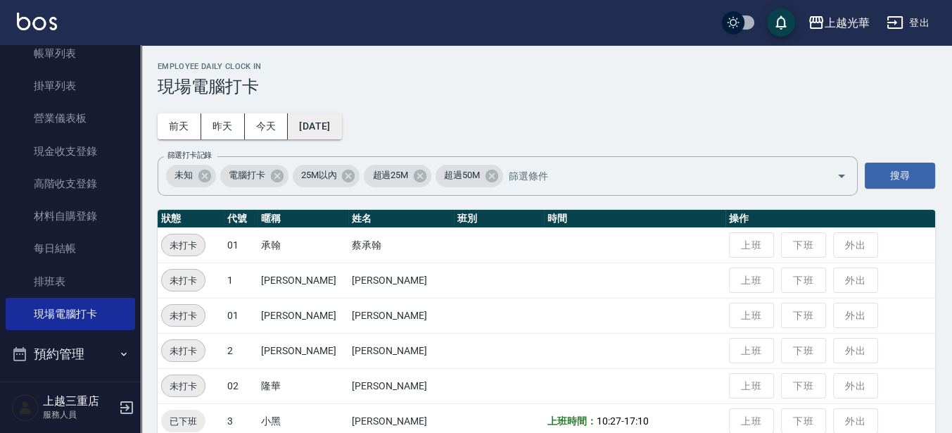
click at [340, 134] on button "2025/08/13" at bounding box center [314, 126] width 53 height 26
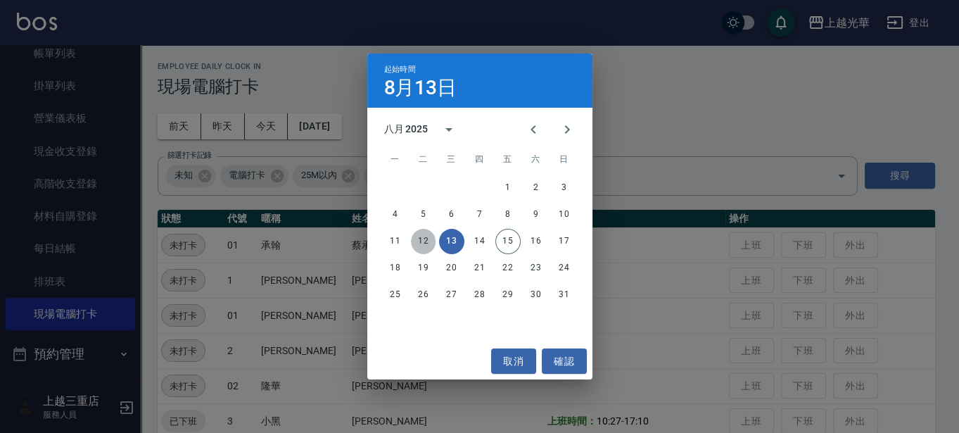
click at [421, 243] on button "12" at bounding box center [423, 241] width 25 height 25
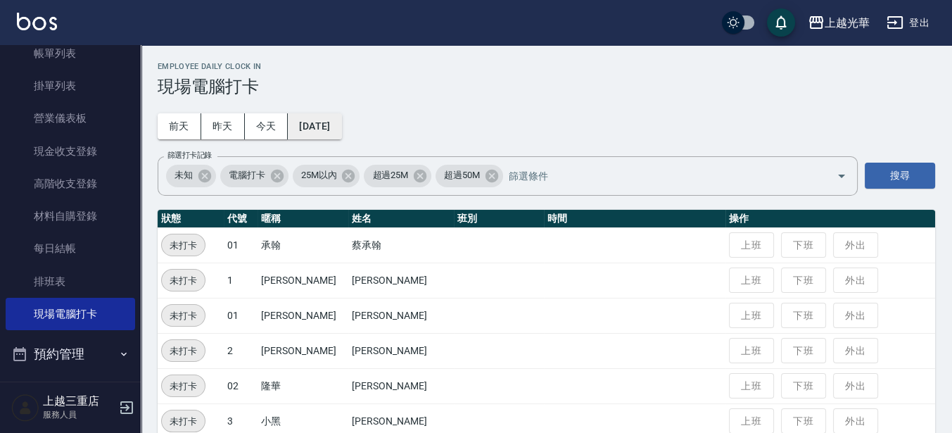
click at [341, 128] on button "2025/08/12" at bounding box center [314, 126] width 53 height 26
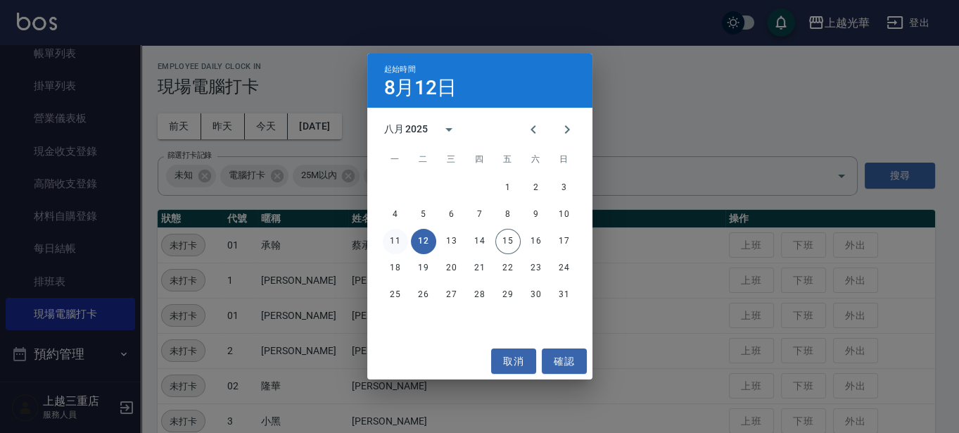
click at [389, 241] on button "11" at bounding box center [395, 241] width 25 height 25
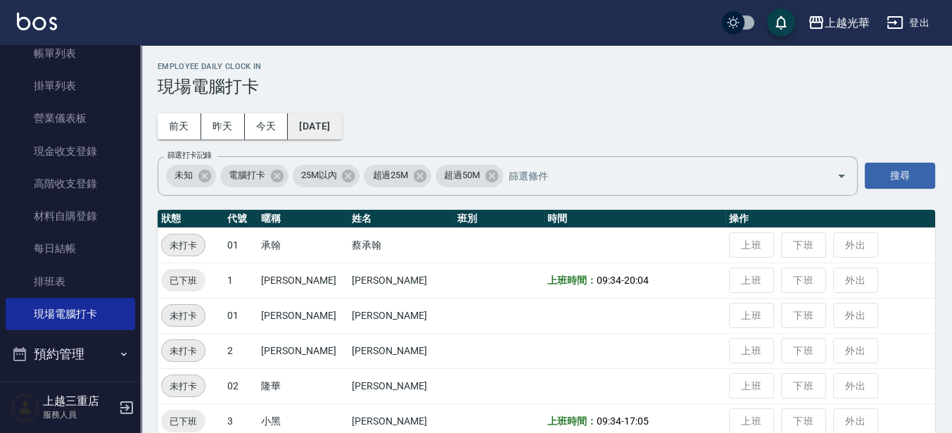
click at [341, 129] on button "2025/08/11" at bounding box center [314, 126] width 53 height 26
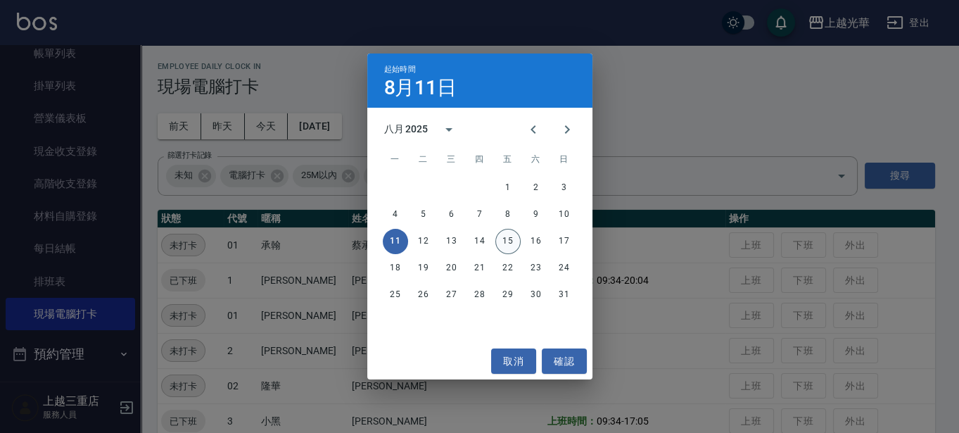
click at [504, 246] on button "15" at bounding box center [507, 241] width 25 height 25
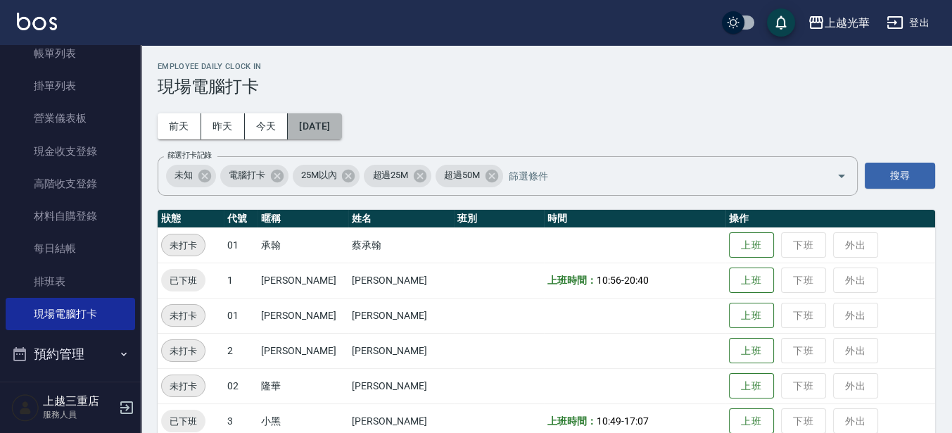
click at [341, 120] on button "[DATE]" at bounding box center [314, 126] width 53 height 26
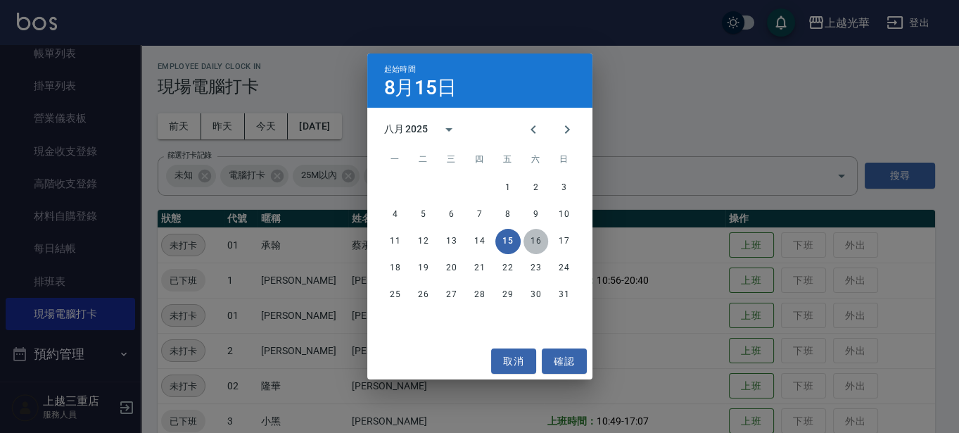
click at [533, 236] on button "16" at bounding box center [536, 241] width 25 height 25
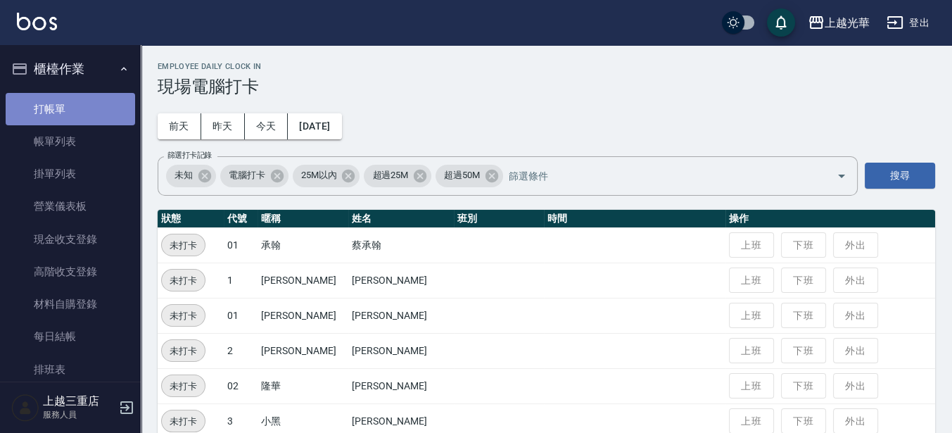
click at [80, 103] on link "打帳單" at bounding box center [70, 109] width 129 height 32
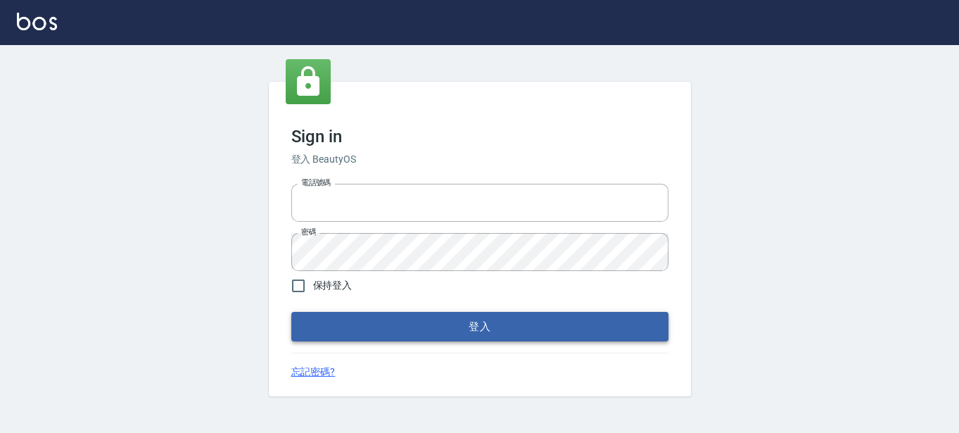
type input "0289832082"
click at [438, 327] on button "登入" at bounding box center [479, 327] width 377 height 30
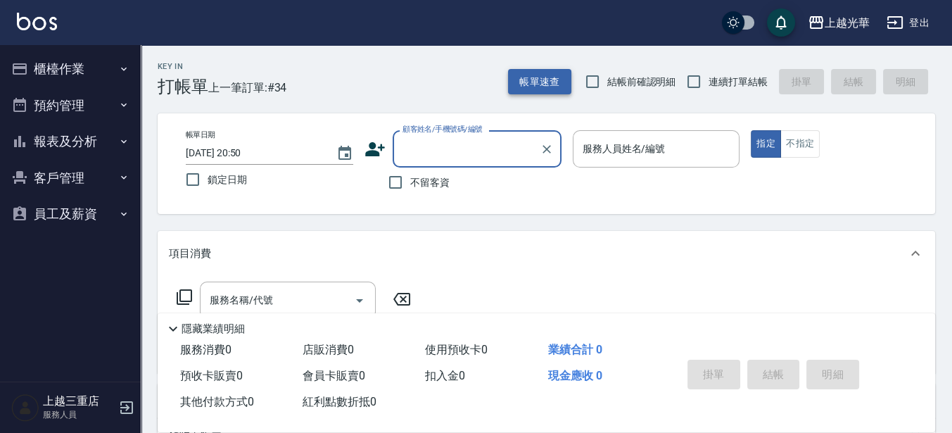
click at [530, 74] on button "帳單速查" at bounding box center [539, 82] width 63 height 26
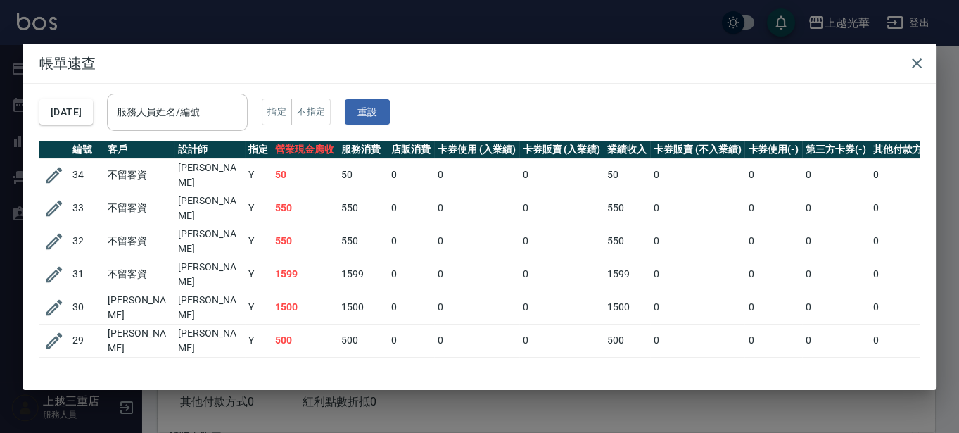
click at [200, 111] on input "服務人員姓名/編號" at bounding box center [177, 112] width 128 height 25
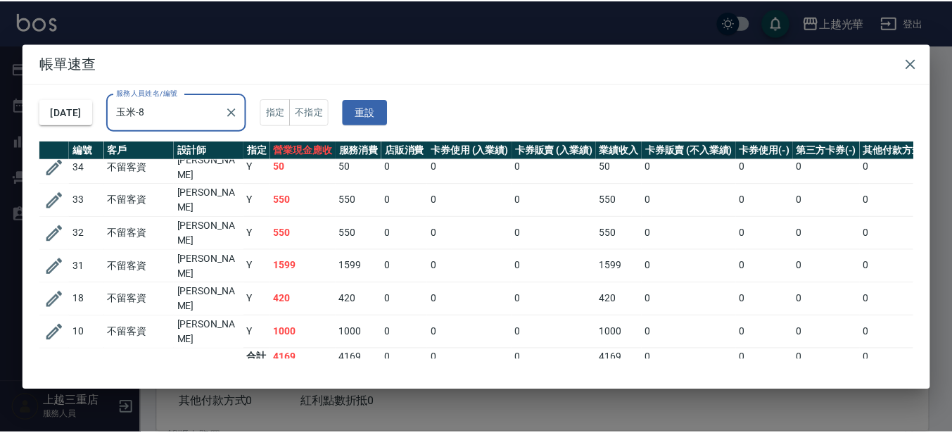
scroll to position [11, 0]
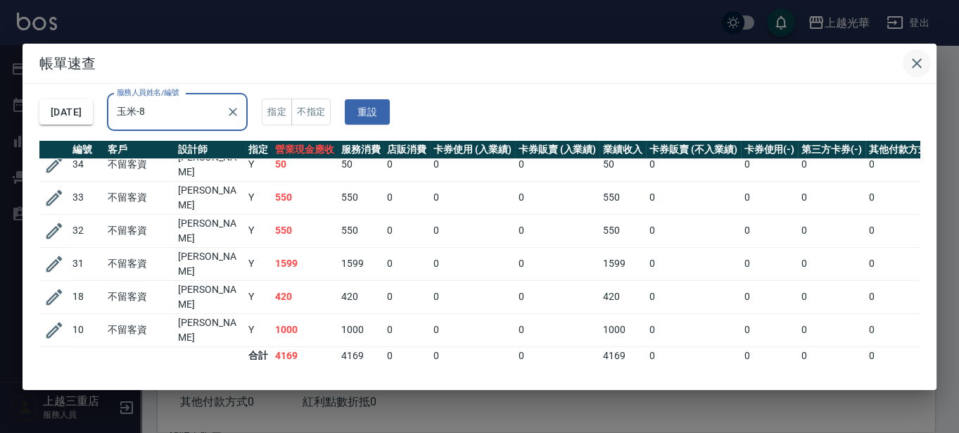
type input "玉米-8"
click at [916, 62] on icon "button" at bounding box center [917, 63] width 10 height 10
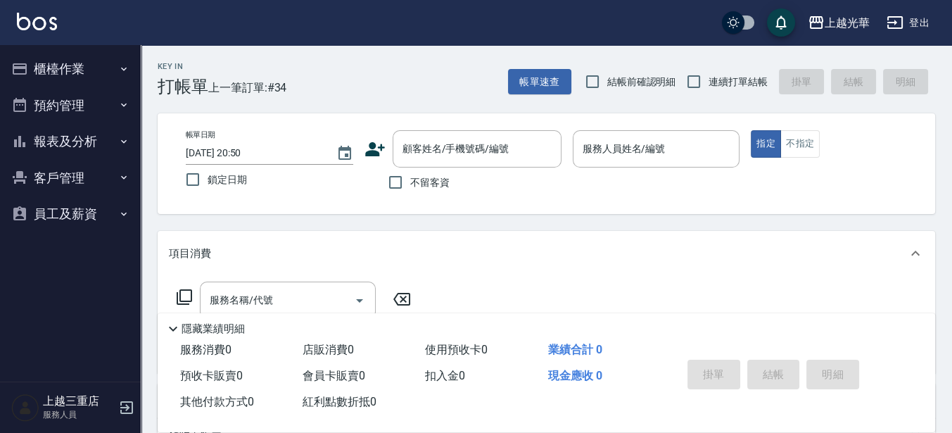
click at [547, 63] on div "Key In 打帳單 上一筆訂單:#34 帳單速查 結帳前確認明細 連續打單結帳 掛單 結帳 明細" at bounding box center [538, 70] width 795 height 51
click at [545, 69] on button "帳單速查" at bounding box center [539, 82] width 63 height 26
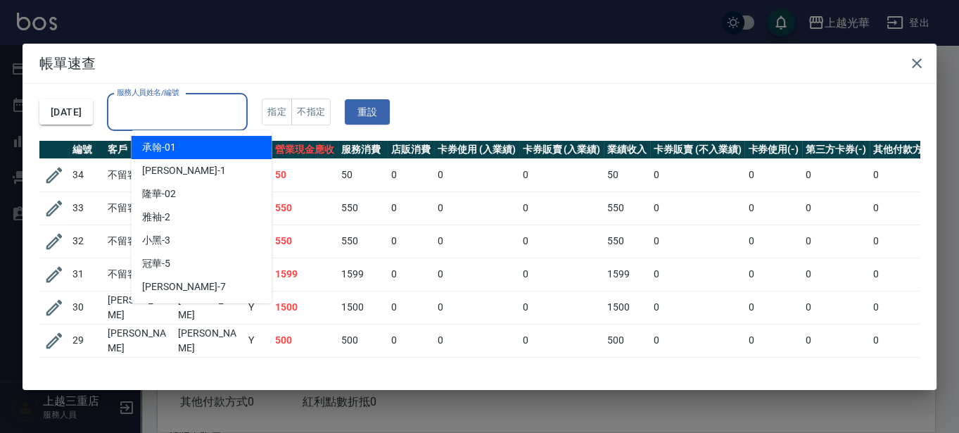
click at [182, 103] on input "服務人員姓名/編號" at bounding box center [177, 112] width 128 height 25
click at [916, 62] on icon "button" at bounding box center [917, 63] width 10 height 10
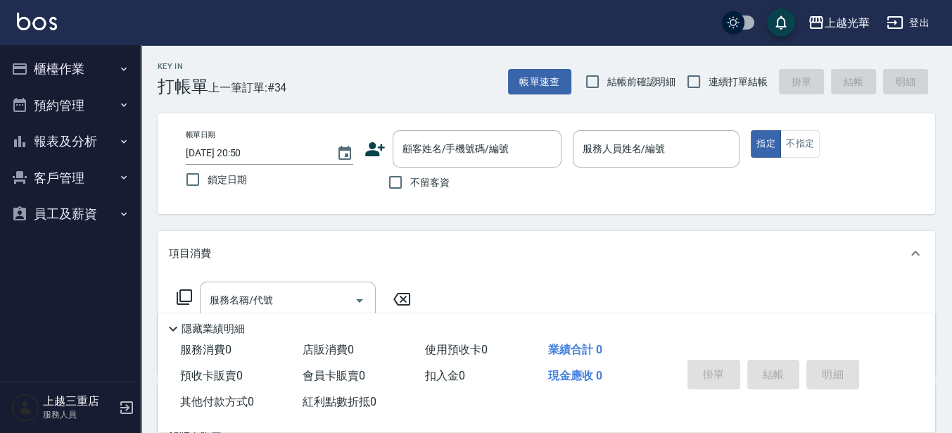
click at [69, 75] on button "櫃檯作業" at bounding box center [70, 69] width 129 height 37
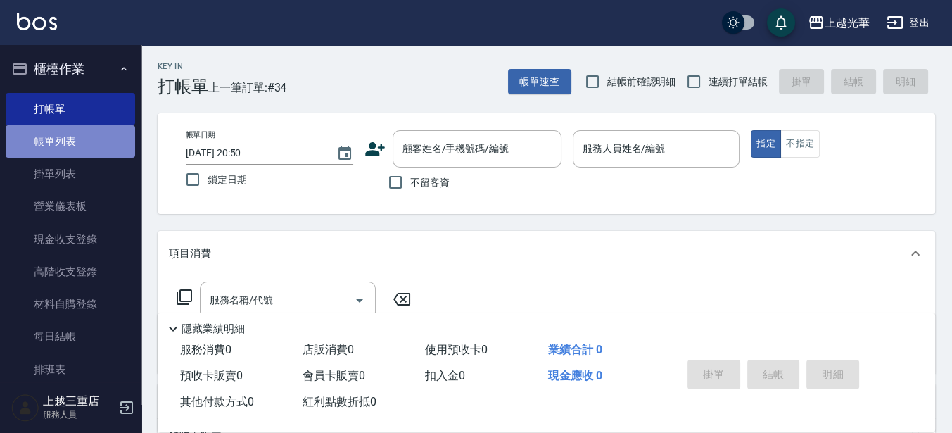
click at [84, 148] on link "帳單列表" at bounding box center [70, 141] width 129 height 32
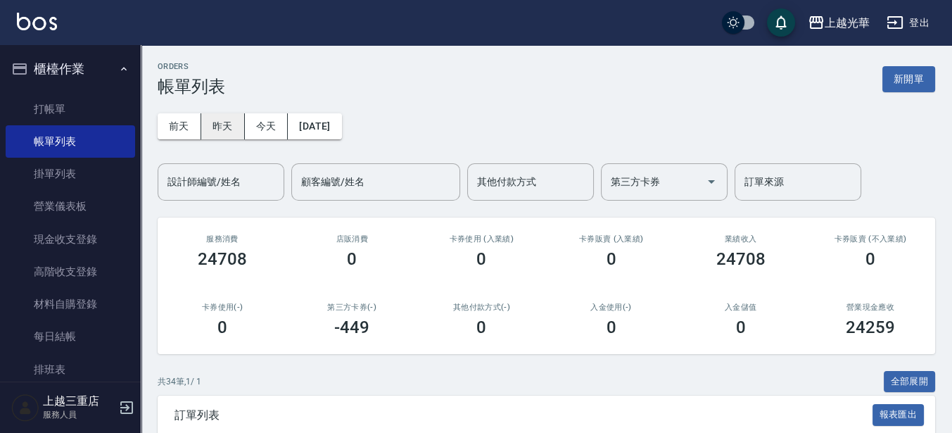
click at [237, 129] on button "昨天" at bounding box center [223, 126] width 44 height 26
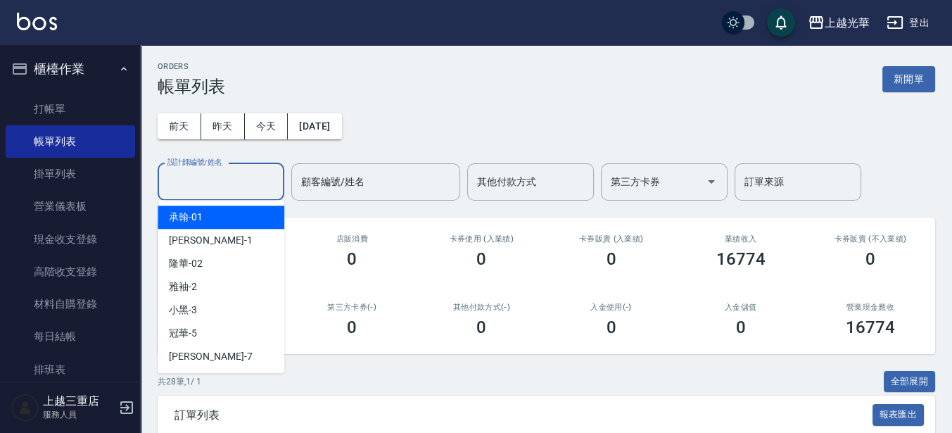
click at [214, 184] on input "設計師編號/姓名" at bounding box center [221, 182] width 114 height 25
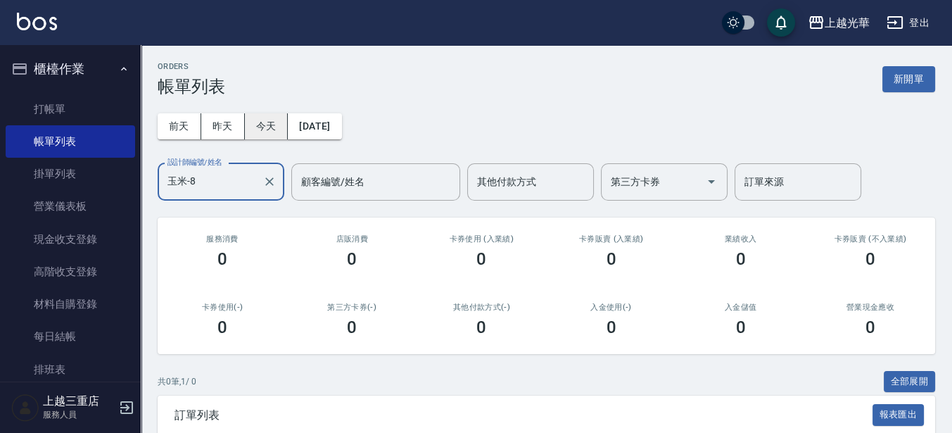
type input "玉米-8"
click at [257, 124] on button "今天" at bounding box center [267, 126] width 44 height 26
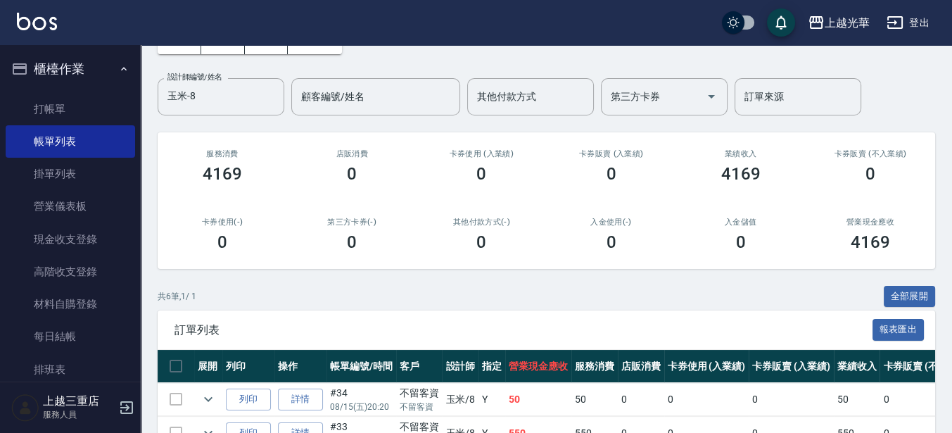
scroll to position [303, 0]
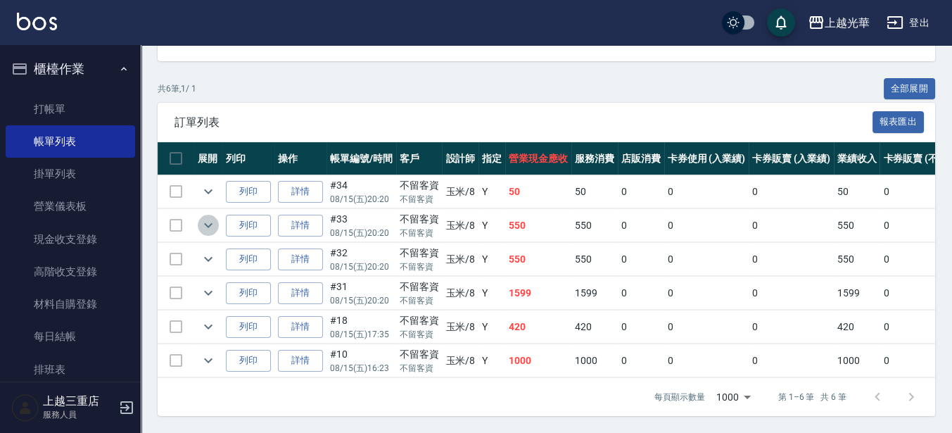
click at [209, 217] on icon "expand row" at bounding box center [208, 225] width 17 height 17
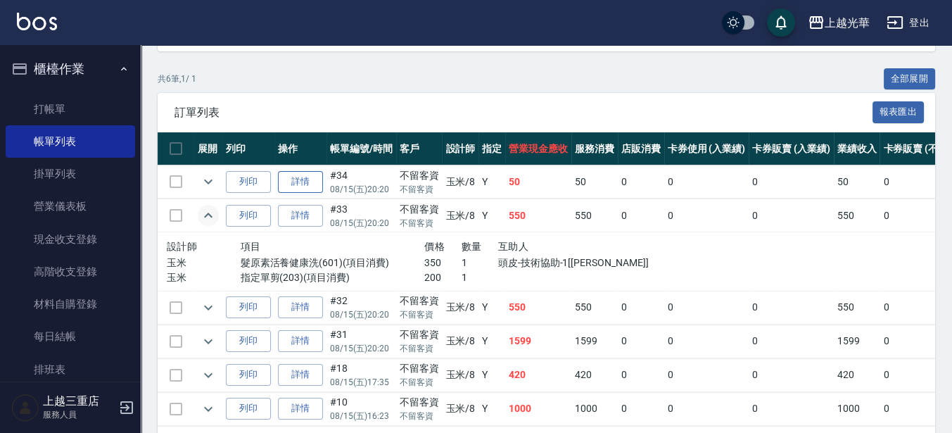
click at [302, 184] on link "詳情" at bounding box center [300, 182] width 45 height 22
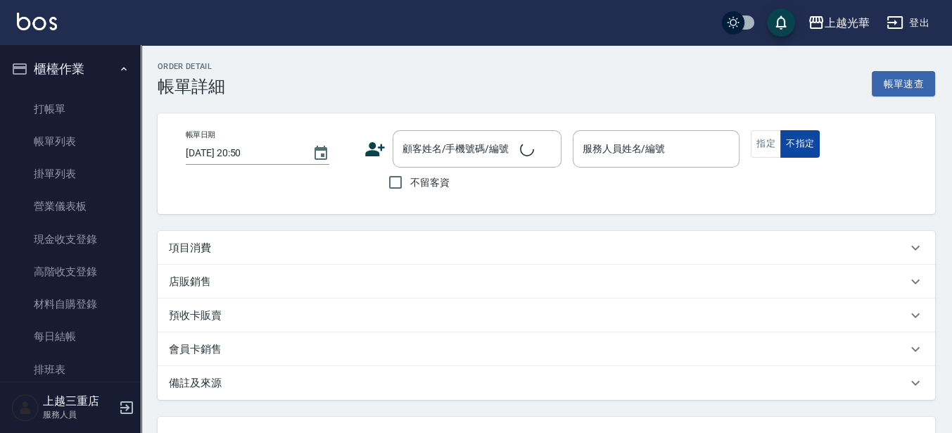
type input "[DATE] 20:20"
checkbox input "true"
type input "玉米-8"
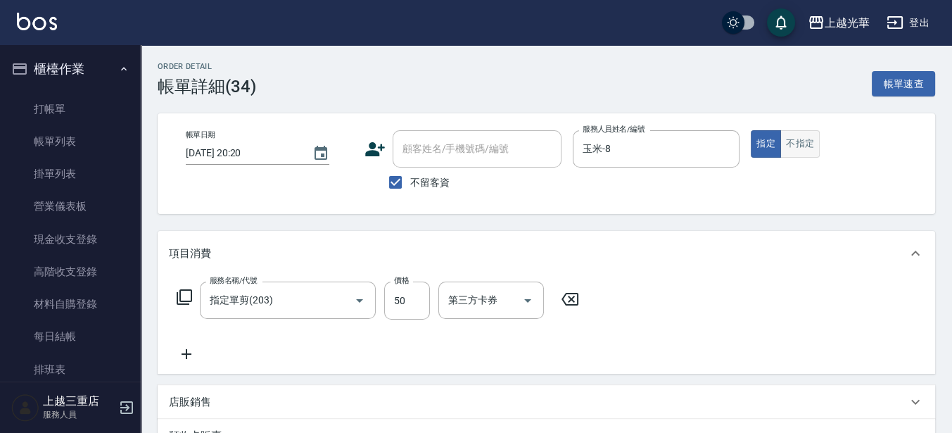
type input "指定單剪(203)"
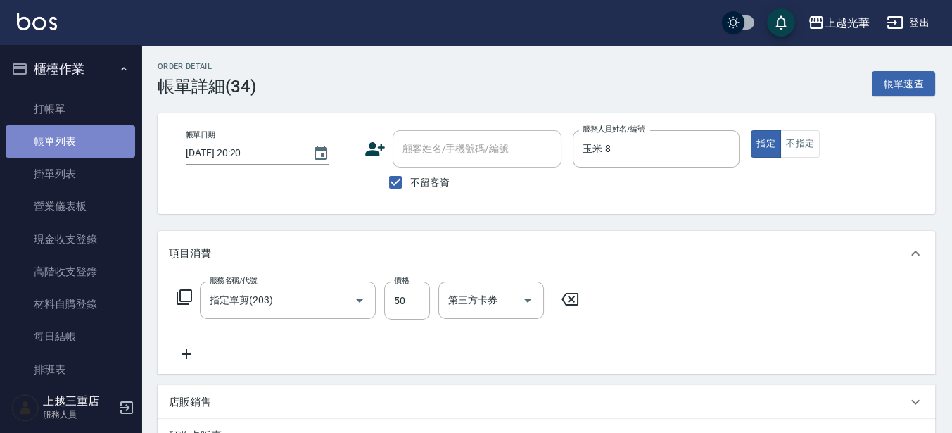
click at [82, 127] on link "帳單列表" at bounding box center [70, 141] width 129 height 32
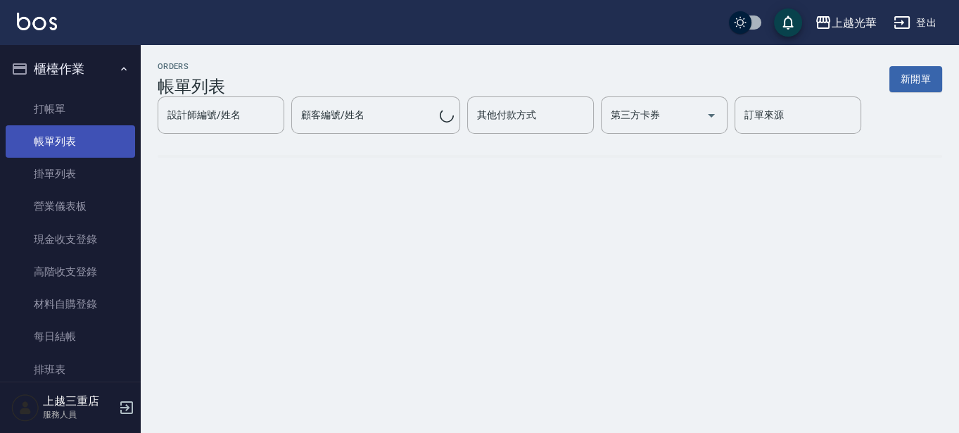
click at [78, 139] on link "帳單列表" at bounding box center [70, 141] width 129 height 32
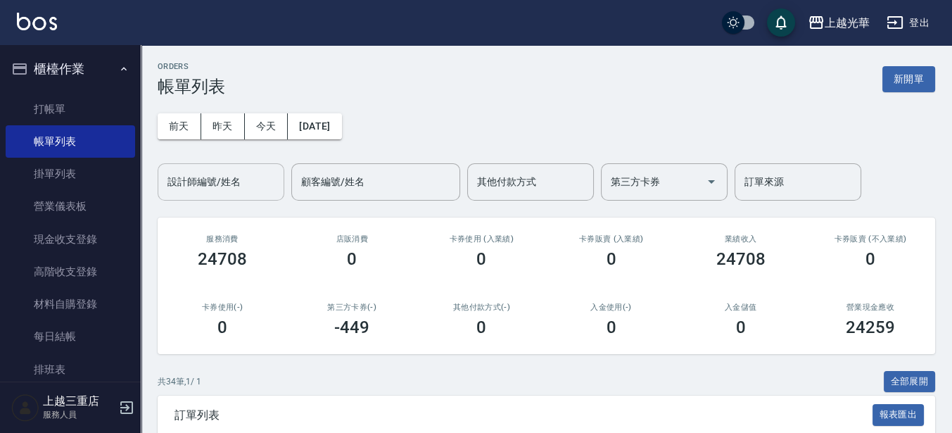
click at [222, 184] on input "設計師編號/姓名" at bounding box center [221, 182] width 114 height 25
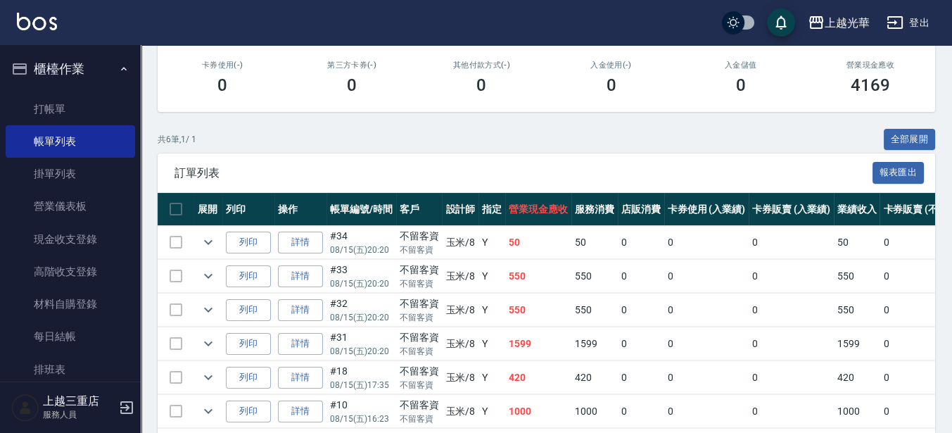
scroll to position [264, 0]
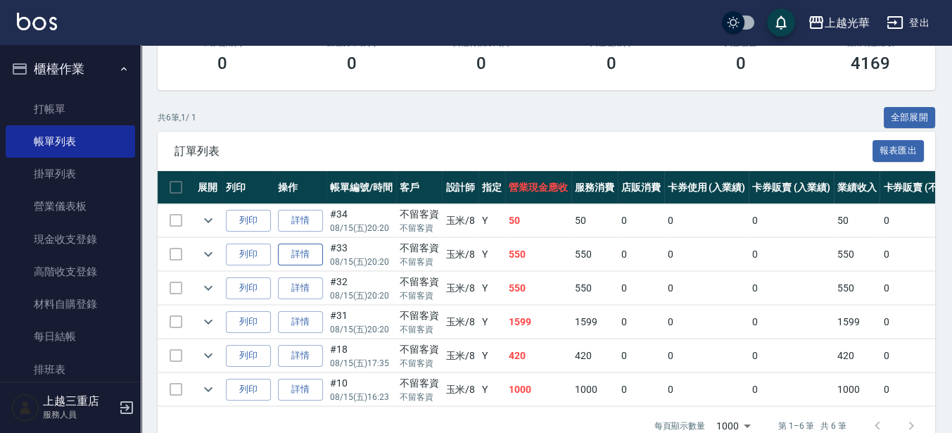
type input "玉米-8"
click at [315, 255] on link "詳情" at bounding box center [300, 254] width 45 height 22
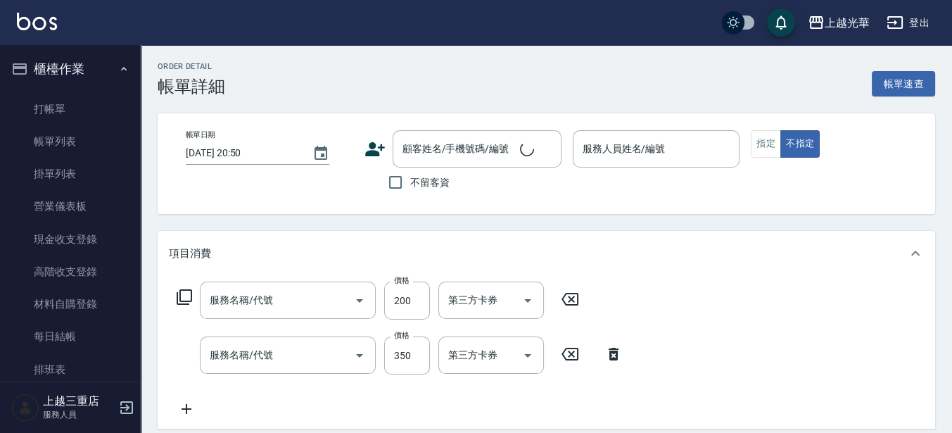
type input "[DATE] 20:20"
checkbox input "true"
type input "玉米-8"
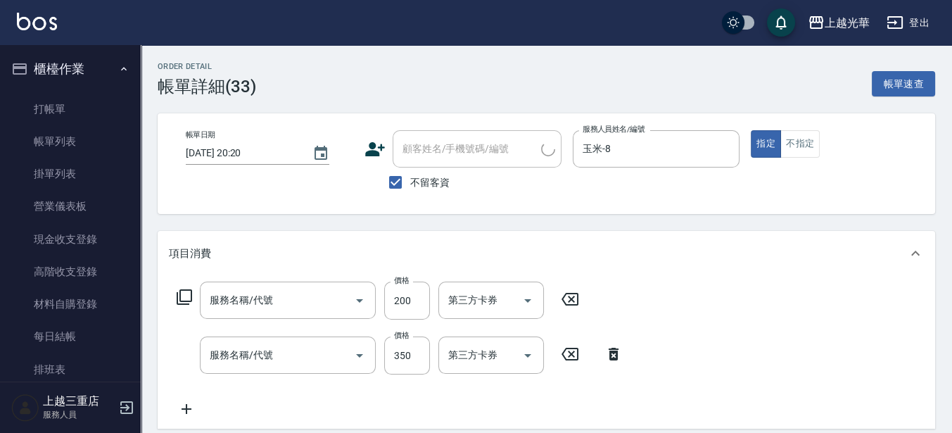
type input "指定單剪(203)"
type input "髮原素活養健康洗(601)"
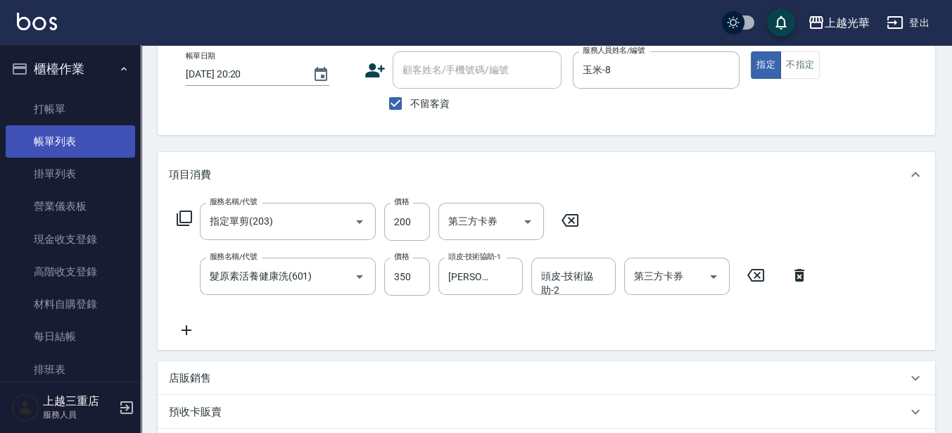
scroll to position [61, 0]
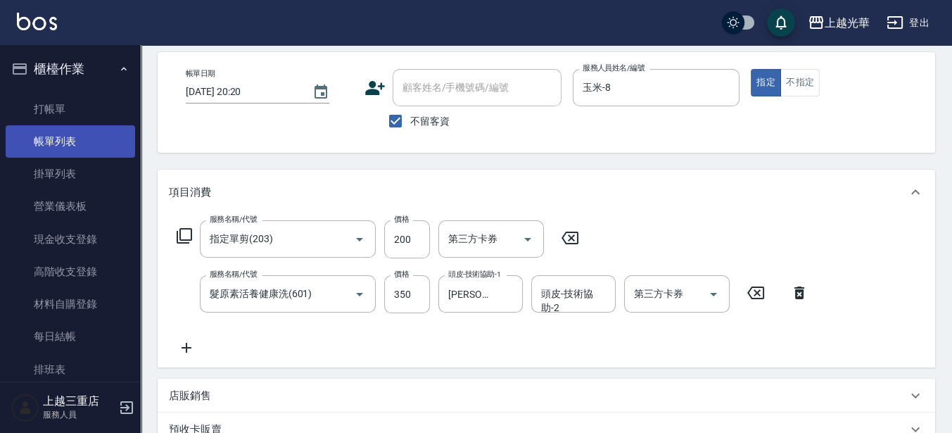
click at [53, 132] on link "帳單列表" at bounding box center [70, 141] width 129 height 32
click at [59, 137] on link "帳單列表" at bounding box center [70, 141] width 129 height 32
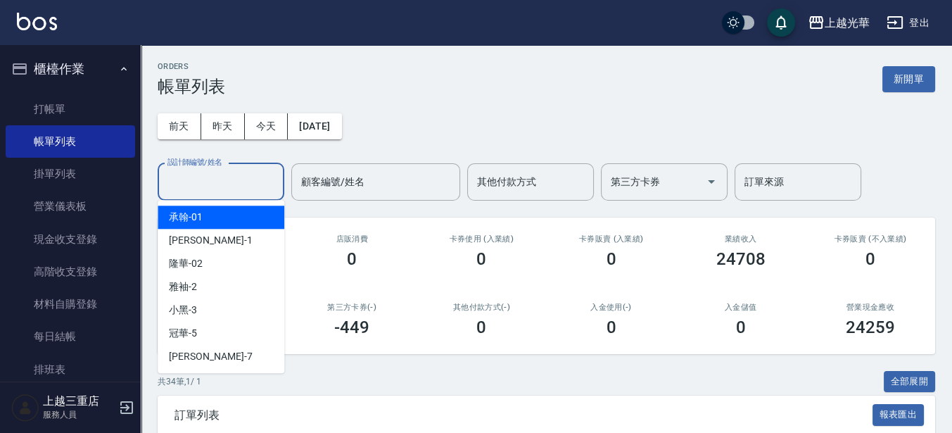
click at [213, 170] on div "設計師編號/姓名 設計師編號/姓名" at bounding box center [221, 181] width 127 height 37
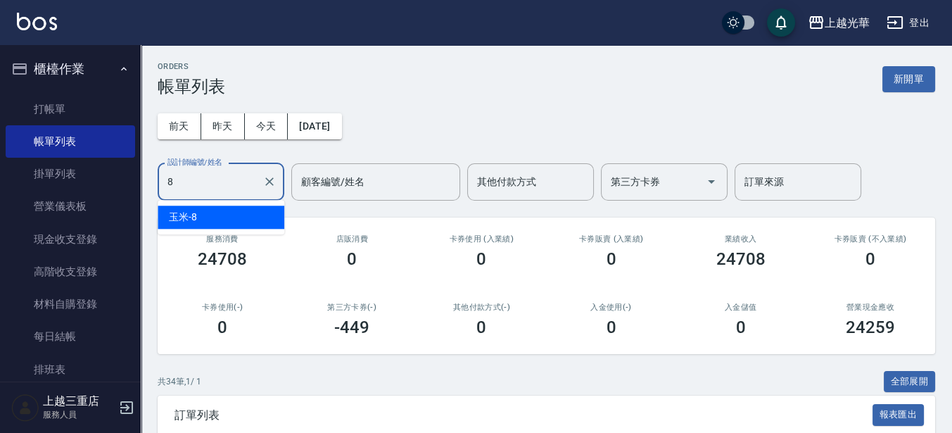
type input "玉米-8"
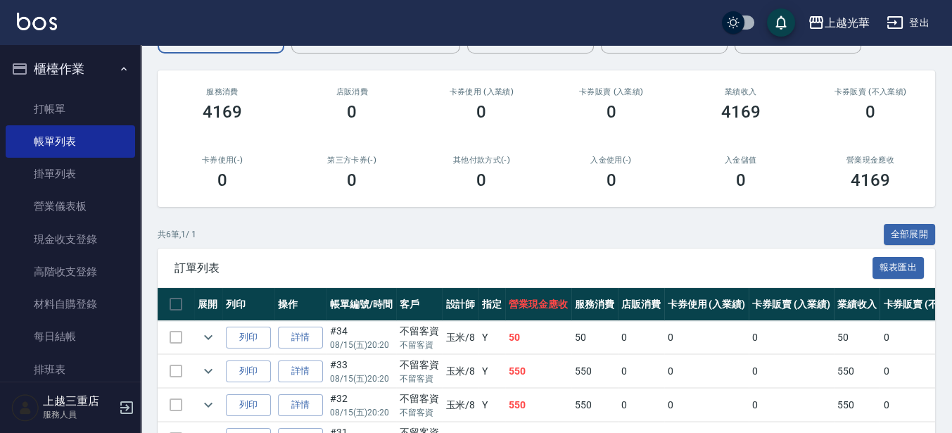
scroll to position [303, 0]
